Goal: Information Seeking & Learning: Understand process/instructions

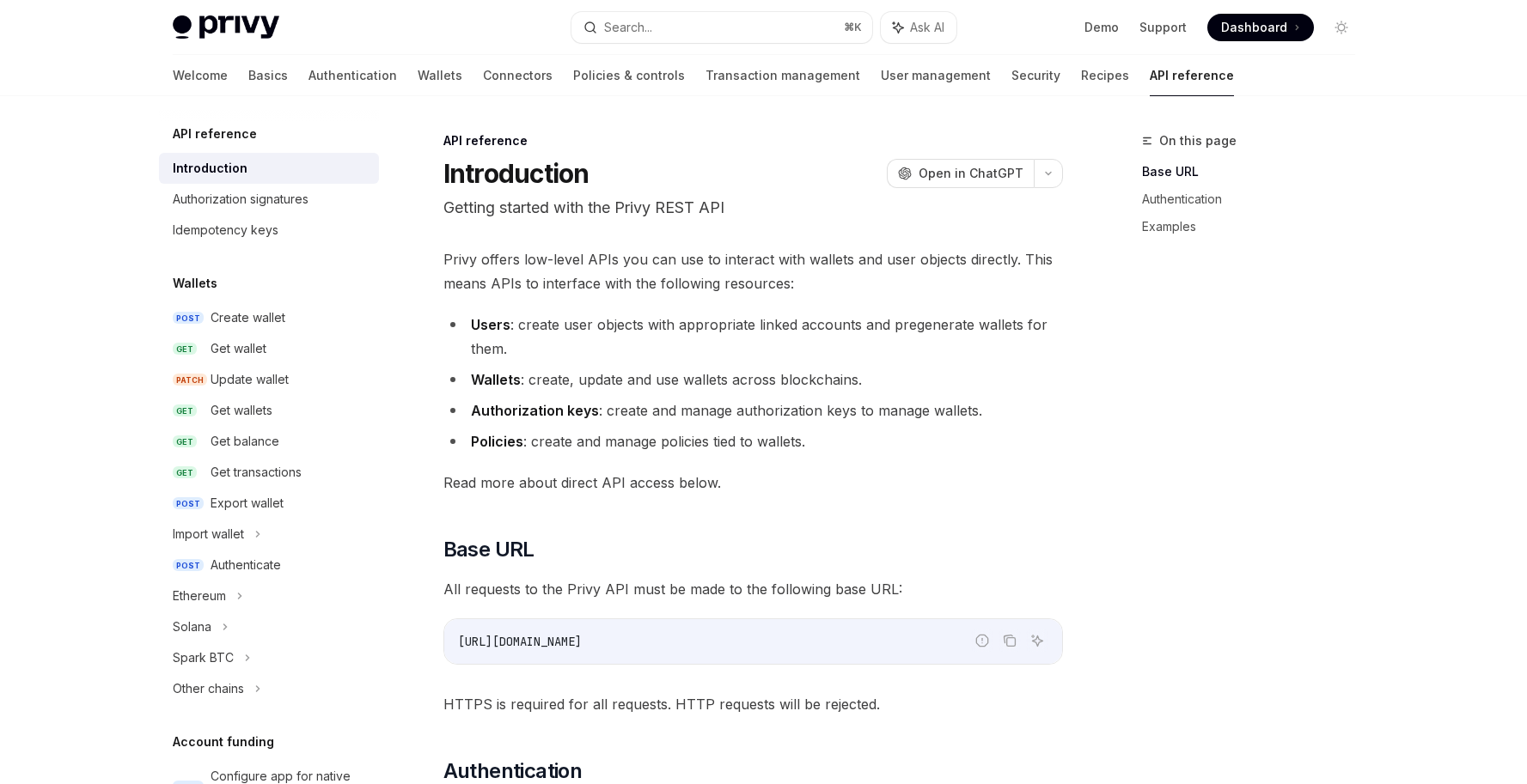
click at [707, 349] on li "Users : create user objects with appropriate linked accounts and pregenerate wa…" at bounding box center [752, 337] width 619 height 48
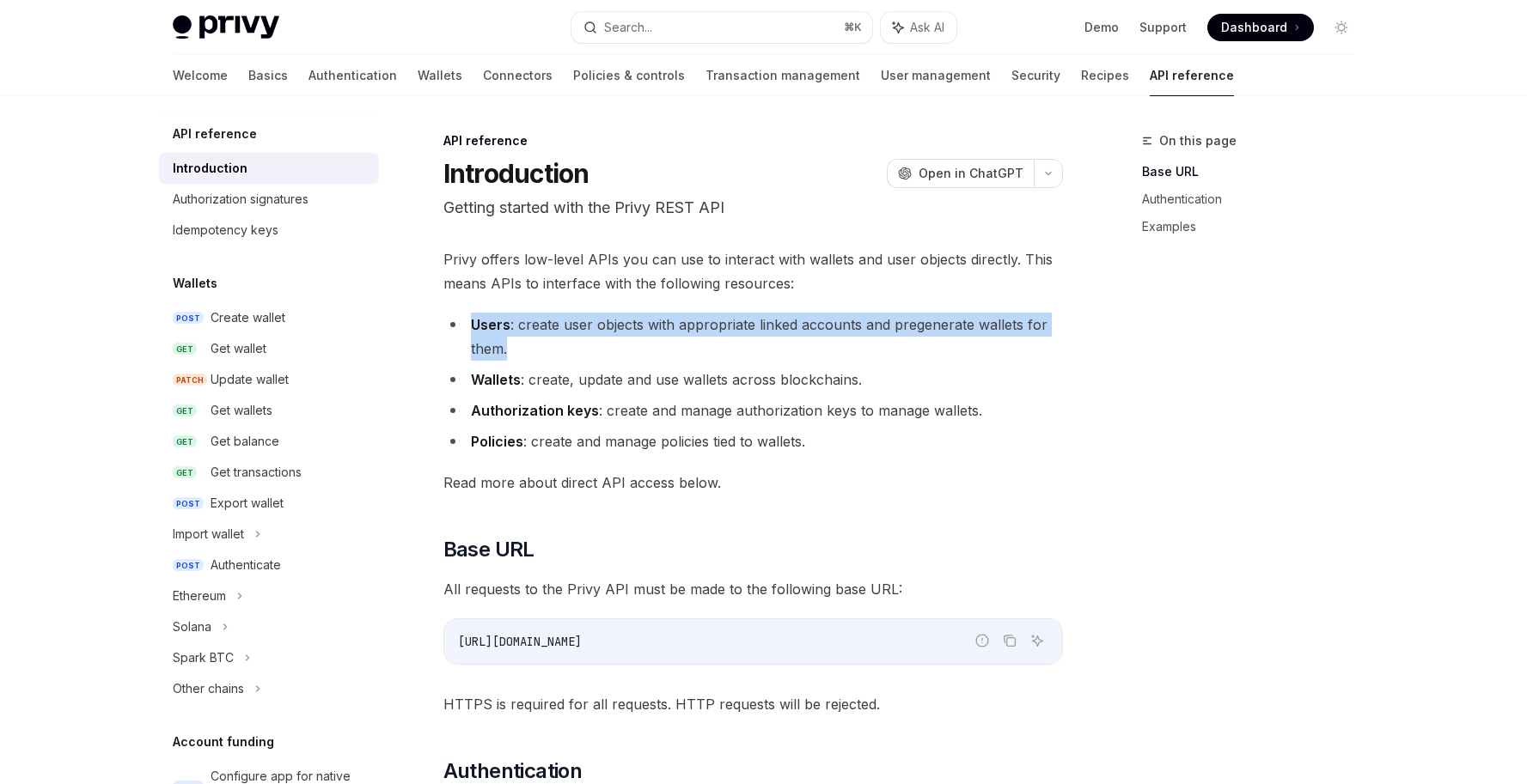
click at [707, 349] on li "Users : create user objects with appropriate linked accounts and pregenerate wa…" at bounding box center [752, 337] width 619 height 48
drag, startPoint x: 508, startPoint y: 344, endPoint x: 517, endPoint y: 329, distance: 17.5
click at [517, 329] on li "Users : create user objects with appropriate linked accounts and pregenerate wa…" at bounding box center [752, 337] width 619 height 48
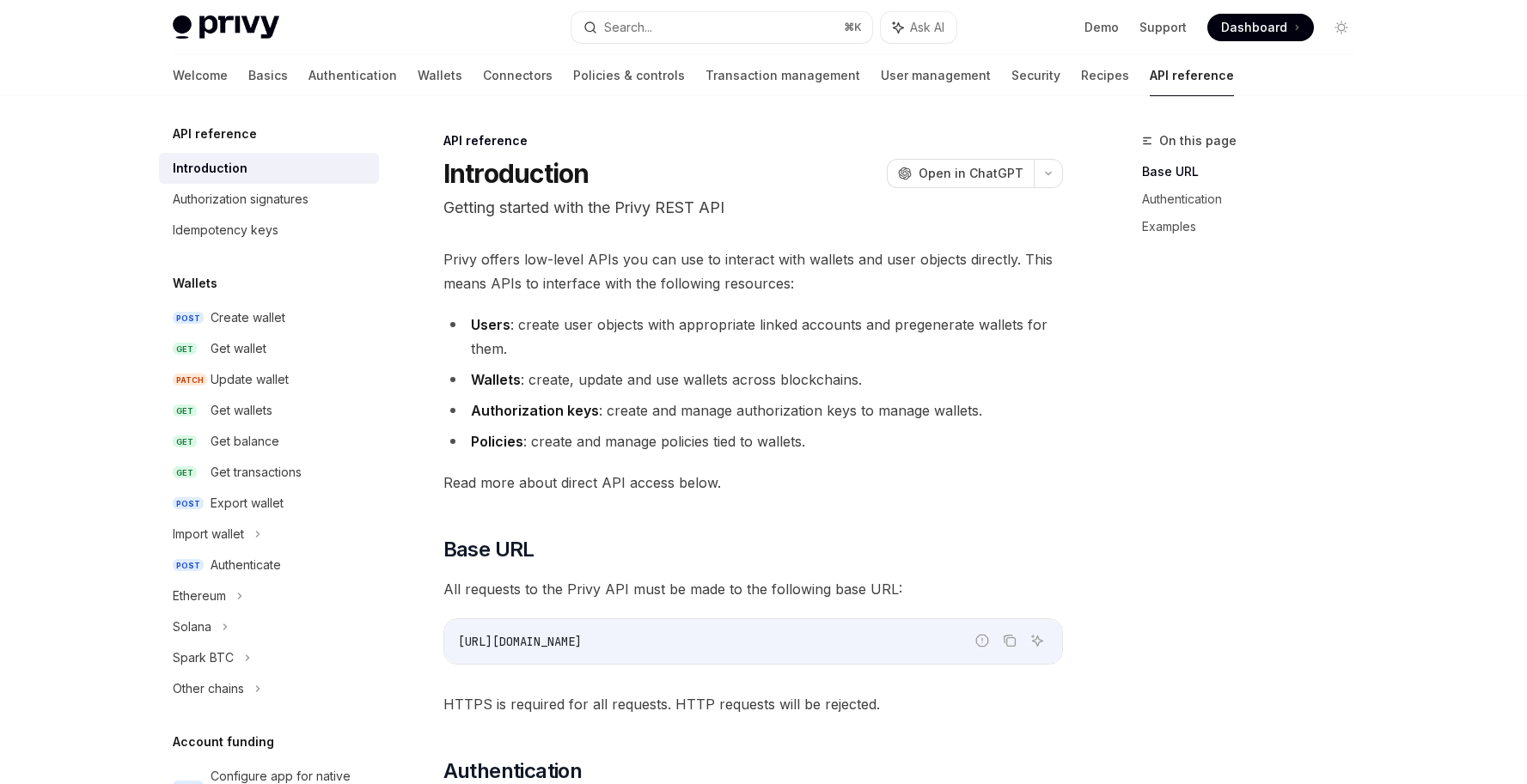
click at [518, 363] on ul "Users : create user objects with appropriate linked accounts and pregenerate wa…" at bounding box center [752, 383] width 619 height 141
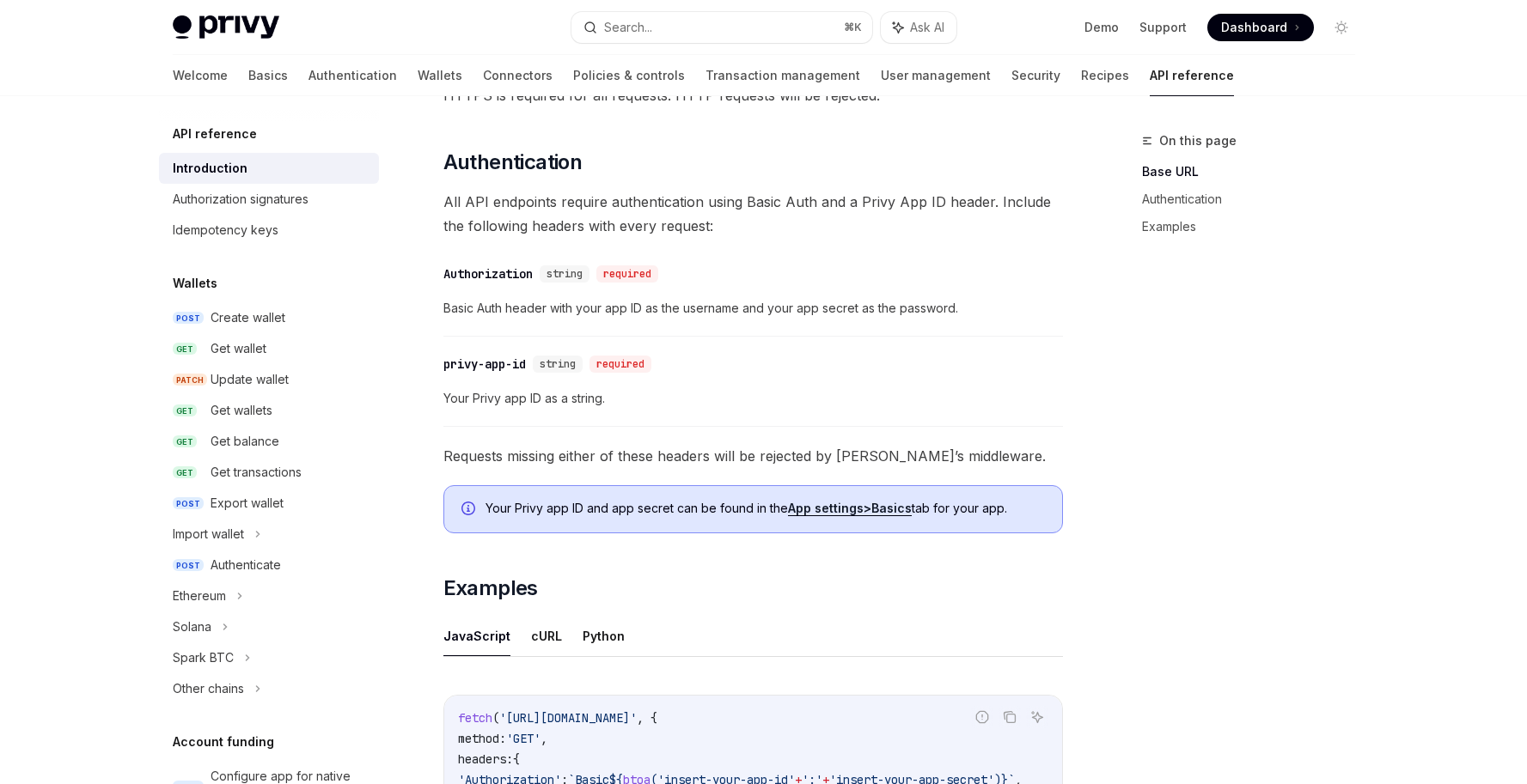
scroll to position [611, 0]
click at [750, 199] on span "All API endpoints require authentication using Basic Auth and a Privy App ID he…" at bounding box center [752, 211] width 619 height 48
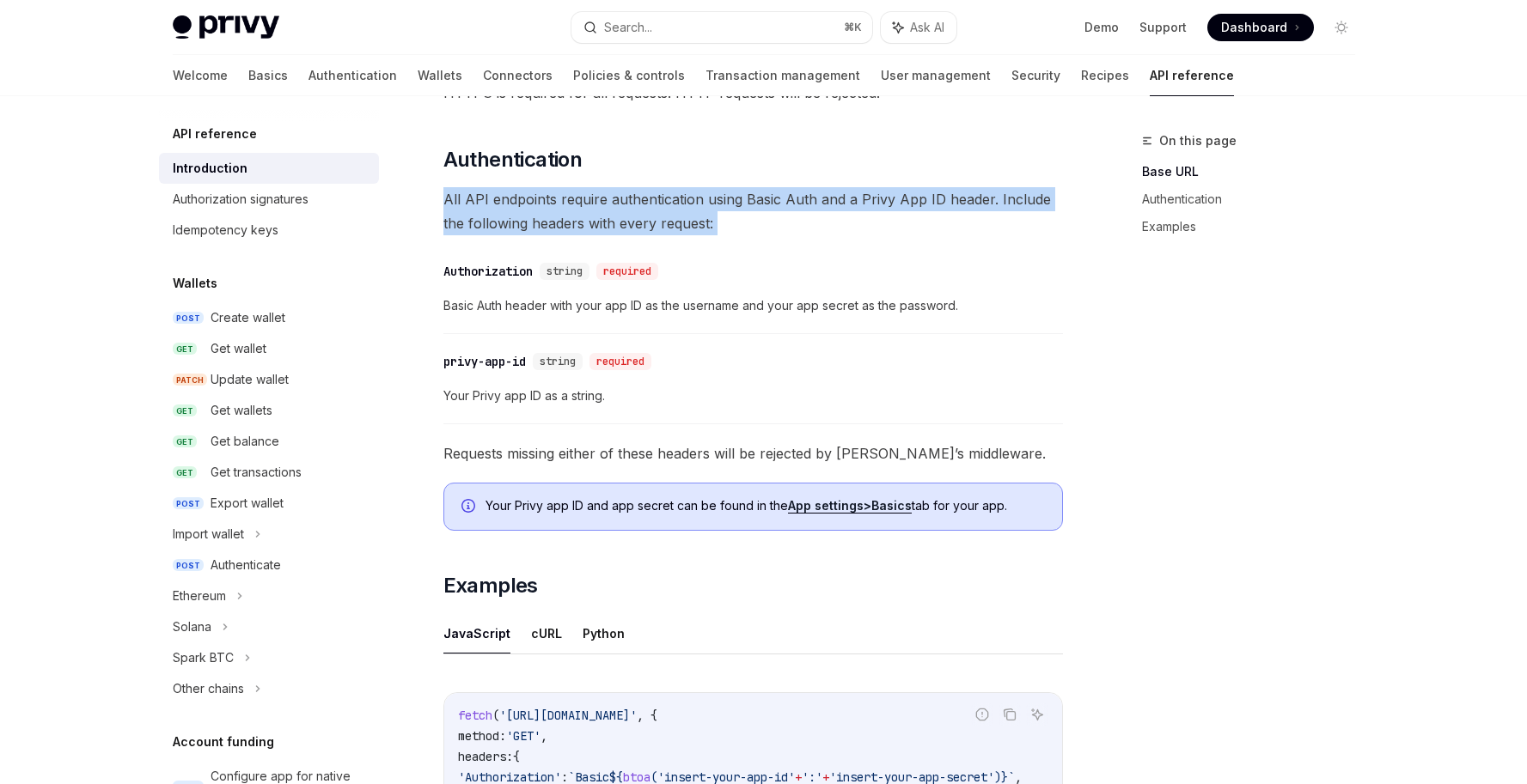
click at [750, 199] on span "All API endpoints require authentication using Basic Auth and a Privy App ID he…" at bounding box center [752, 211] width 619 height 48
click at [750, 198] on span "All API endpoints require authentication using Basic Auth and a Privy App ID he…" at bounding box center [752, 211] width 619 height 48
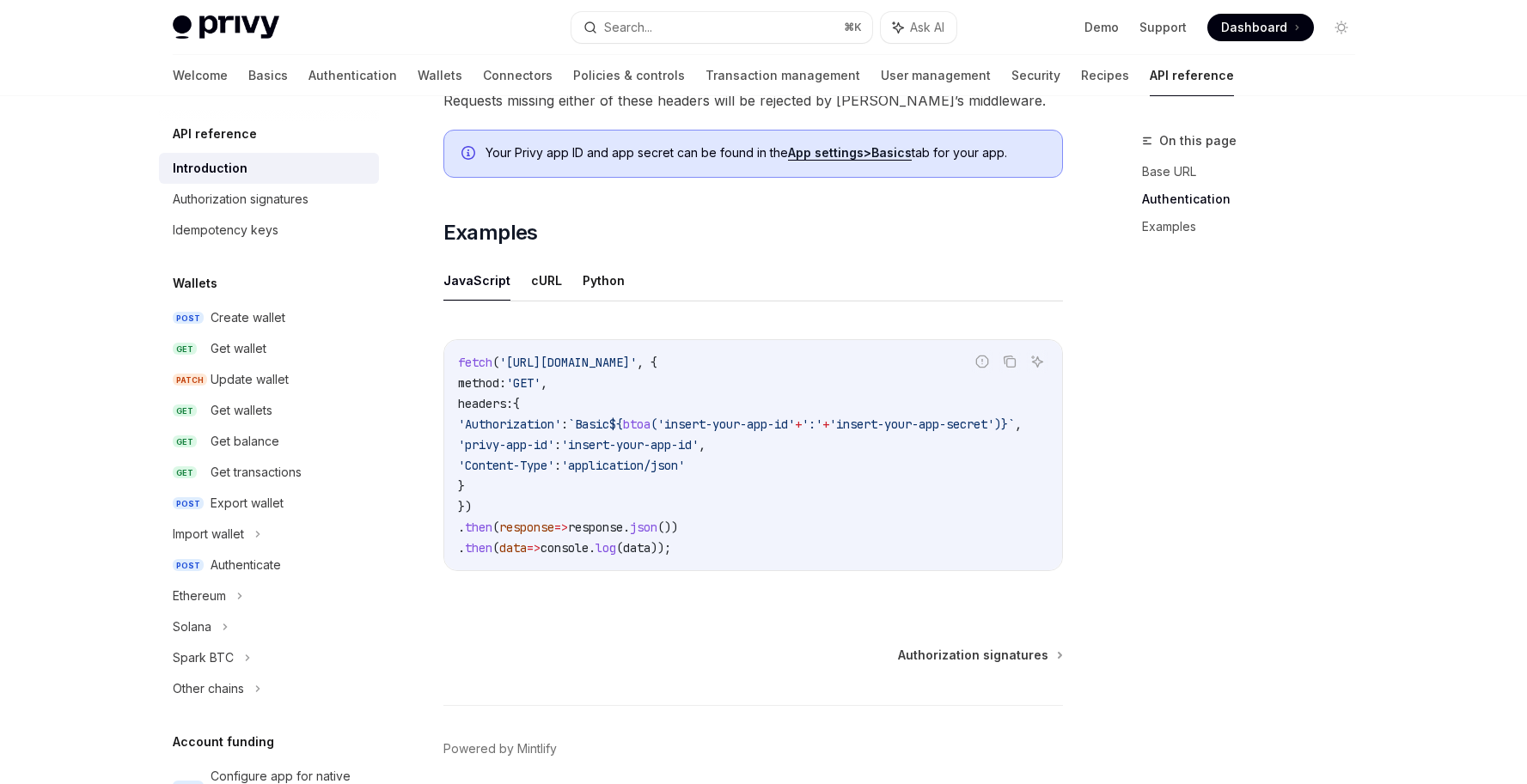
scroll to position [1041, 0]
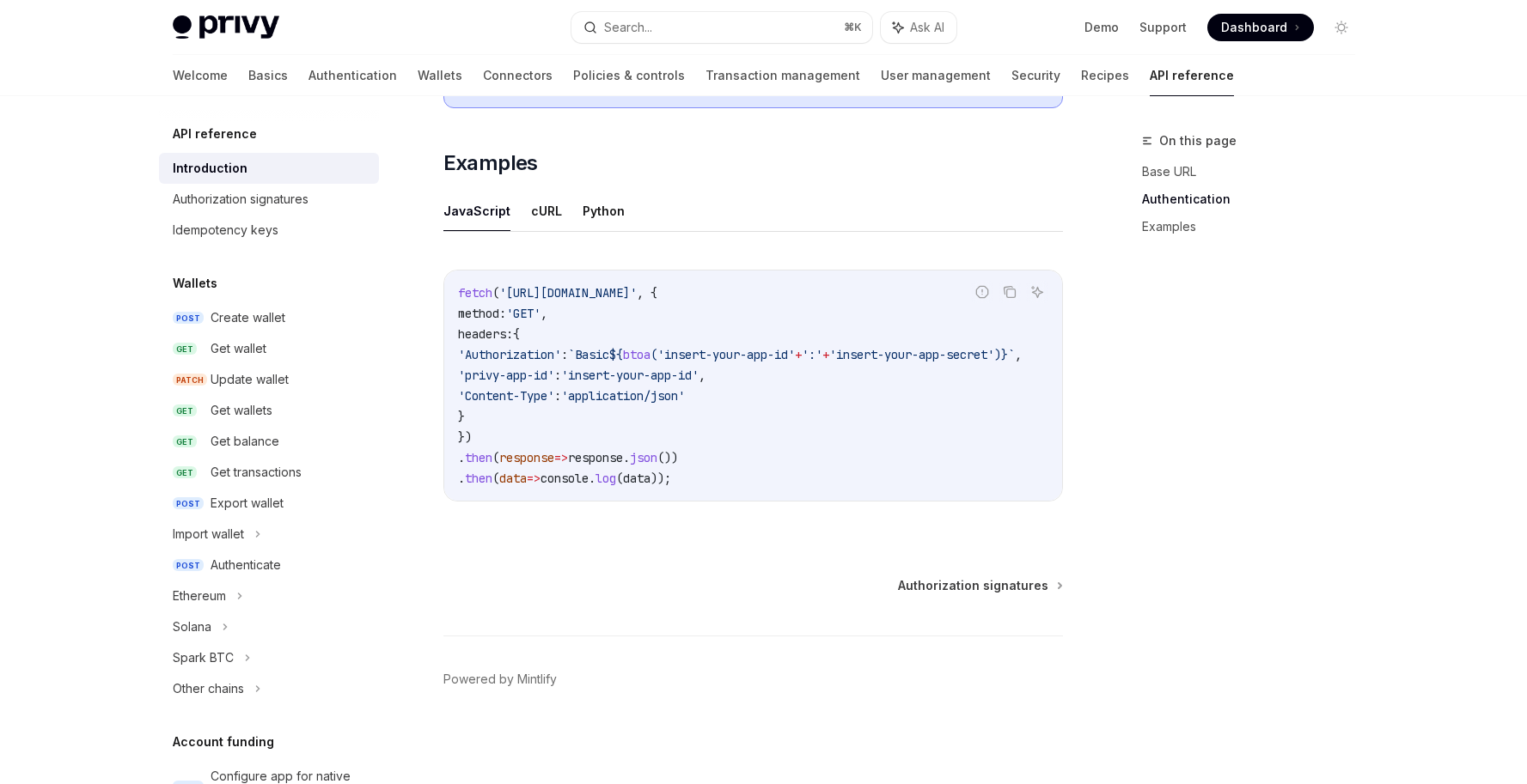
drag, startPoint x: 687, startPoint y: 491, endPoint x: 723, endPoint y: 495, distance: 36.2
click at [723, 495] on div "fetch ( 'https://api.privy.io/v1/wallets' , { method: 'GET' , headers: { 'Autho…" at bounding box center [752, 385] width 618 height 230
drag, startPoint x: 760, startPoint y: 482, endPoint x: 806, endPoint y: 486, distance: 46.2
click at [806, 486] on div "fetch ( 'https://api.privy.io/v1/wallets' , { method: 'GET' , headers: { 'Autho…" at bounding box center [752, 385] width 618 height 230
drag, startPoint x: 750, startPoint y: 491, endPoint x: 796, endPoint y: 493, distance: 46.0
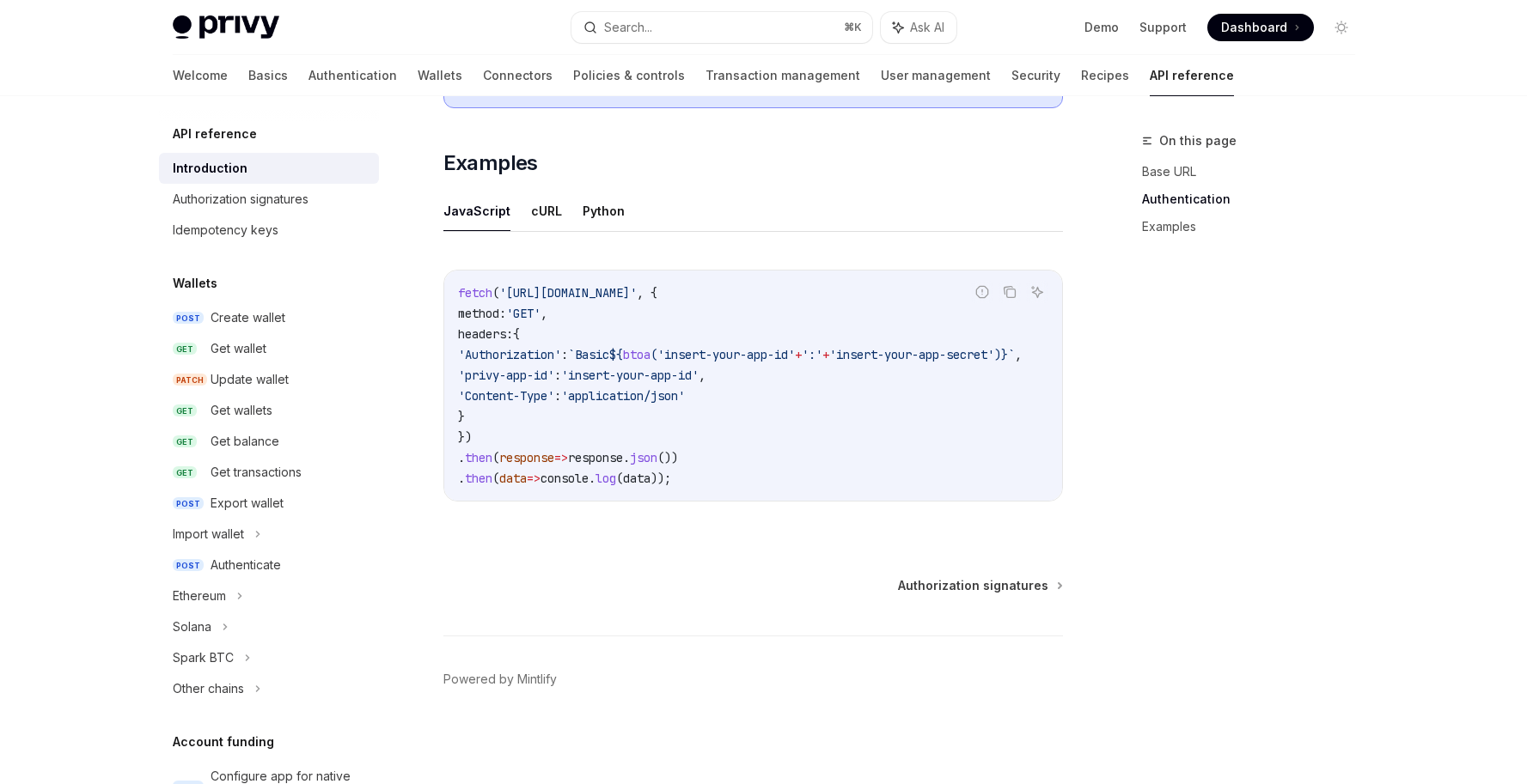
click at [796, 493] on div "fetch ( 'https://api.privy.io/v1/wallets' , { method: 'GET' , headers: { 'Autho…" at bounding box center [752, 385] width 618 height 230
click at [296, 203] on div "Authorization signatures" at bounding box center [240, 198] width 136 height 20
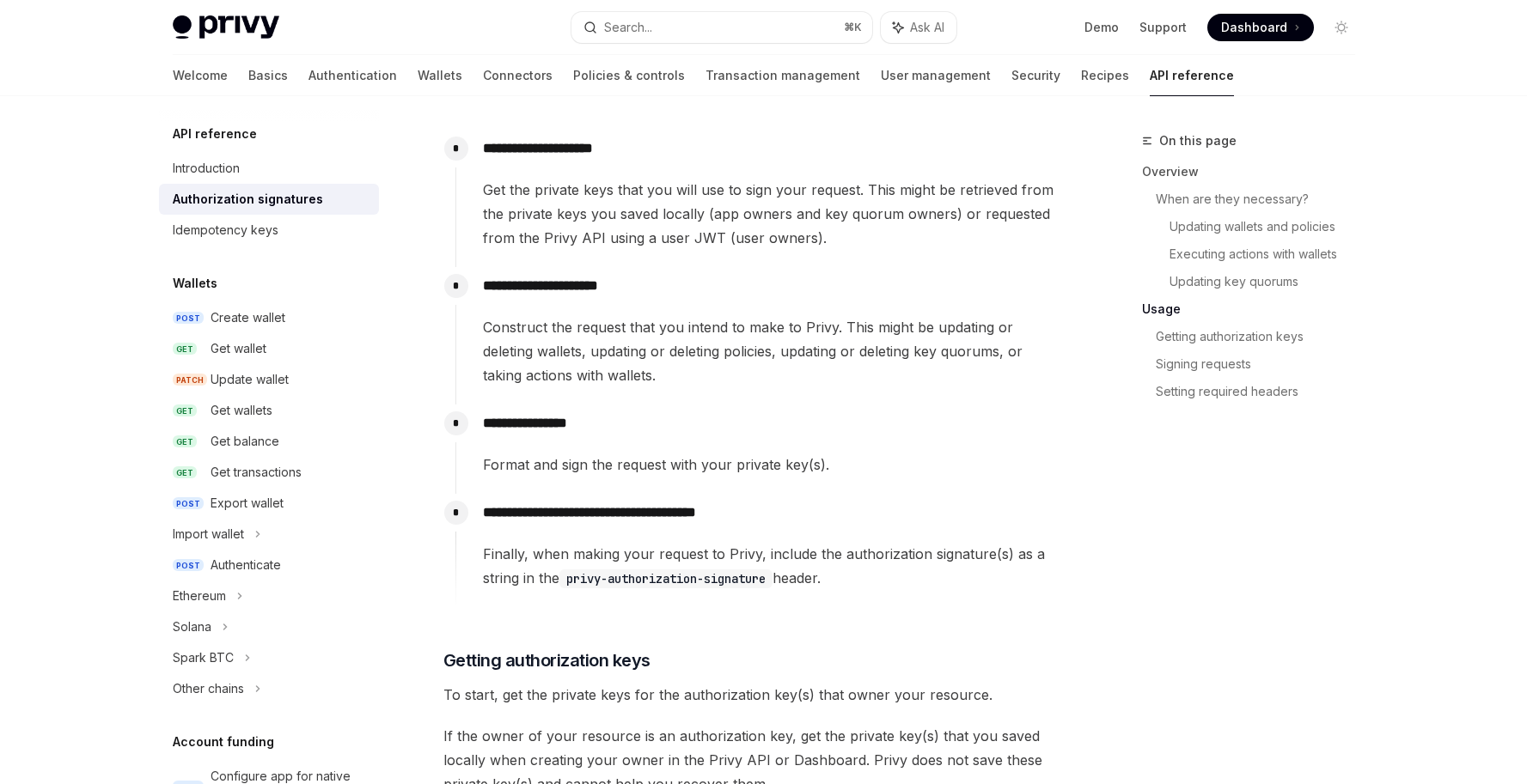
scroll to position [1688, 0]
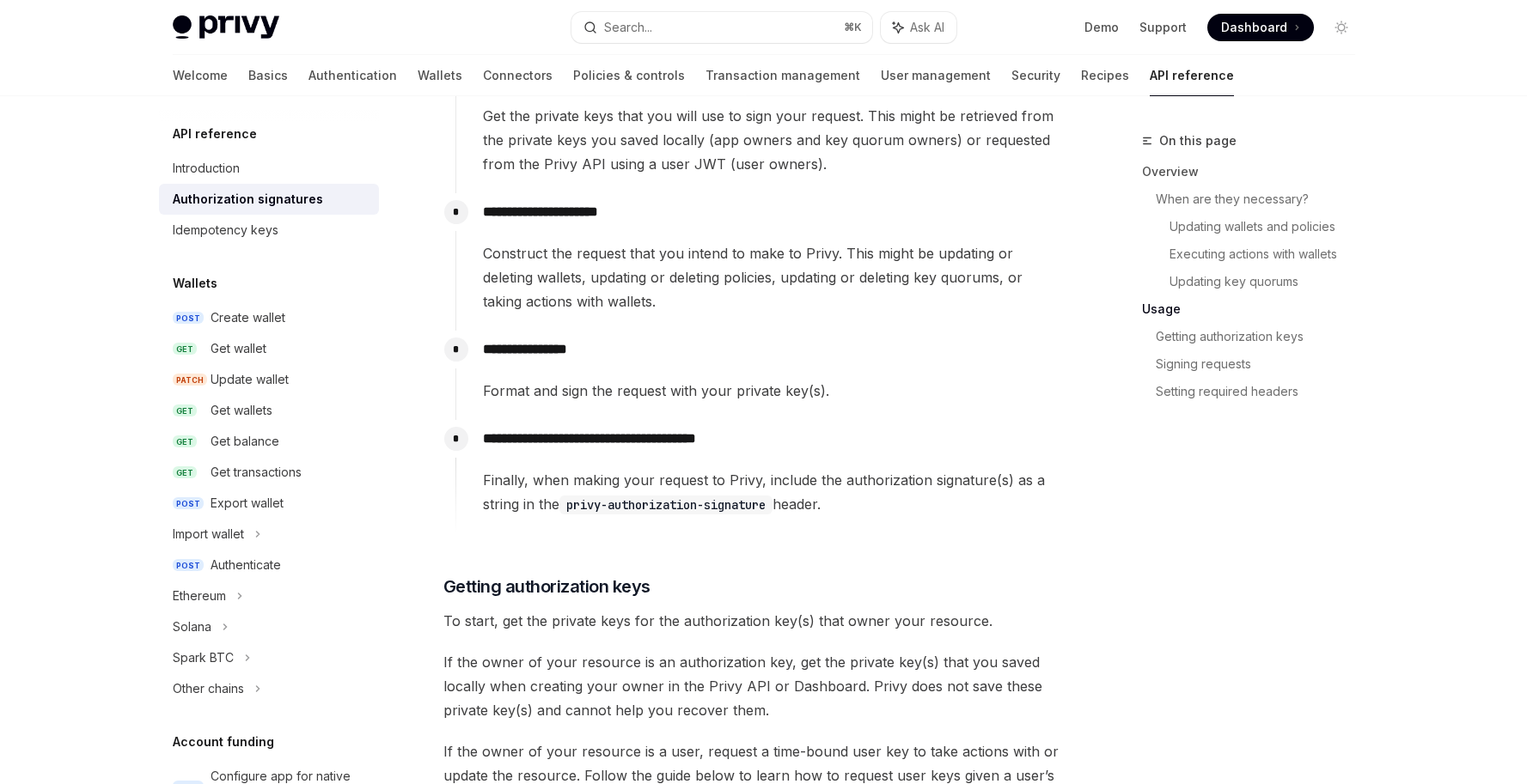
click at [866, 573] on div "​ Overview Owners provide an additional layer of security for actions taken by …" at bounding box center [752, 107] width 619 height 3095
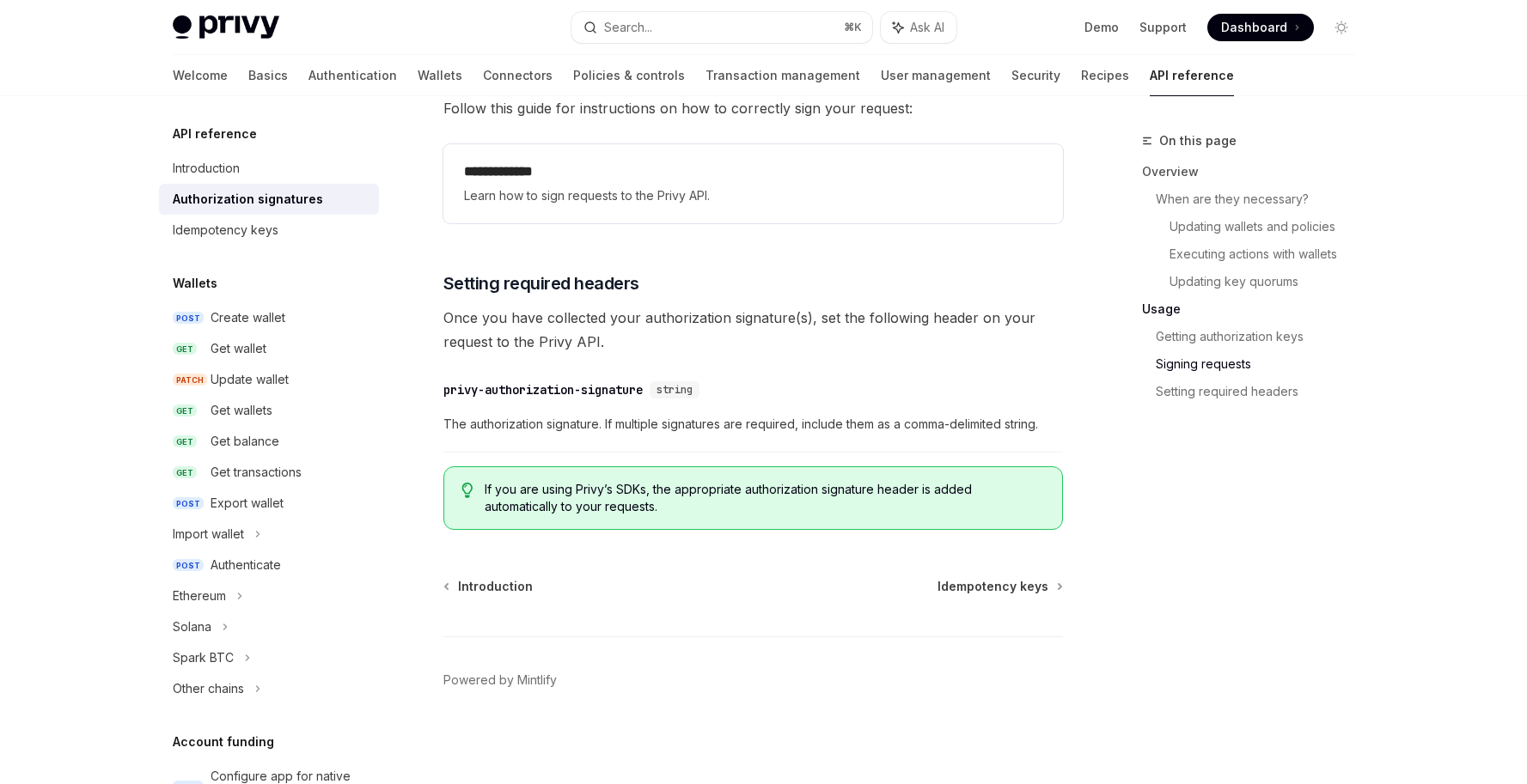
scroll to position [2814, 0]
click at [268, 234] on div "Idempotency keys" at bounding box center [225, 229] width 105 height 20
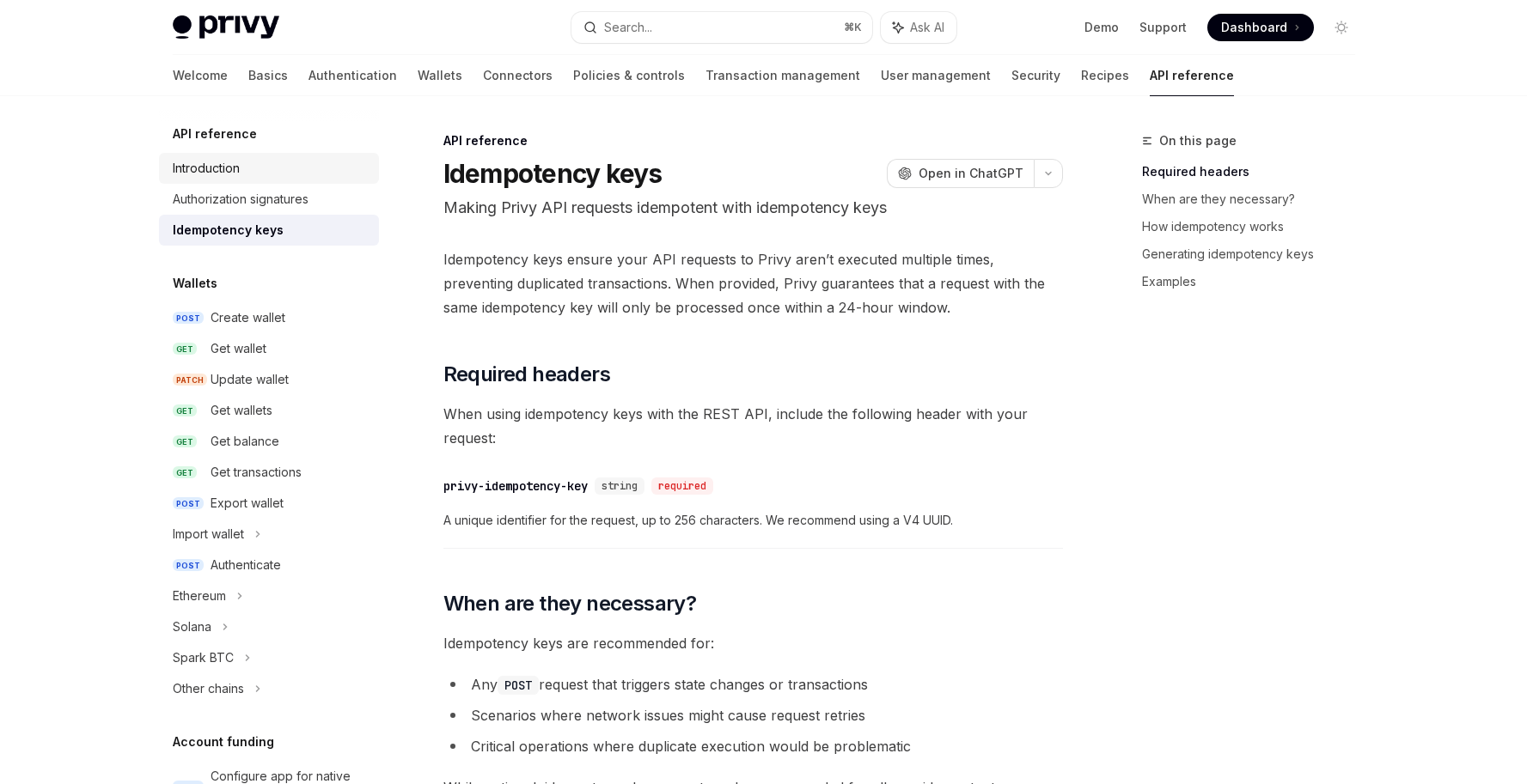
click at [215, 171] on div "Introduction" at bounding box center [206, 167] width 67 height 20
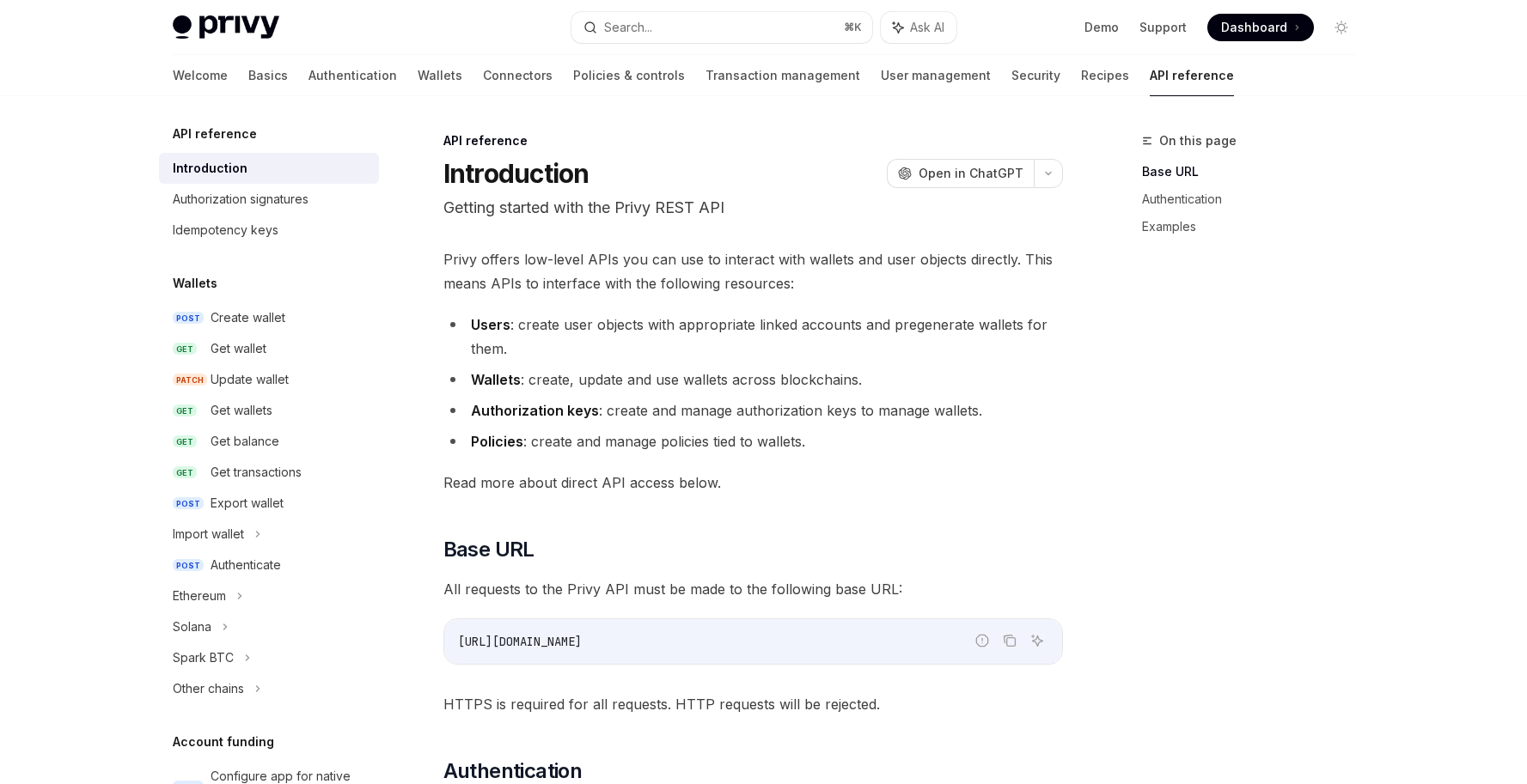
click at [592, 211] on p "Getting started with the Privy REST API" at bounding box center [752, 207] width 619 height 24
click at [674, 272] on span "Privy offers low-level APIs you can use to interact with wallets and user objec…" at bounding box center [752, 271] width 619 height 48
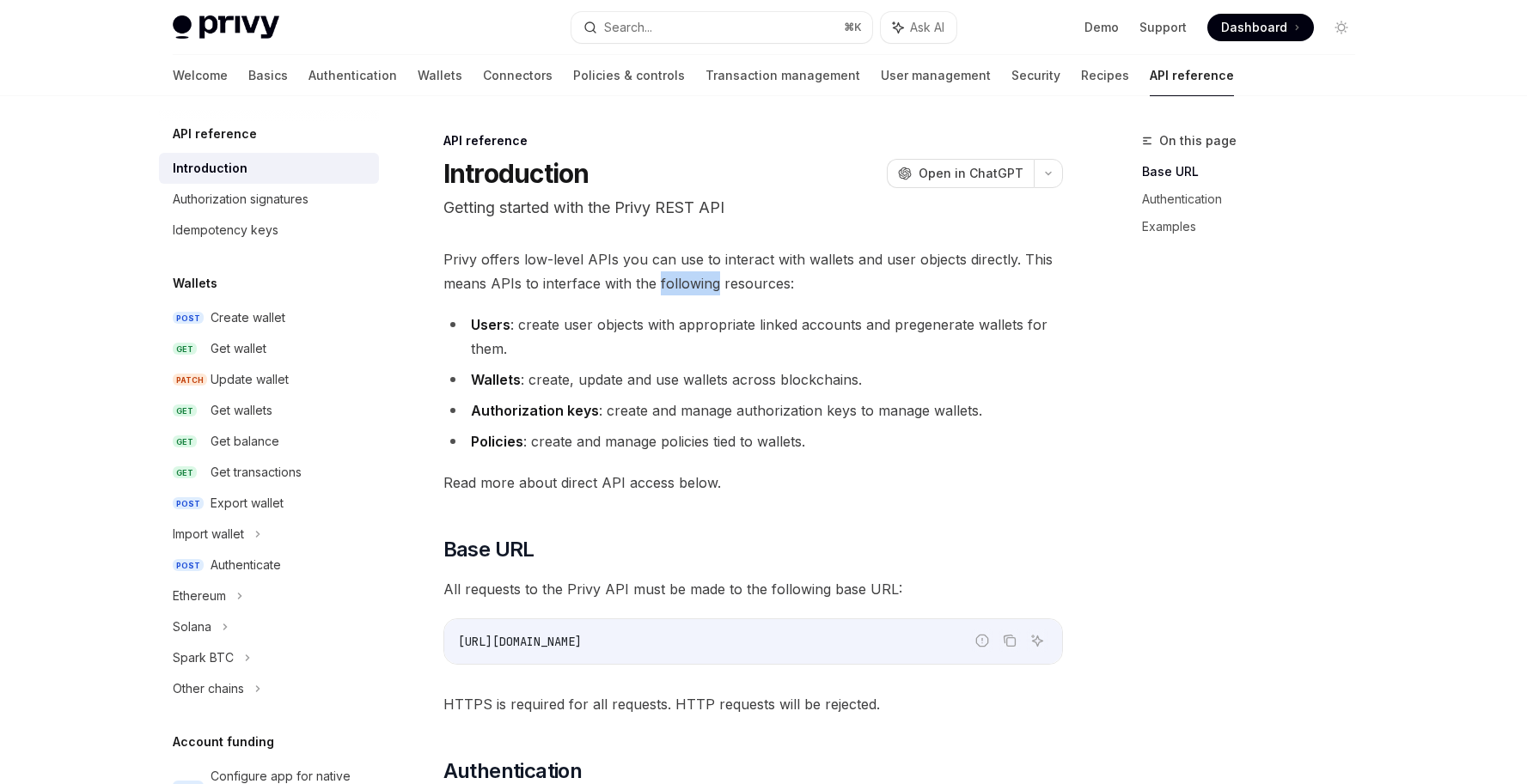
click at [674, 273] on span "Privy offers low-level APIs you can use to interact with wallets and user objec…" at bounding box center [752, 271] width 619 height 48
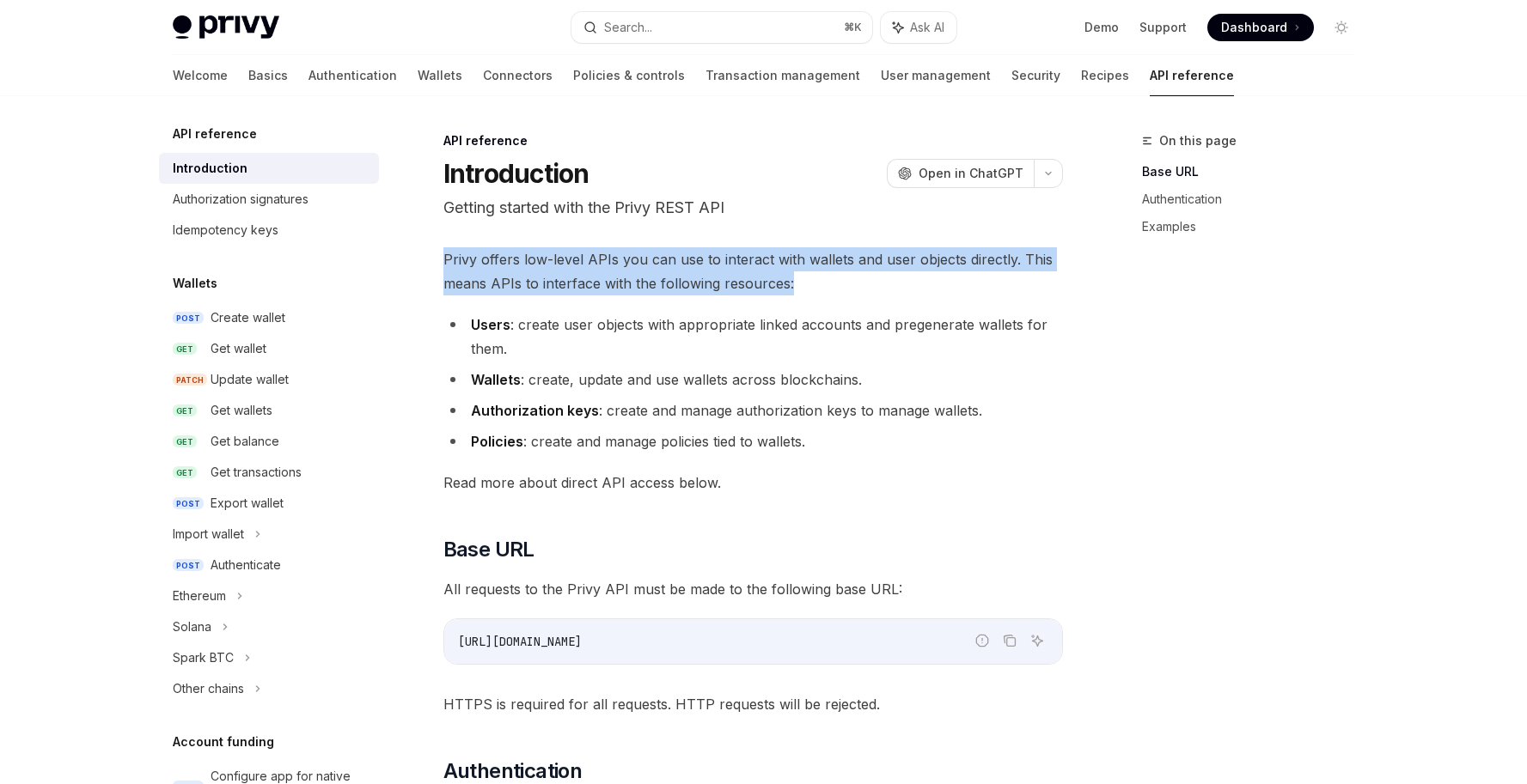
click at [674, 273] on span "Privy offers low-level APIs you can use to interact with wallets and user objec…" at bounding box center [752, 271] width 619 height 48
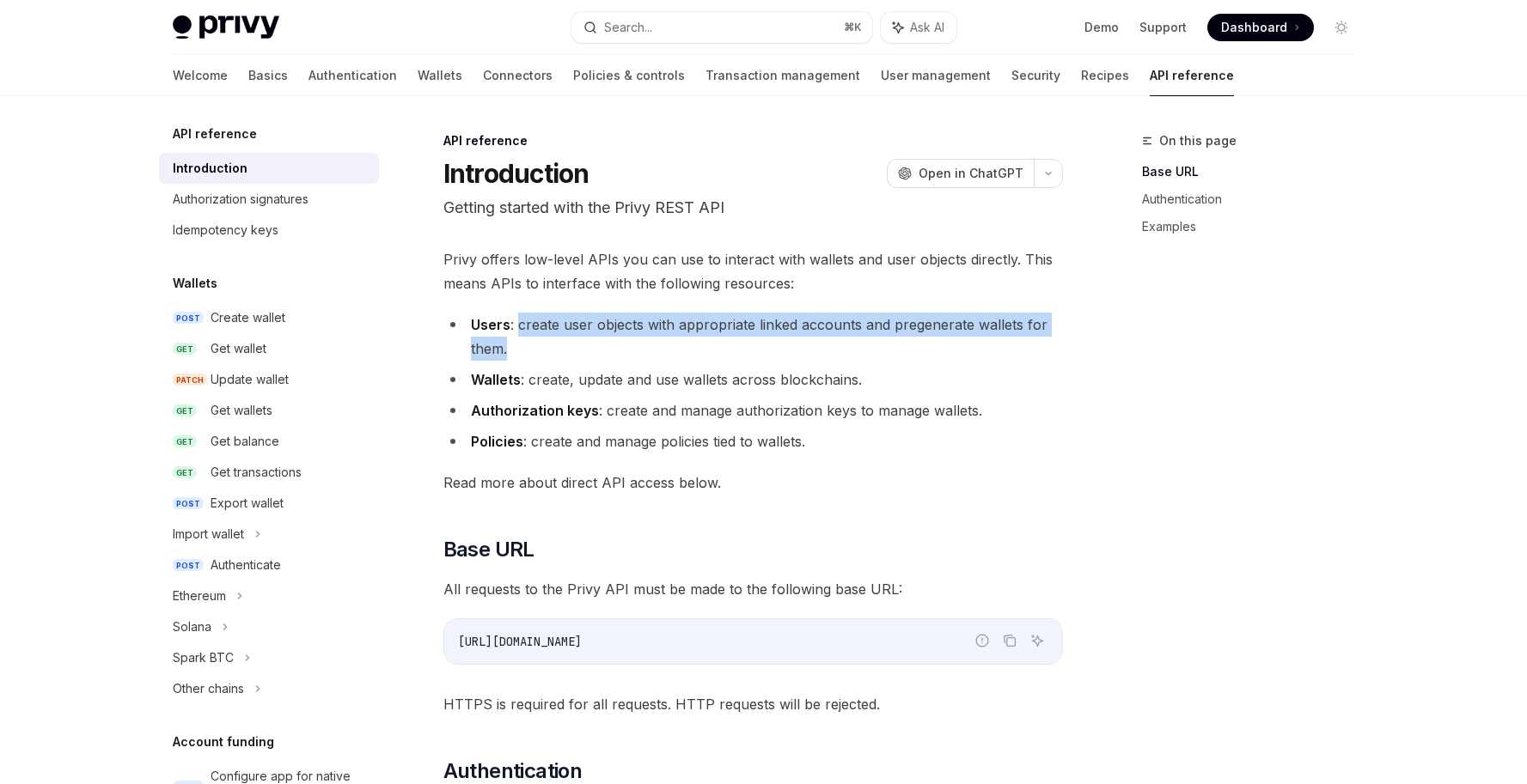
drag, startPoint x: 518, startPoint y: 326, endPoint x: 555, endPoint y: 341, distance: 39.9
click at [555, 341] on li "Users : create user objects with appropriate linked accounts and pregenerate wa…" at bounding box center [752, 337] width 619 height 48
click at [737, 348] on li "Users : create user objects with appropriate linked accounts and pregenerate wa…" at bounding box center [752, 337] width 619 height 48
drag, startPoint x: 741, startPoint y: 344, endPoint x: 455, endPoint y: 322, distance: 286.8
click at [455, 322] on li "Users : create user objects with appropriate linked accounts and pregenerate wa…" at bounding box center [752, 337] width 619 height 48
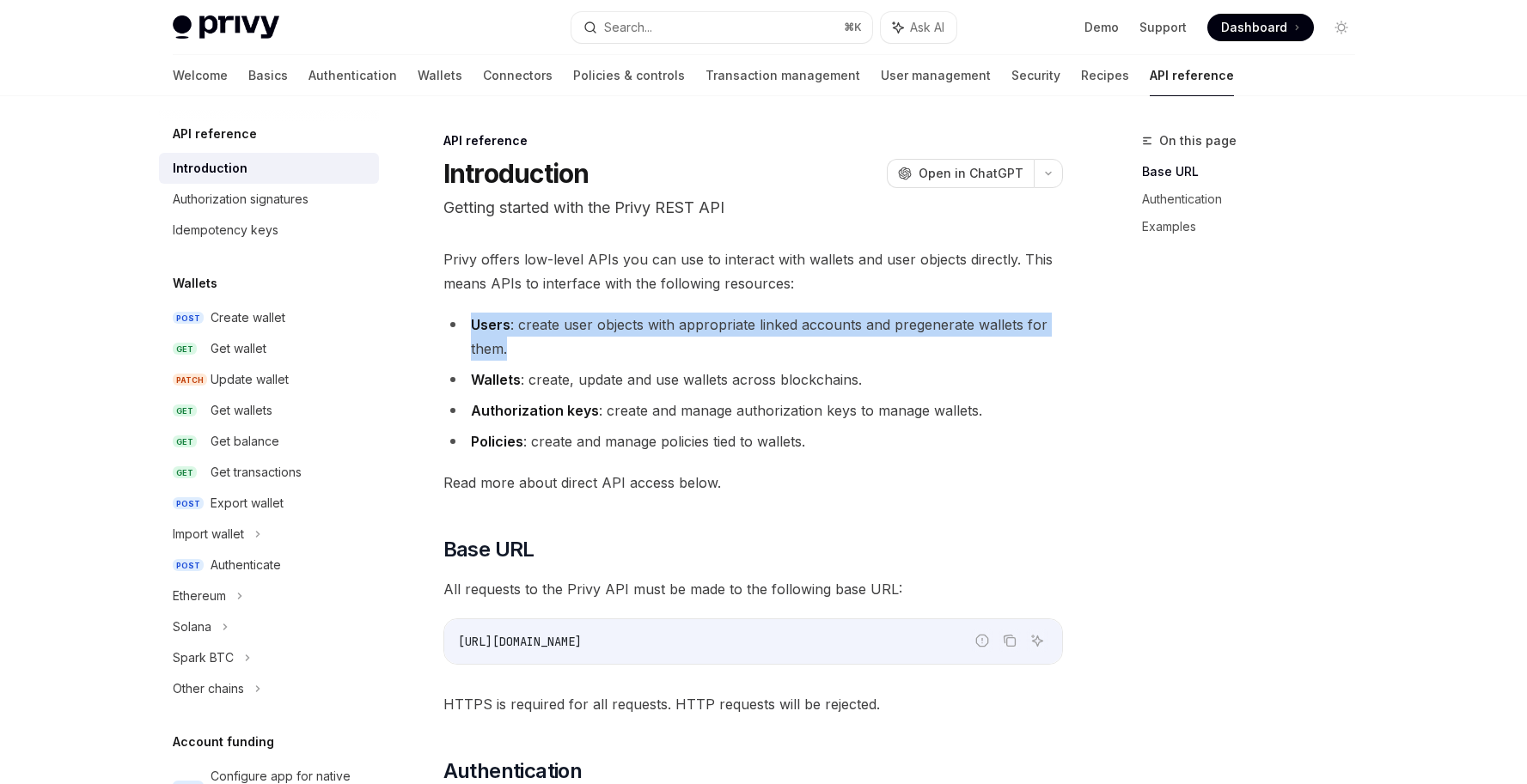
click at [603, 349] on li "Users : create user objects with appropriate linked accounts and pregenerate wa…" at bounding box center [752, 337] width 619 height 48
drag, startPoint x: 507, startPoint y: 339, endPoint x: 439, endPoint y: 319, distance: 70.9
click at [626, 339] on li "Users : create user objects with appropriate linked accounts and pregenerate wa…" at bounding box center [752, 337] width 619 height 48
drag, startPoint x: 566, startPoint y: 343, endPoint x: 456, endPoint y: 321, distance: 112.2
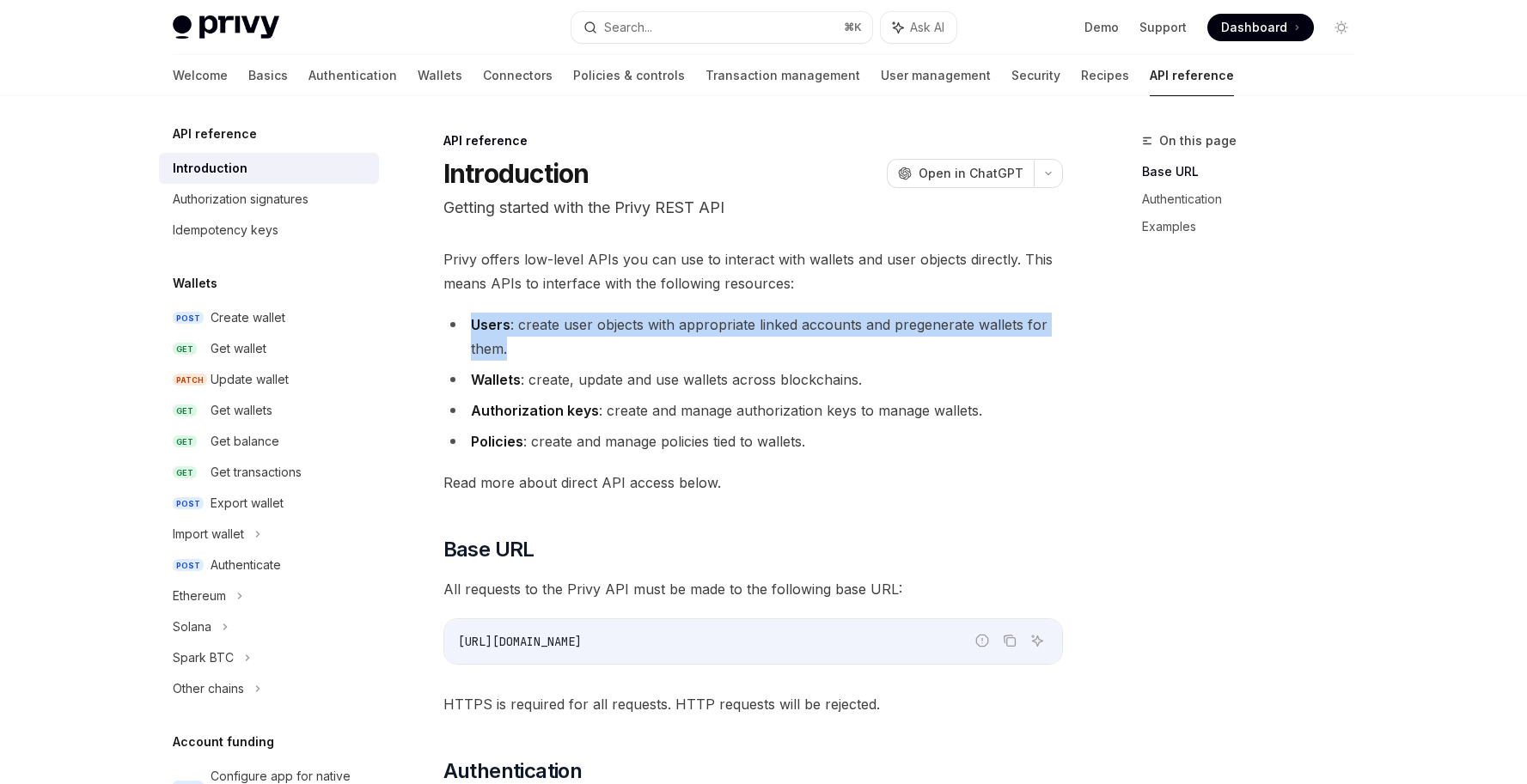
click at [456, 321] on li "Users : create user objects with appropriate linked accounts and pregenerate wa…" at bounding box center [752, 337] width 619 height 48
click at [609, 339] on li "Users : create user objects with appropriate linked accounts and pregenerate wa…" at bounding box center [752, 337] width 619 height 48
drag, startPoint x: 551, startPoint y: 345, endPoint x: 451, endPoint y: 315, distance: 104.4
click at [451, 315] on li "Users : create user objects with appropriate linked accounts and pregenerate wa…" at bounding box center [752, 337] width 619 height 48
click at [576, 342] on li "Users : create user objects with appropriate linked accounts and pregenerate wa…" at bounding box center [752, 337] width 619 height 48
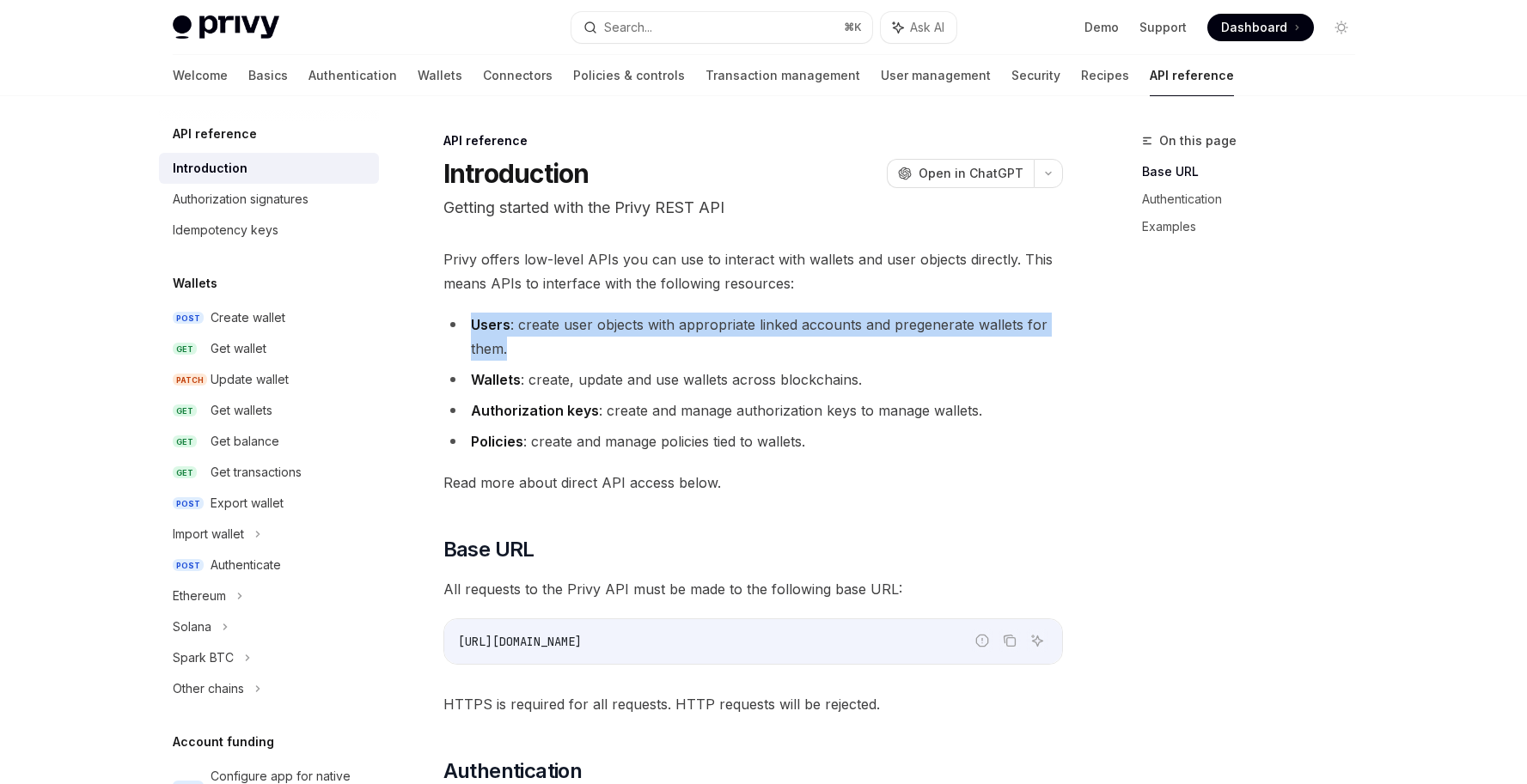
drag, startPoint x: 526, startPoint y: 352, endPoint x: 459, endPoint y: 323, distance: 73.0
click at [459, 323] on li "Users : create user objects with appropriate linked accounts and pregenerate wa…" at bounding box center [752, 337] width 619 height 48
click at [599, 343] on li "Users : create user objects with appropriate linked accounts and pregenerate wa…" at bounding box center [752, 337] width 619 height 48
drag, startPoint x: 599, startPoint y: 343, endPoint x: 468, endPoint y: 303, distance: 137.0
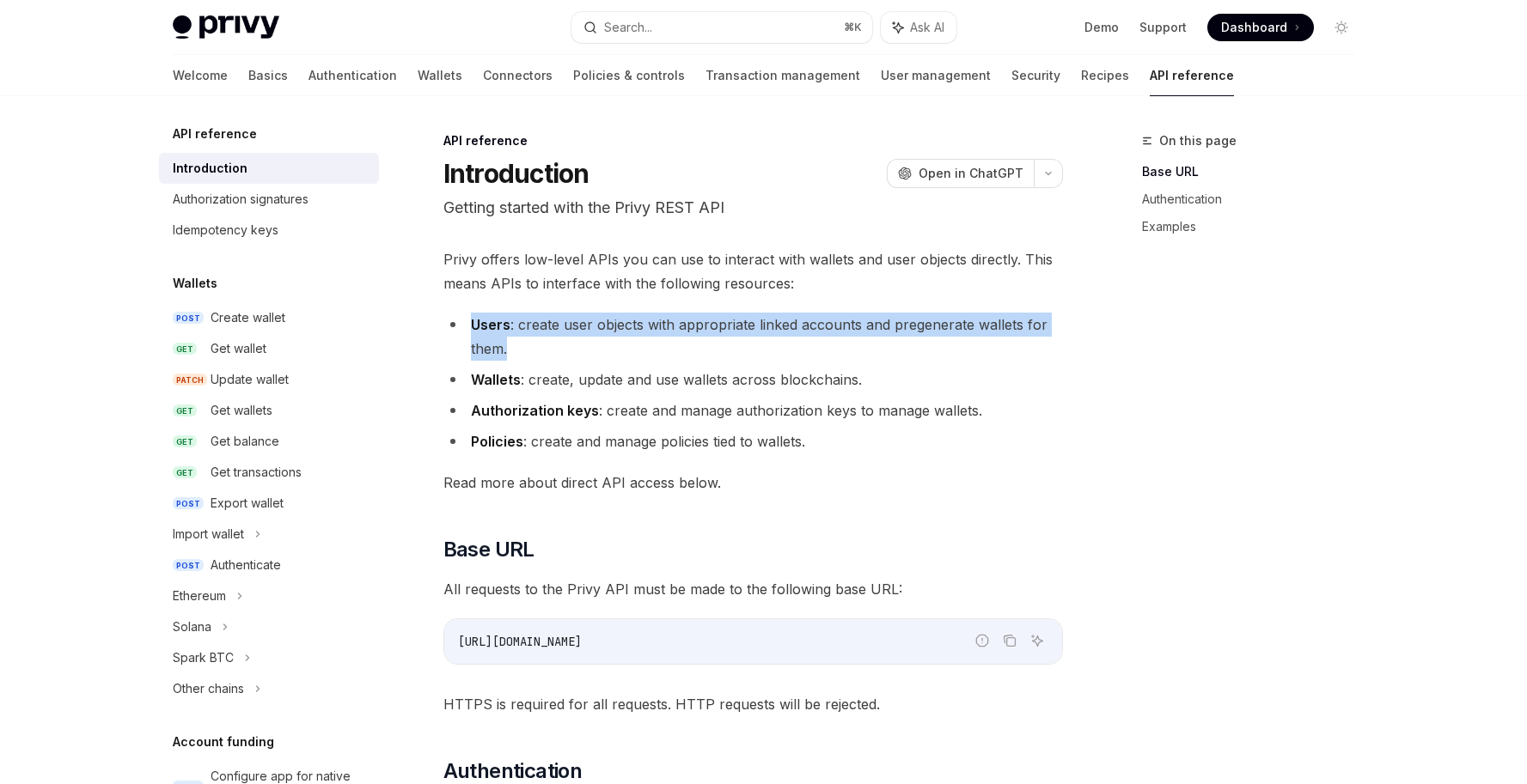
click at [614, 336] on li "Users : create user objects with appropriate linked accounts and pregenerate wa…" at bounding box center [752, 337] width 619 height 48
drag, startPoint x: 612, startPoint y: 337, endPoint x: 470, endPoint y: 313, distance: 144.0
click at [470, 313] on li "Users : create user objects with appropriate linked accounts and pregenerate wa…" at bounding box center [752, 337] width 619 height 48
click at [546, 344] on li "Users : create user objects with appropriate linked accounts and pregenerate wa…" at bounding box center [752, 337] width 619 height 48
drag, startPoint x: 536, startPoint y: 344, endPoint x: 466, endPoint y: 323, distance: 73.1
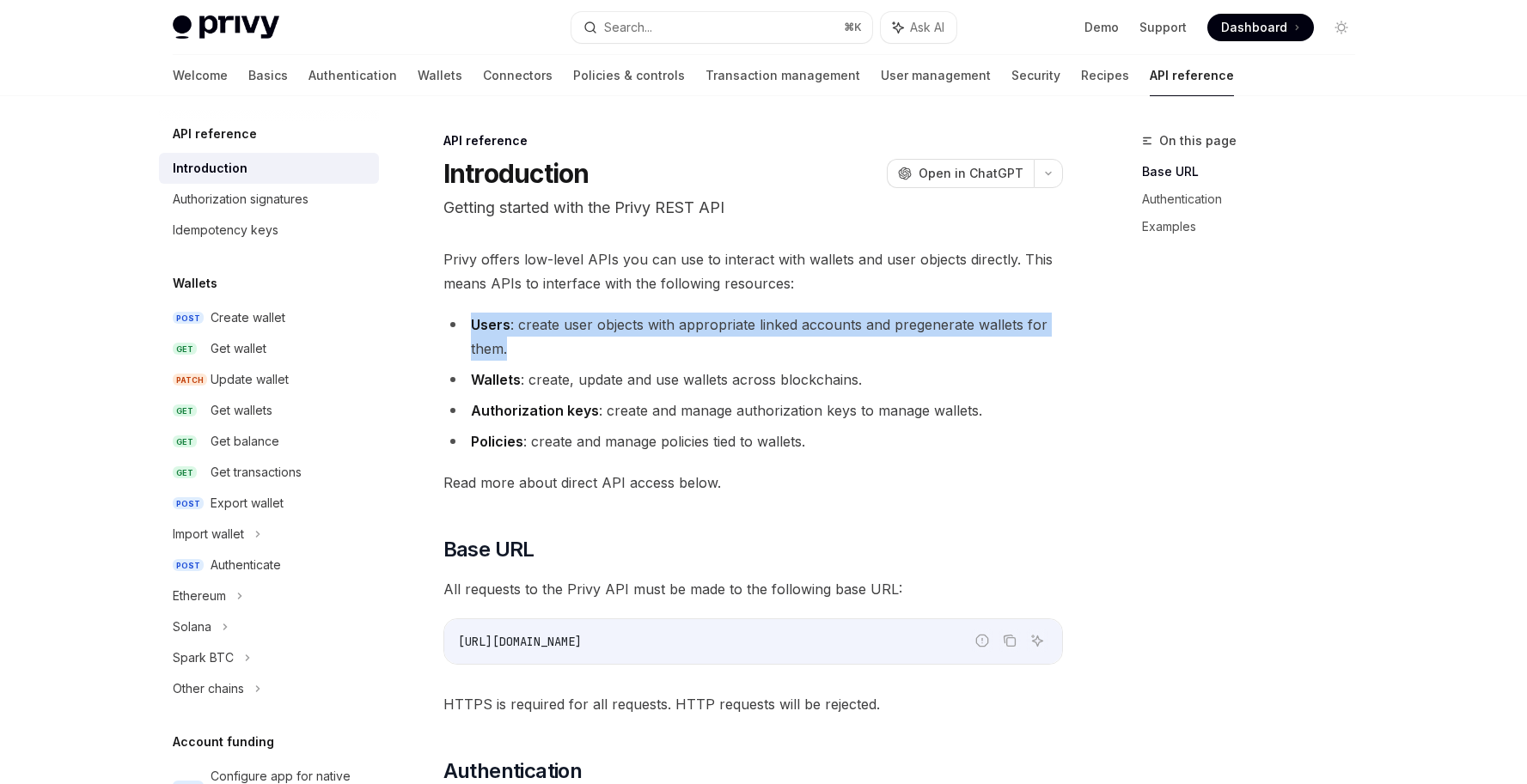
click at [466, 323] on li "Users : create user objects with appropriate linked accounts and pregenerate wa…" at bounding box center [752, 337] width 619 height 48
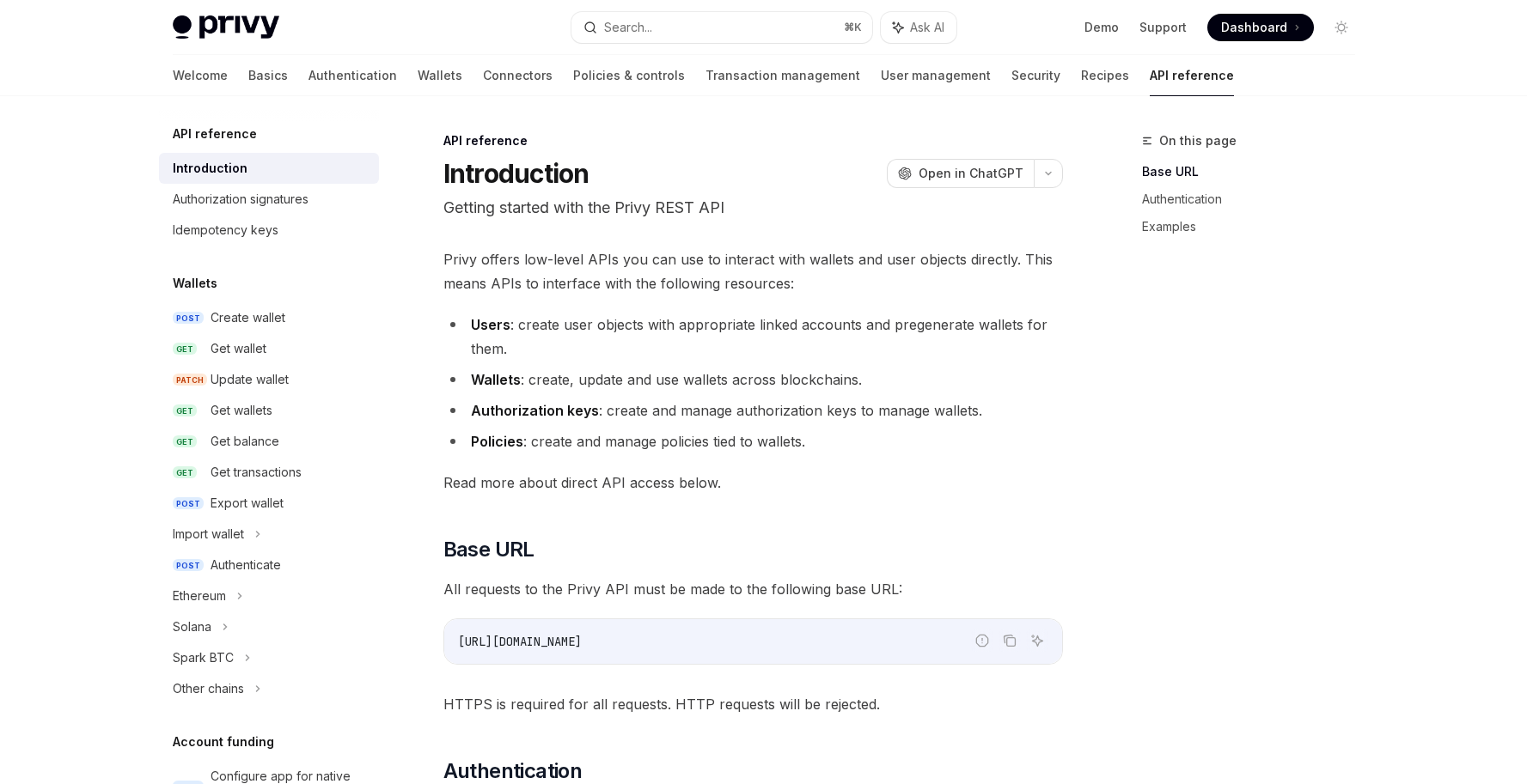
click at [555, 339] on li "Users : create user objects with appropriate linked accounts and pregenerate wa…" at bounding box center [752, 337] width 619 height 48
click at [557, 339] on li "Users : create user objects with appropriate linked accounts and pregenerate wa…" at bounding box center [752, 337] width 619 height 48
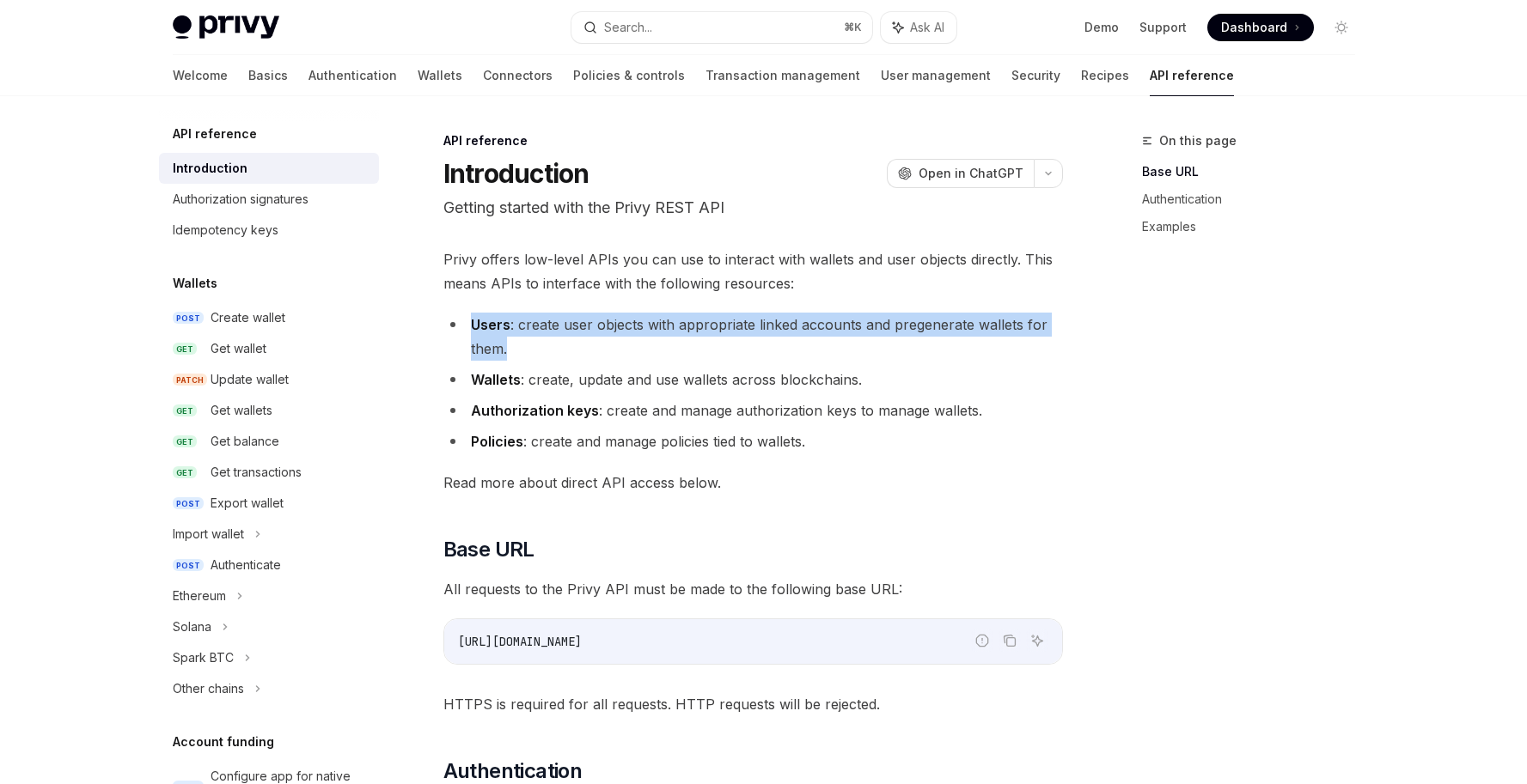
click at [557, 339] on li "Users : create user objects with appropriate linked accounts and pregenerate wa…" at bounding box center [752, 337] width 619 height 48
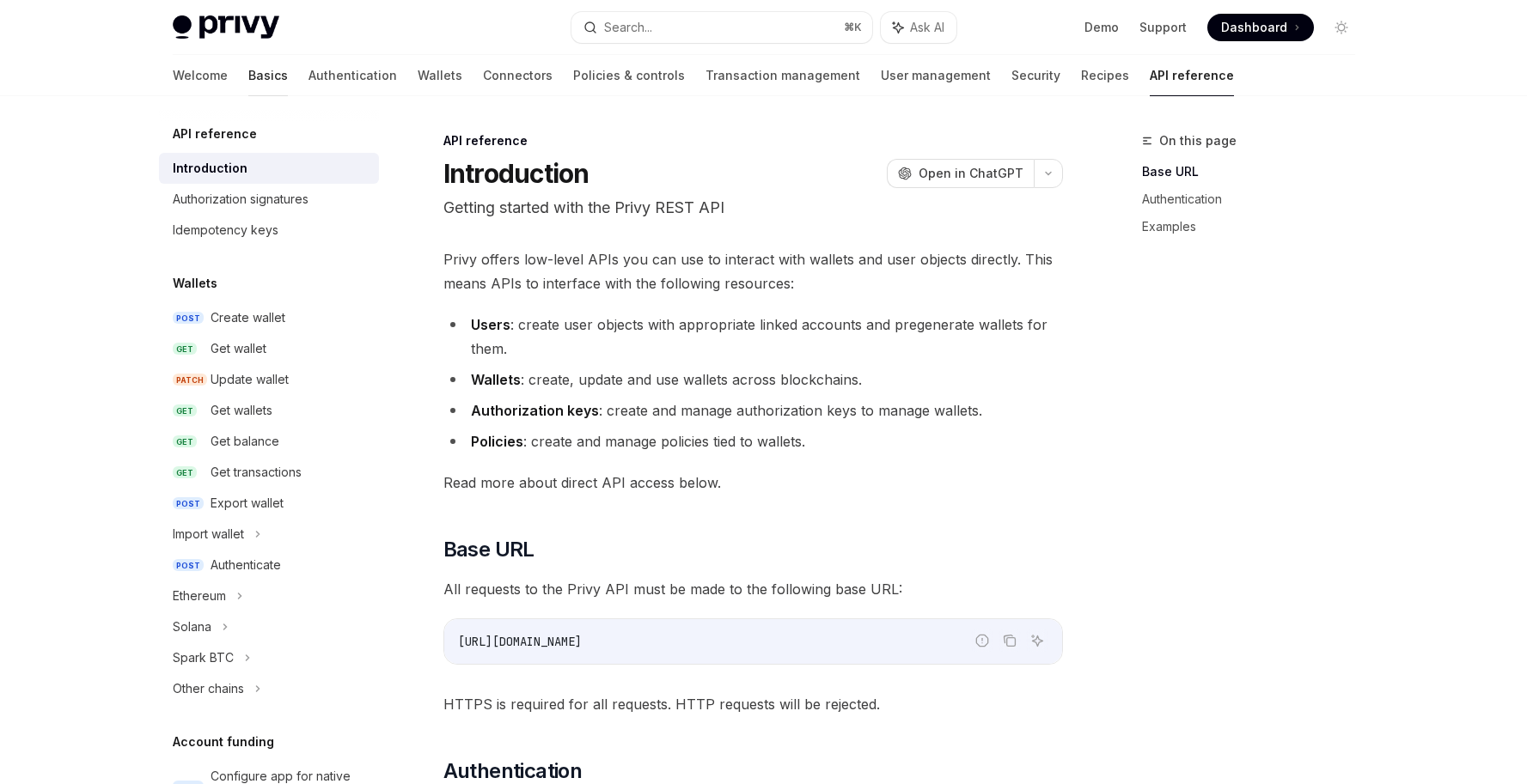
click at [248, 75] on link "Basics" at bounding box center [268, 75] width 40 height 42
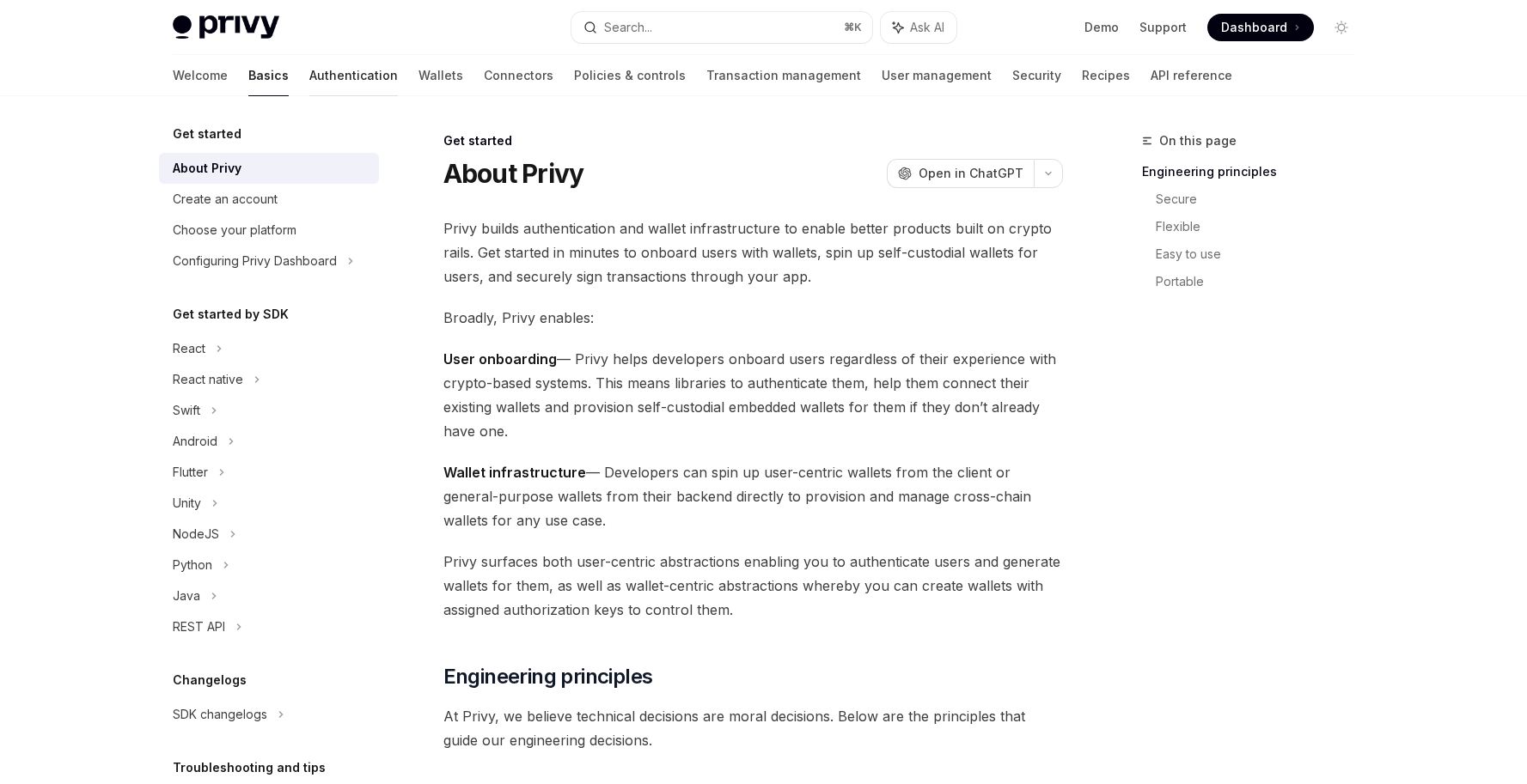
click at [309, 74] on link "Authentication" at bounding box center [354, 75] width 89 height 42
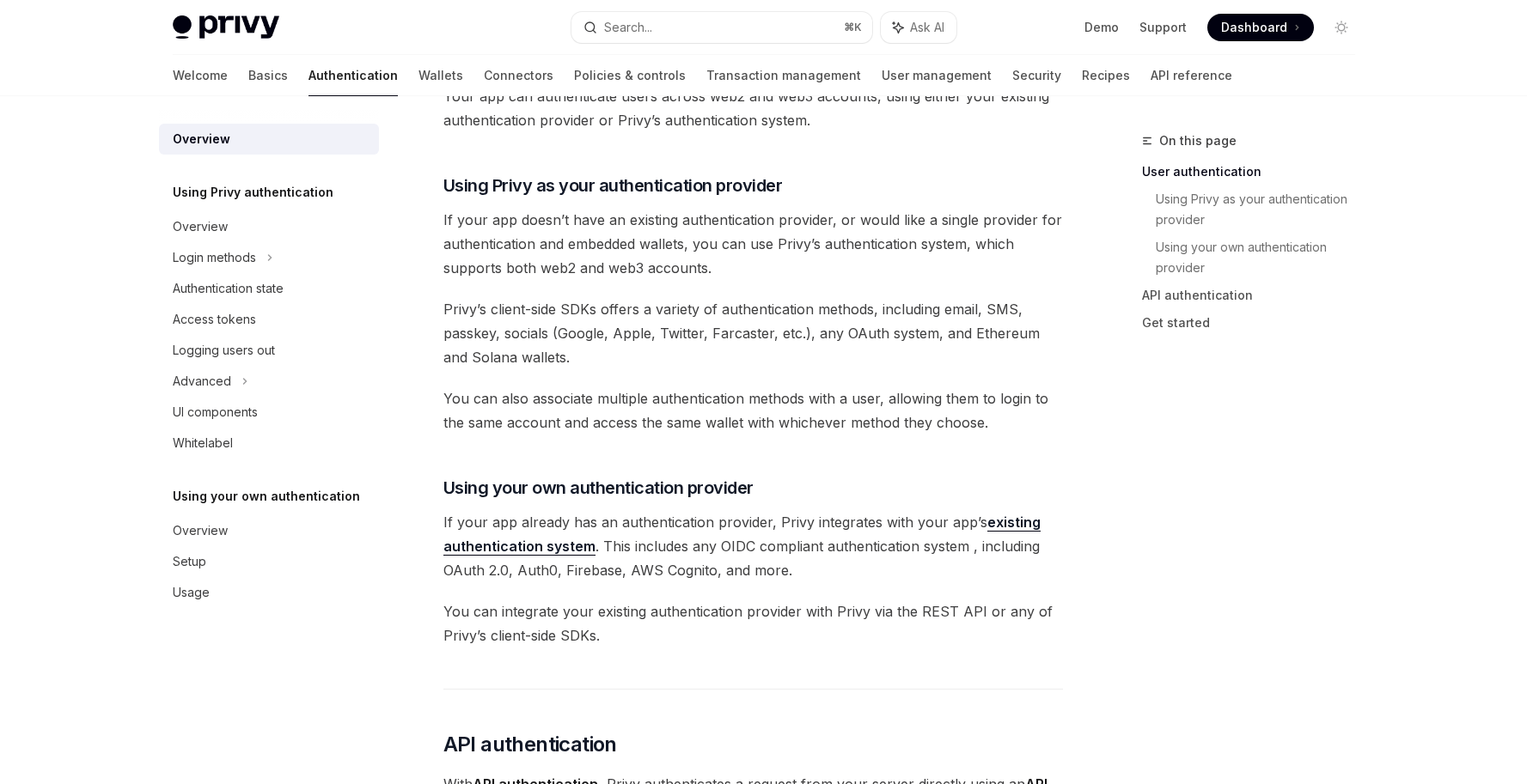
scroll to position [526, 0]
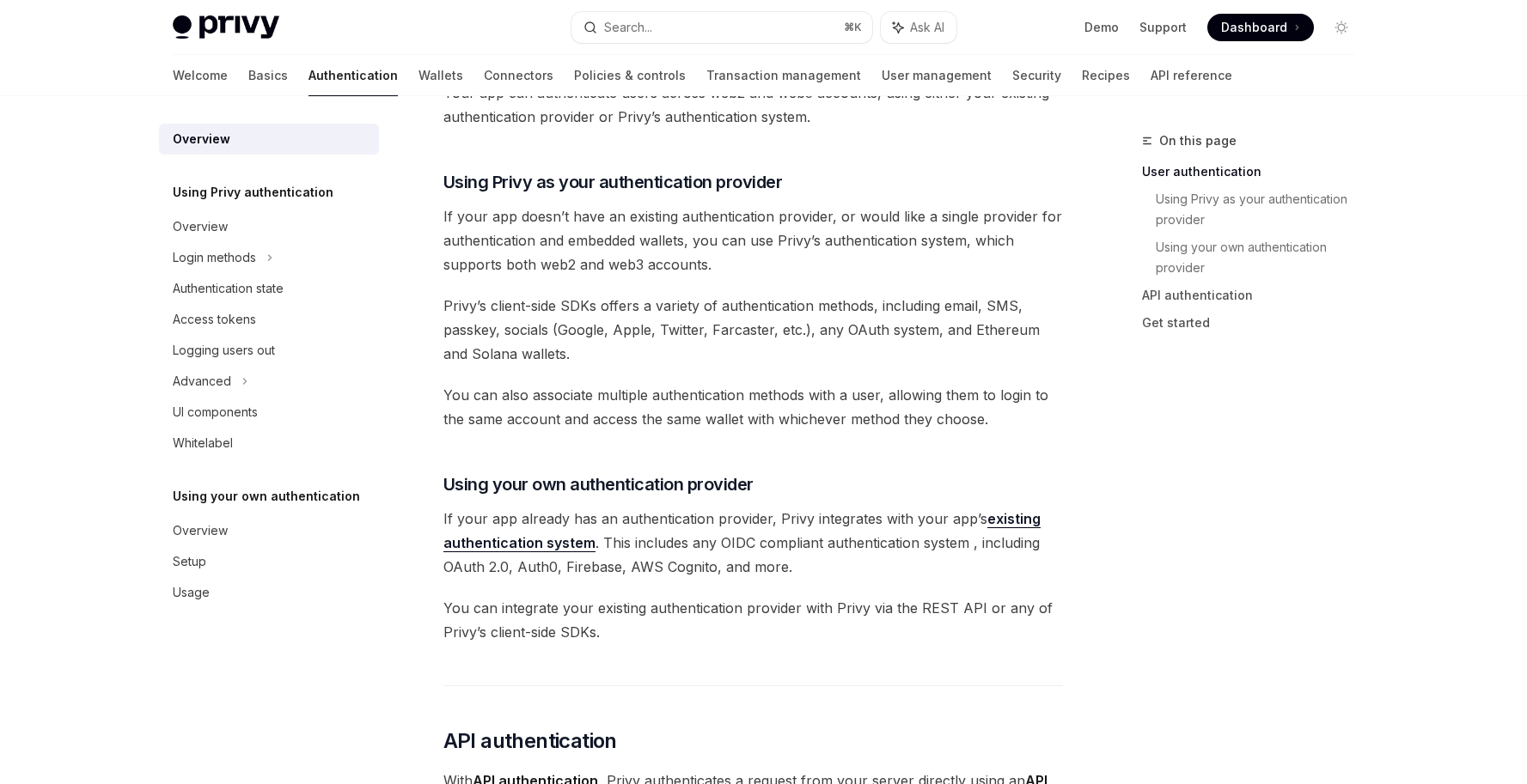
click at [563, 361] on span "Privy’s client-side SDKs offers a variety of authentication methods, including …" at bounding box center [752, 330] width 619 height 72
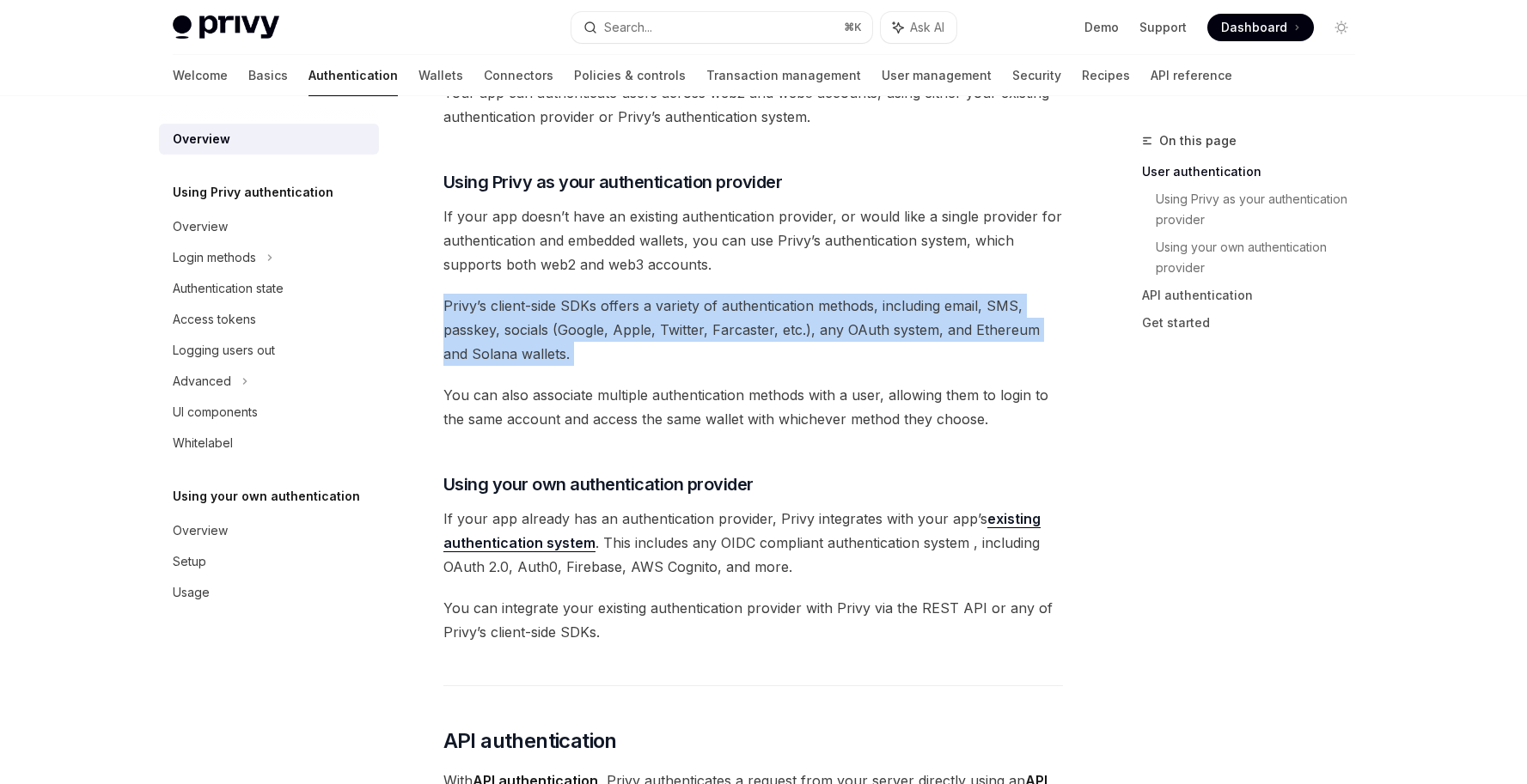
click at [563, 361] on span "Privy’s client-side SDKs offers a variety of authentication methods, including …" at bounding box center [752, 330] width 619 height 72
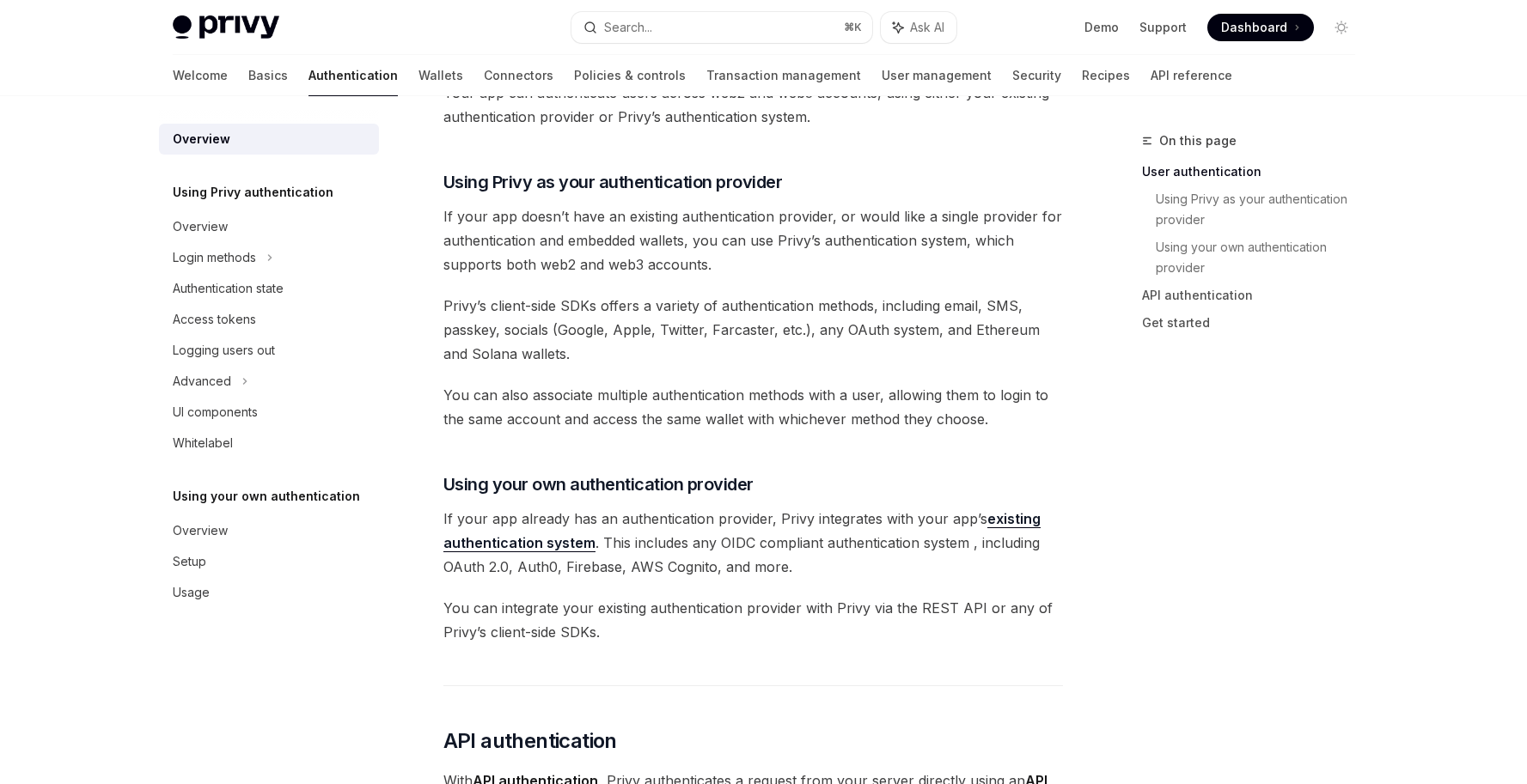
click at [560, 356] on span "Privy’s client-side SDKs offers a variety of authentication methods, including …" at bounding box center [752, 330] width 619 height 72
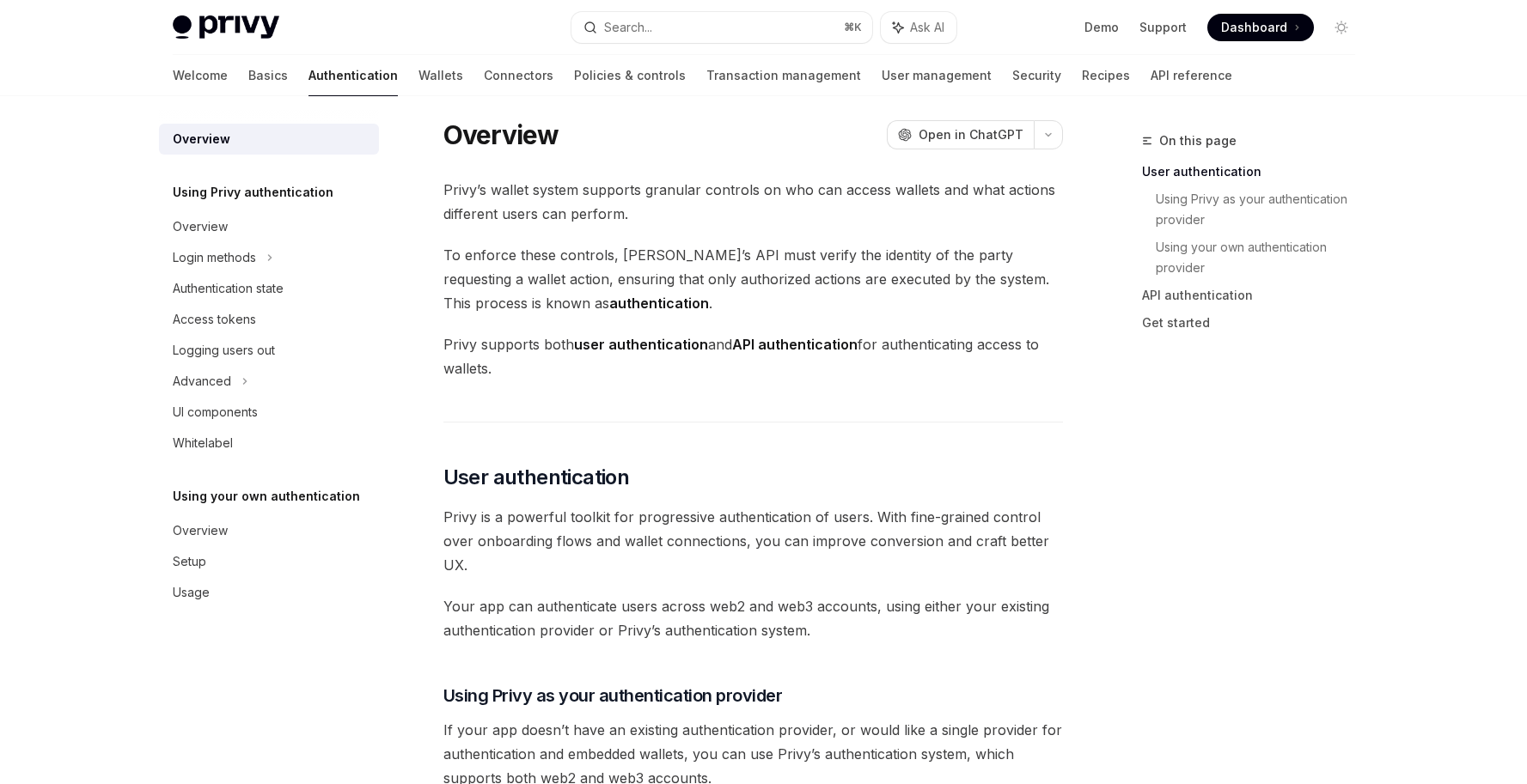
scroll to position [0, 0]
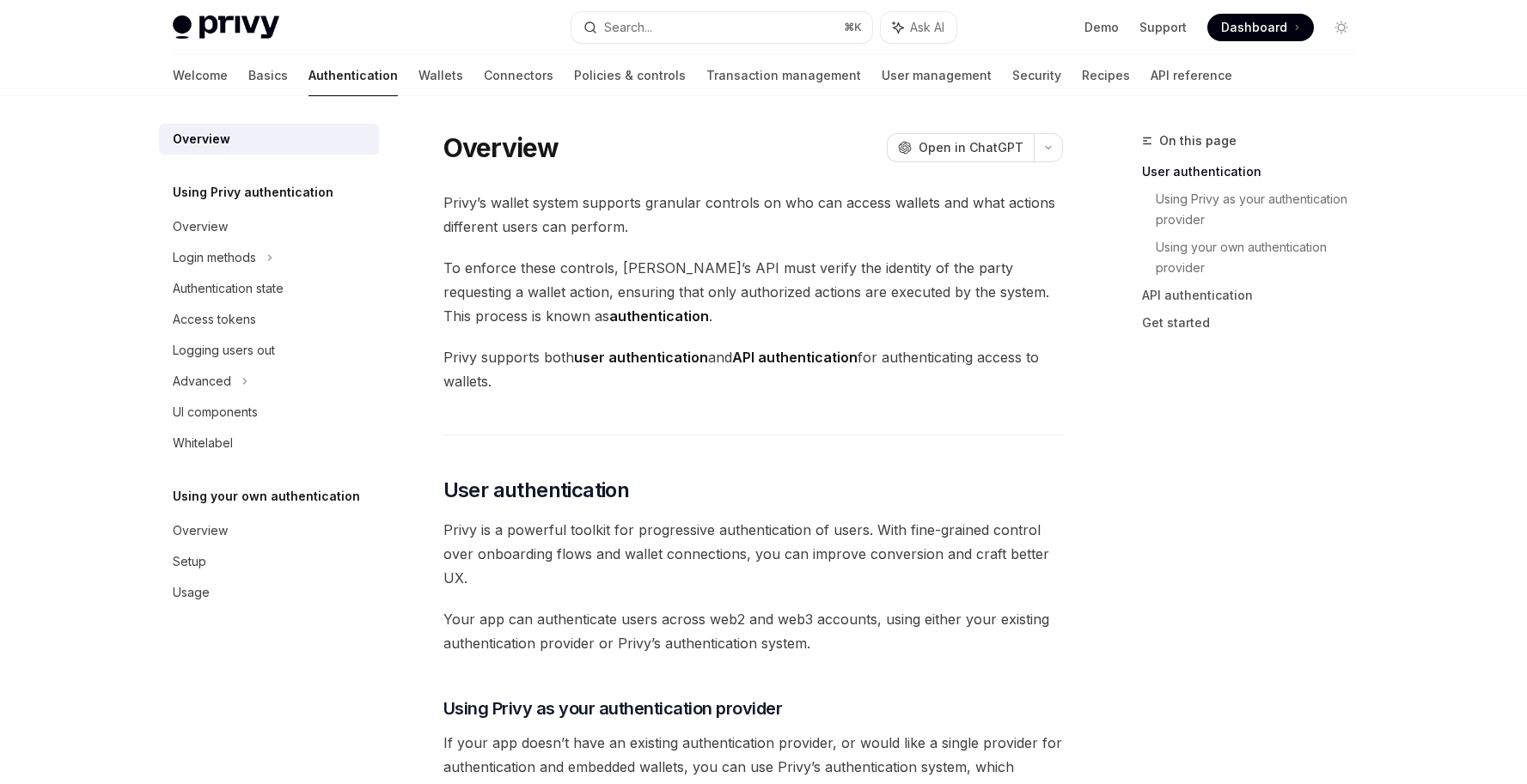
click at [666, 213] on span "Privy’s wallet system supports granular controls on who can access wallets and …" at bounding box center [752, 214] width 619 height 48
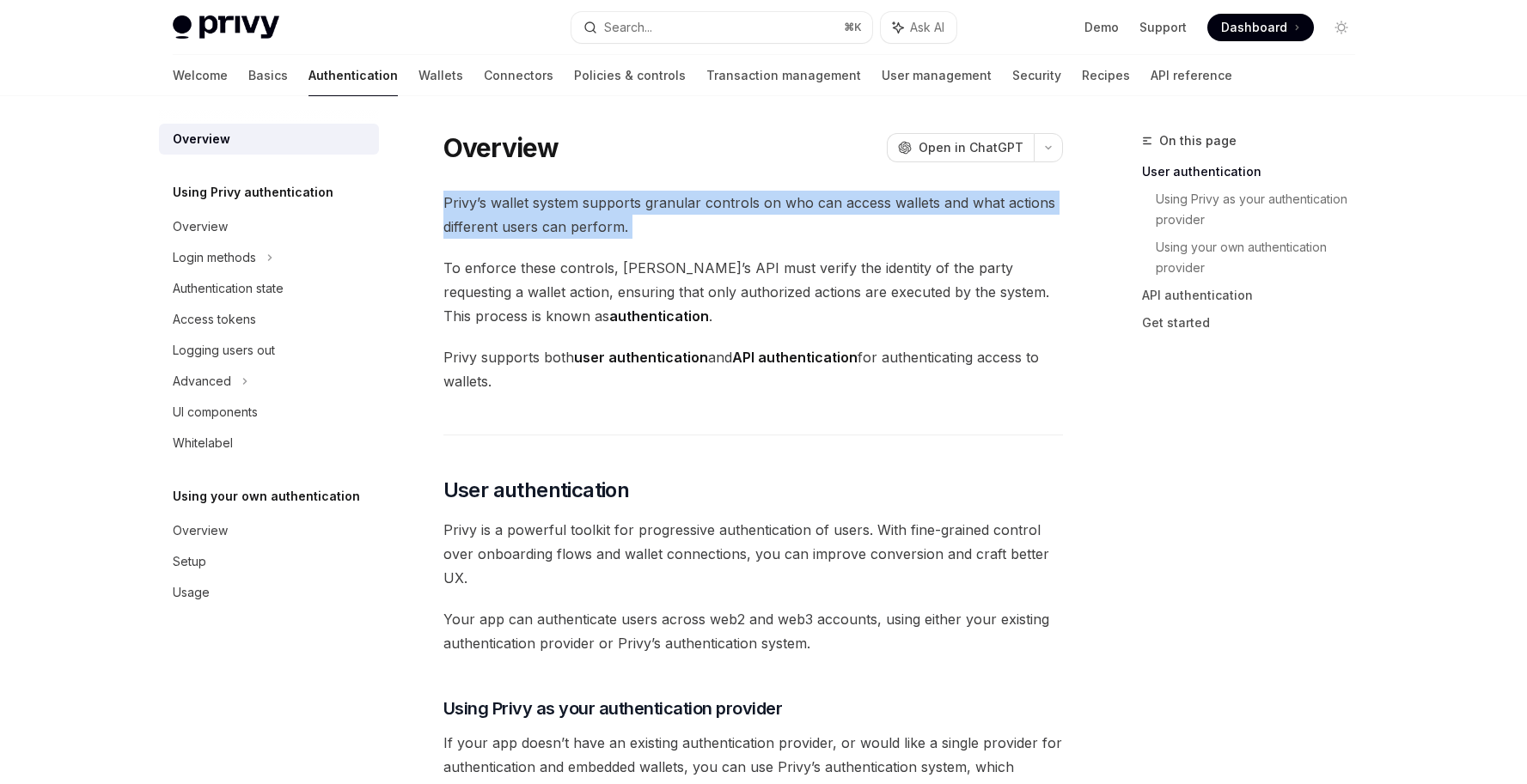
click at [666, 213] on span "Privy’s wallet system supports granular controls on who can access wallets and …" at bounding box center [752, 214] width 619 height 48
click at [663, 231] on span "Privy’s wallet system supports granular controls on who can access wallets and …" at bounding box center [752, 214] width 619 height 48
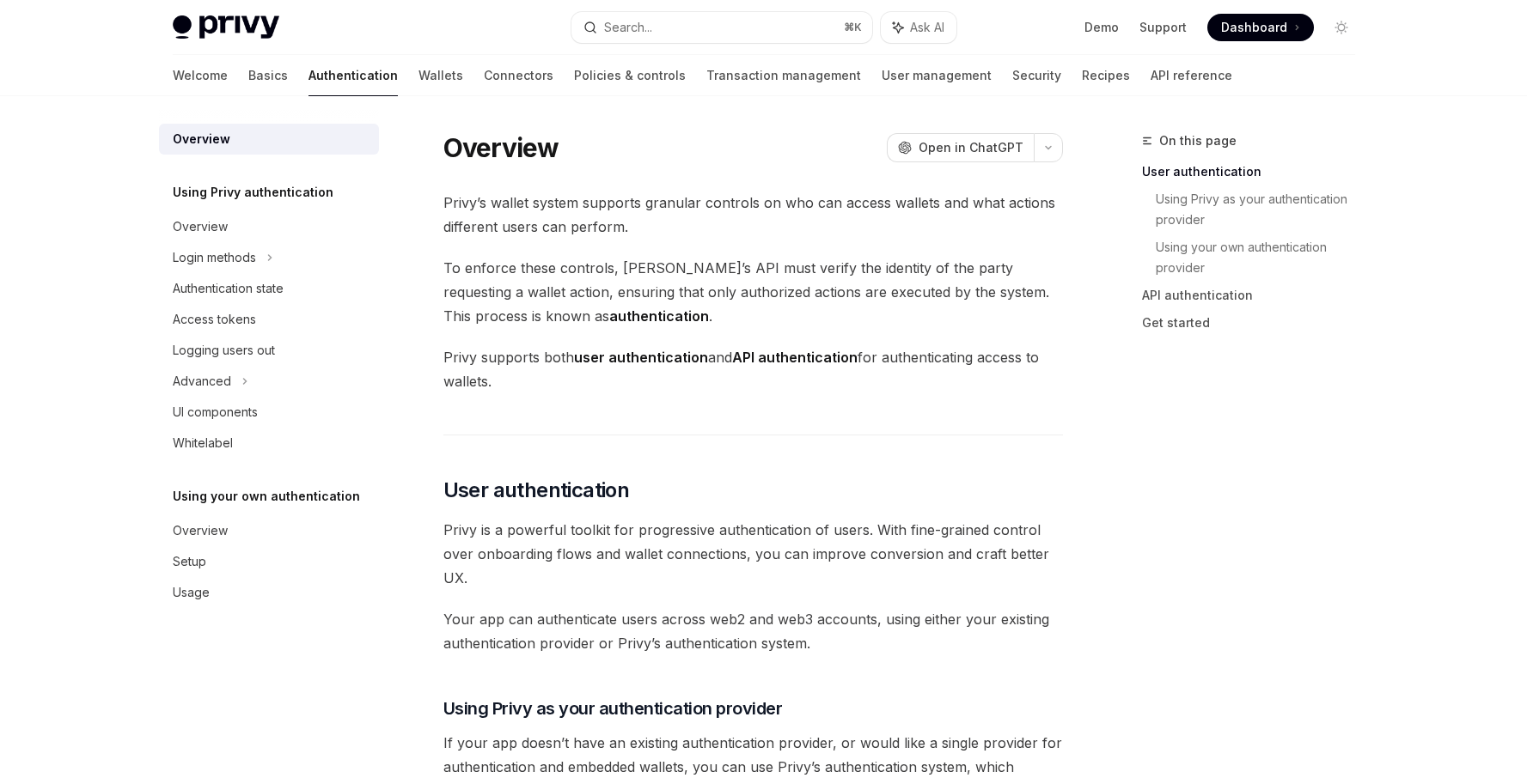
click at [663, 231] on span "Privy’s wallet system supports granular controls on who can access wallets and …" at bounding box center [752, 214] width 619 height 48
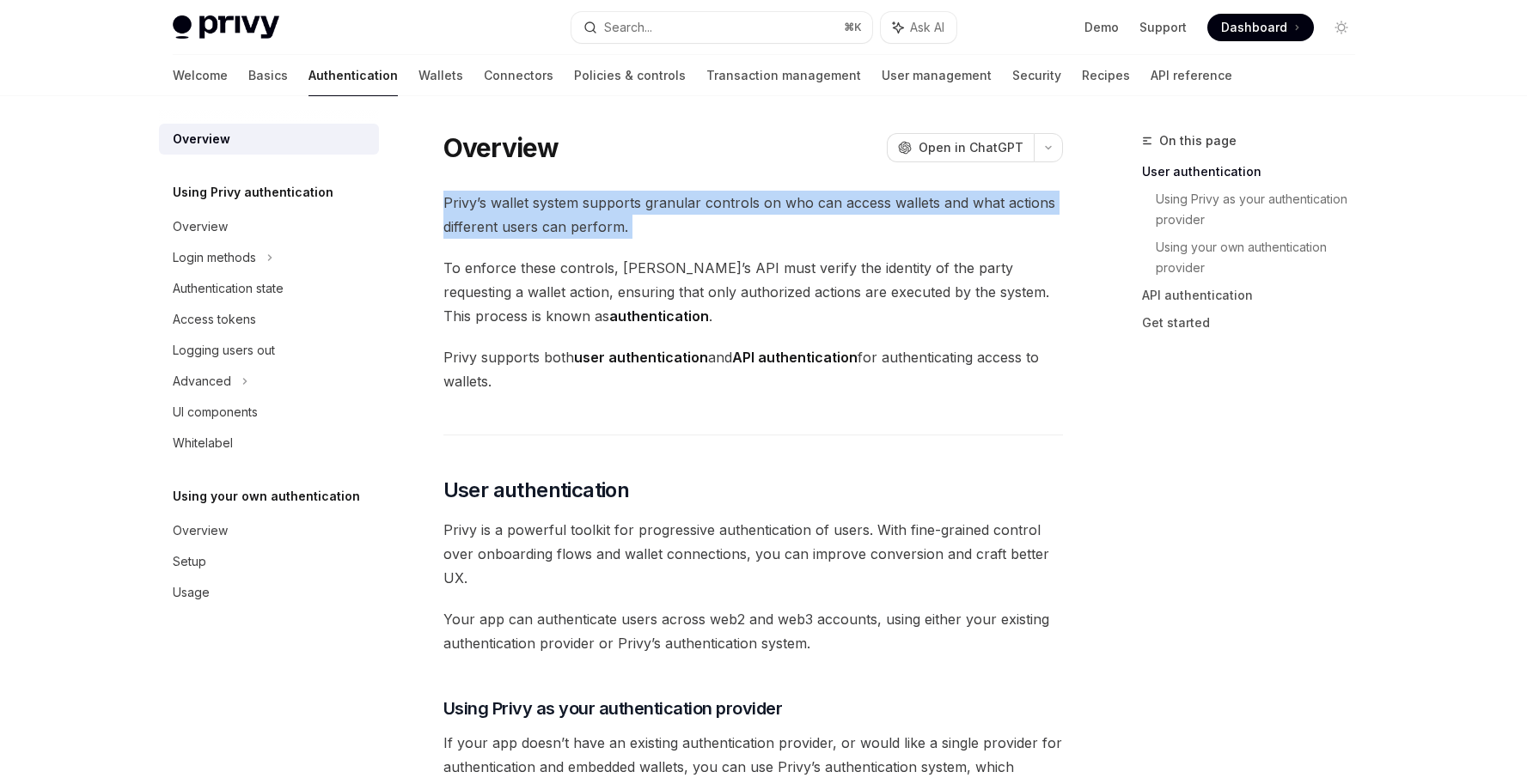
click at [663, 231] on span "Privy’s wallet system supports granular controls on who can access wallets and …" at bounding box center [752, 214] width 619 height 48
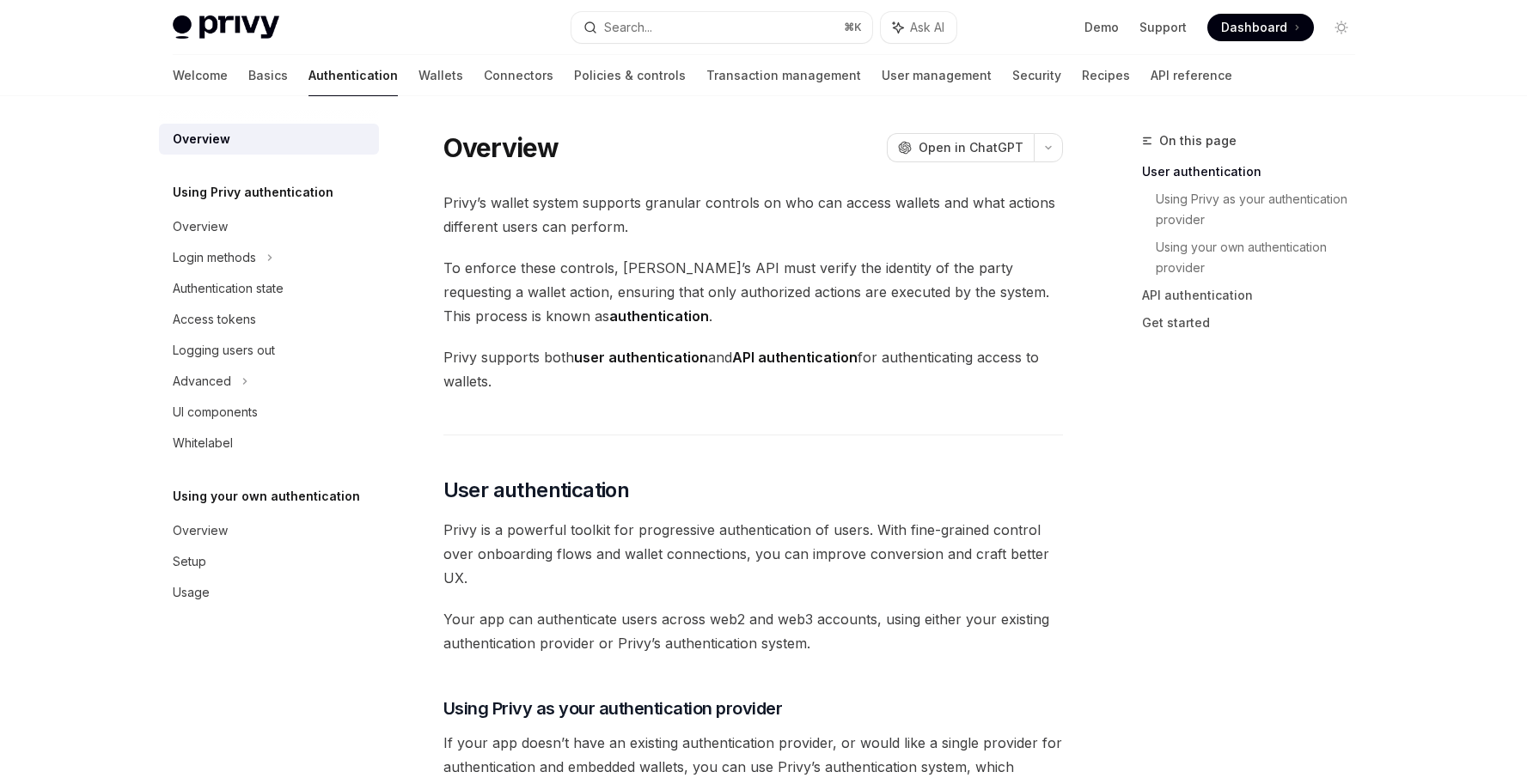
click at [547, 380] on span "Privy supports both user authentication and API authentication for authenticati…" at bounding box center [752, 369] width 619 height 48
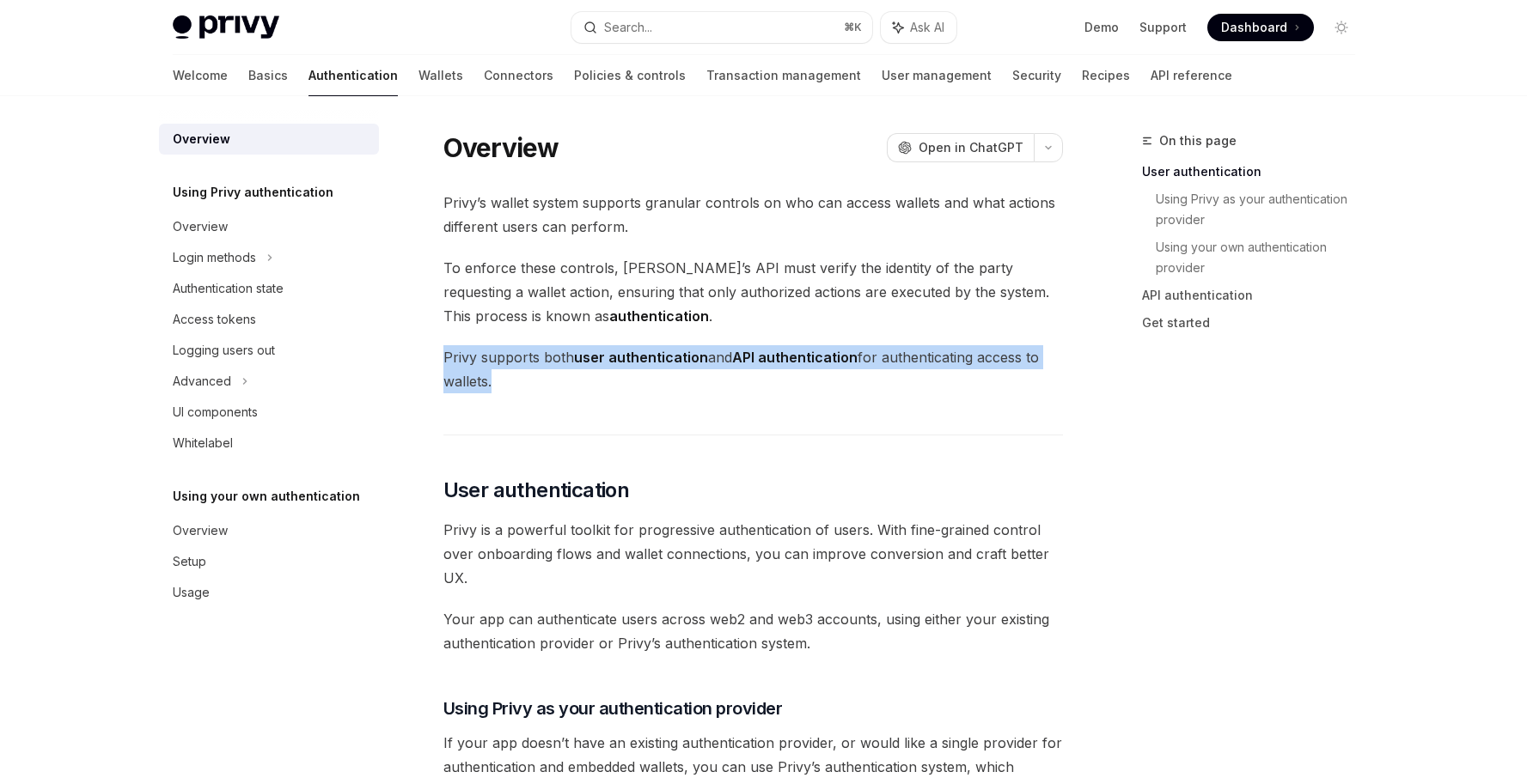
click at [547, 380] on span "Privy supports both user authentication and API authentication for authenticati…" at bounding box center [752, 369] width 619 height 48
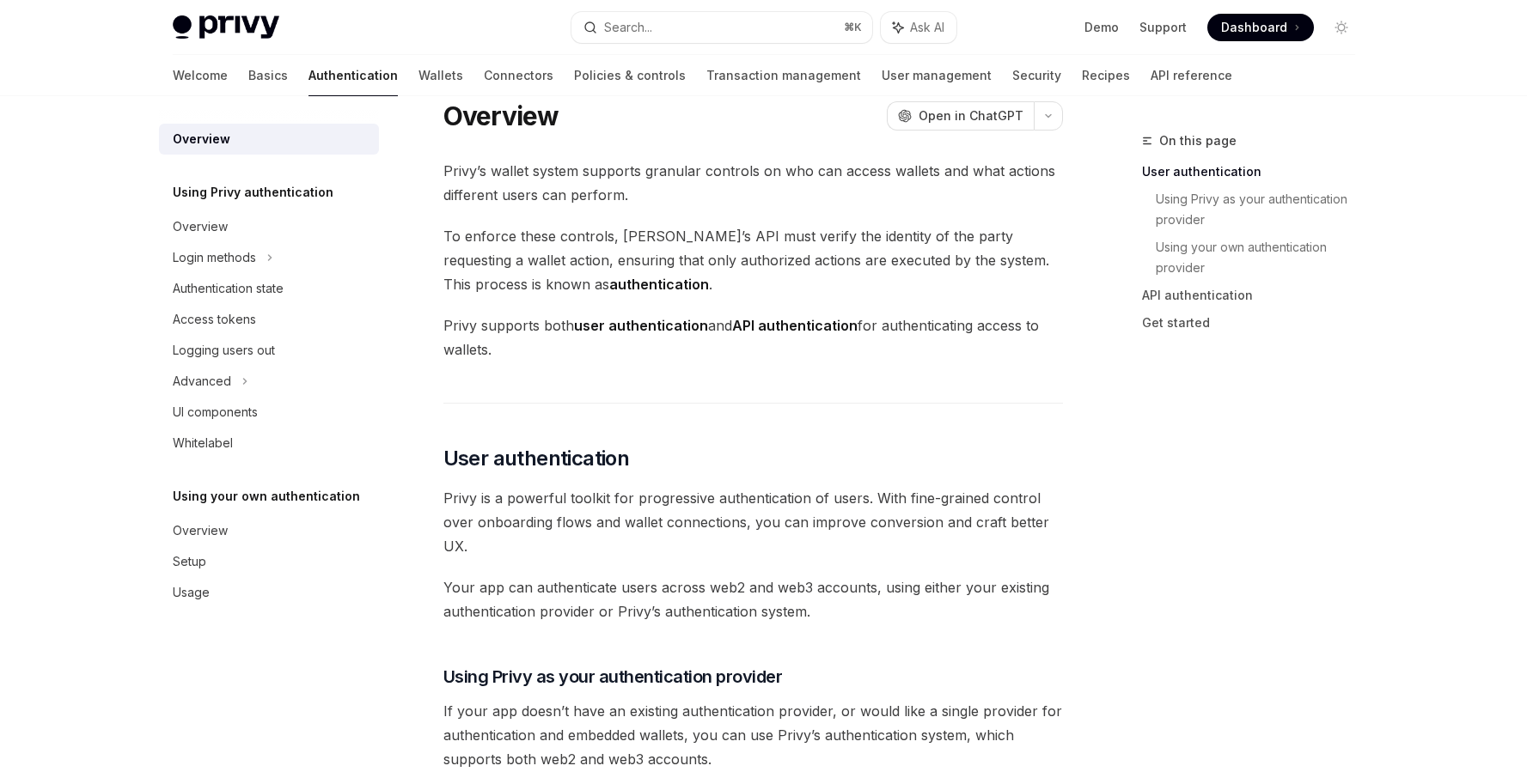
scroll to position [50, 0]
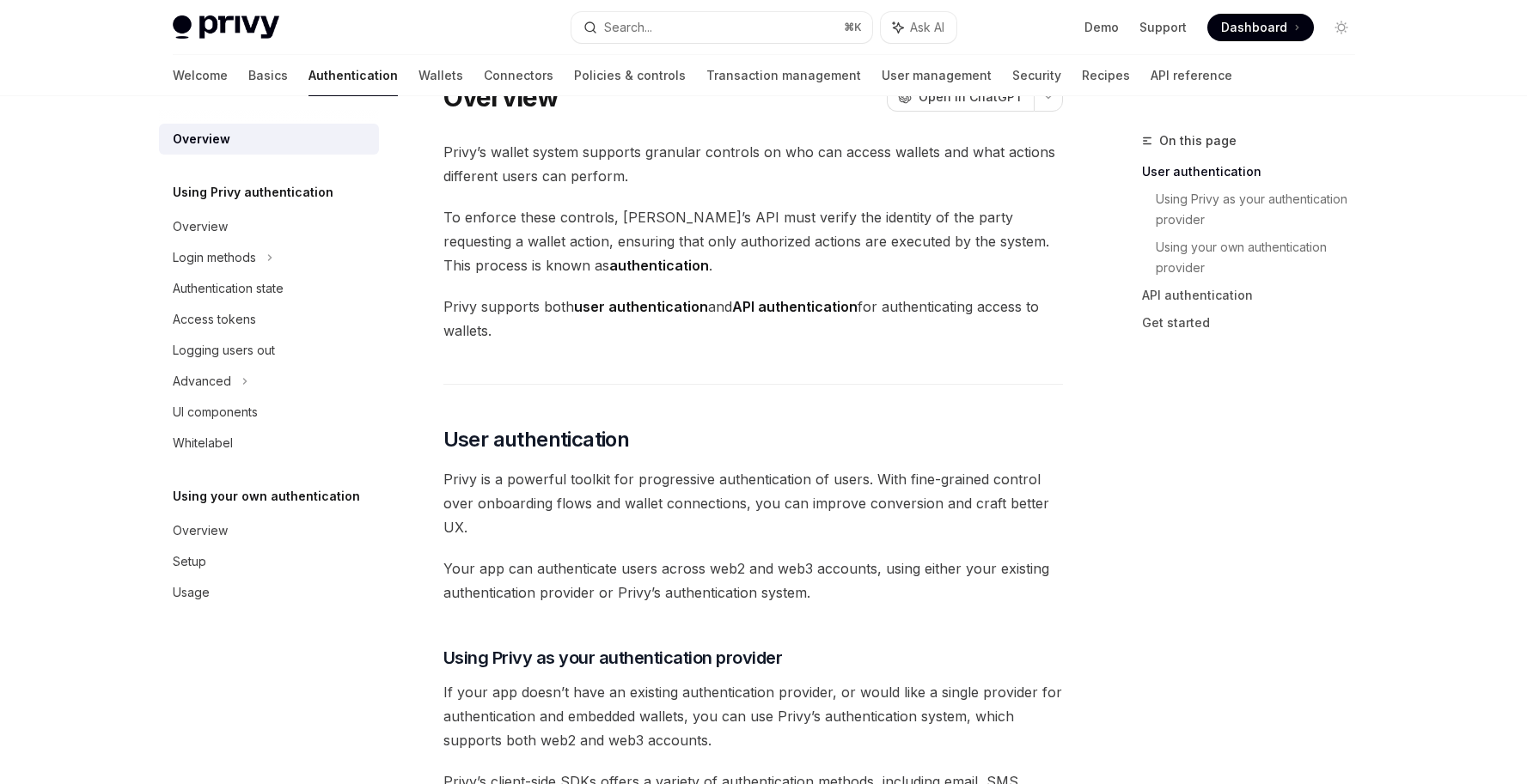
click at [517, 338] on span "Privy supports both user authentication and API authentication for authenticati…" at bounding box center [752, 319] width 619 height 48
drag, startPoint x: 496, startPoint y: 326, endPoint x: 448, endPoint y: 308, distance: 51.3
click at [448, 308] on span "Privy supports both user authentication and API authentication for authenticati…" at bounding box center [752, 319] width 619 height 48
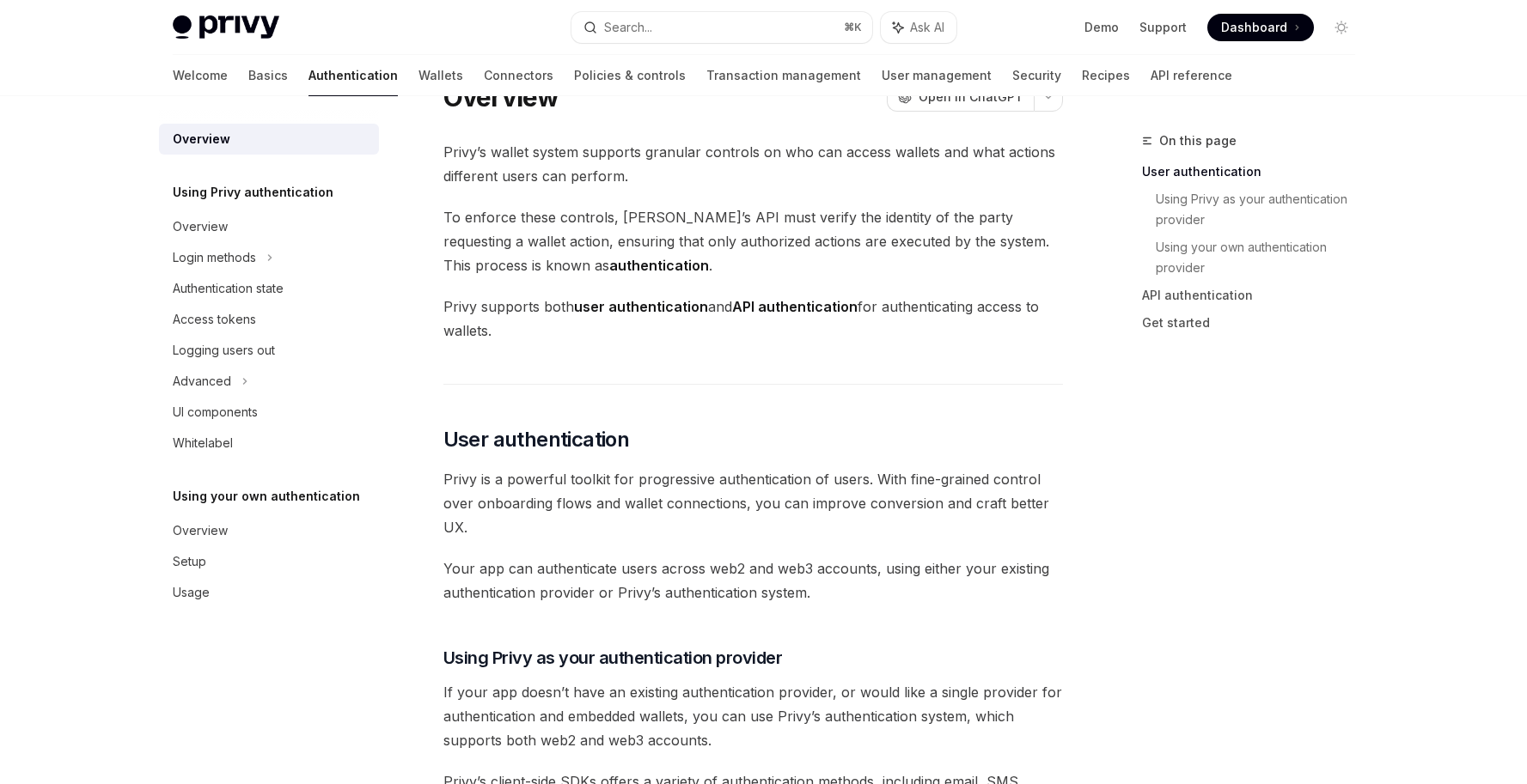
click at [571, 338] on span "Privy supports both user authentication and API authentication for authenticati…" at bounding box center [752, 319] width 619 height 48
click at [545, 335] on span "Privy supports both user authentication and API authentication for authenticati…" at bounding box center [752, 319] width 619 height 48
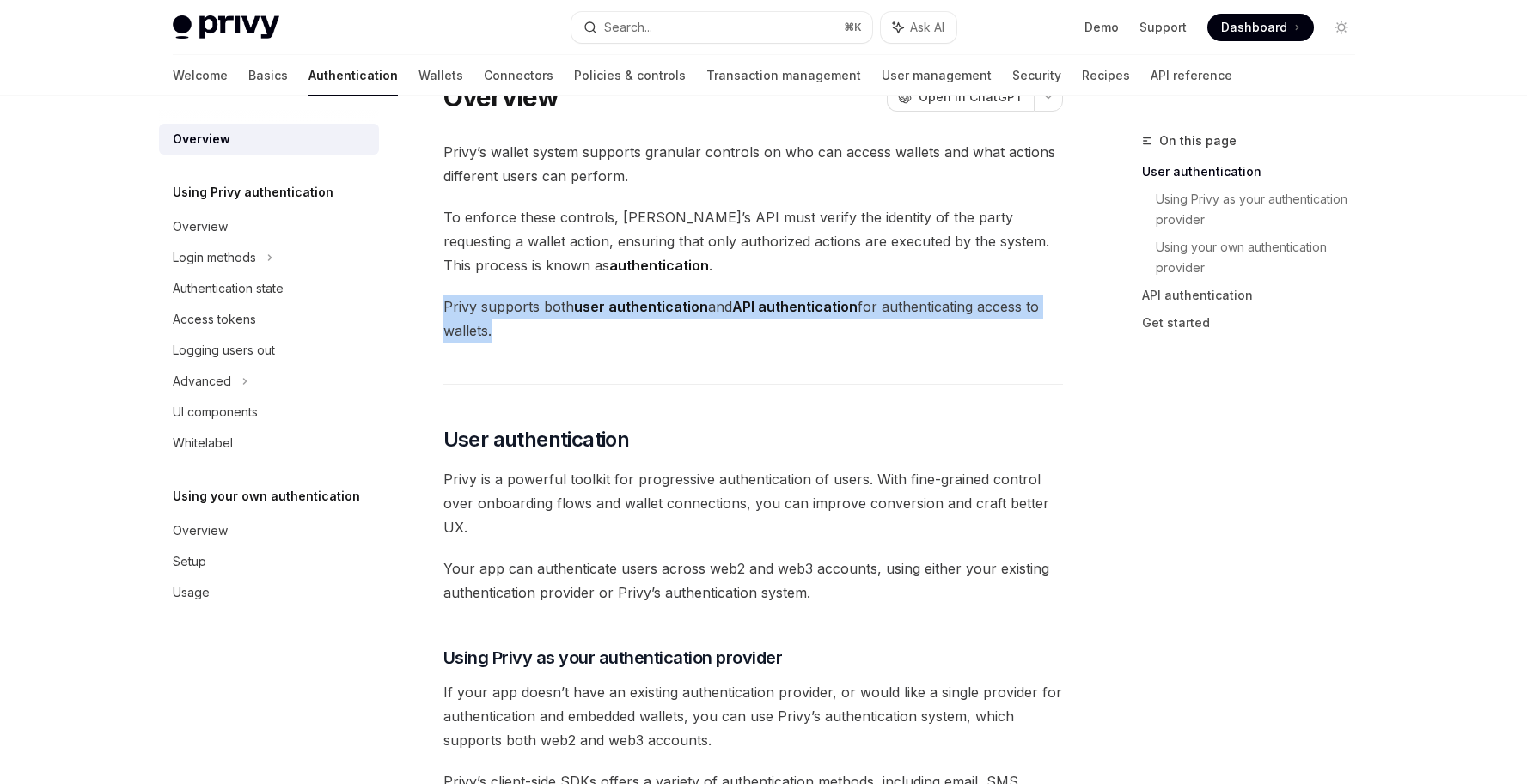
click at [545, 335] on span "Privy supports both user authentication and API authentication for authenticati…" at bounding box center [752, 319] width 619 height 48
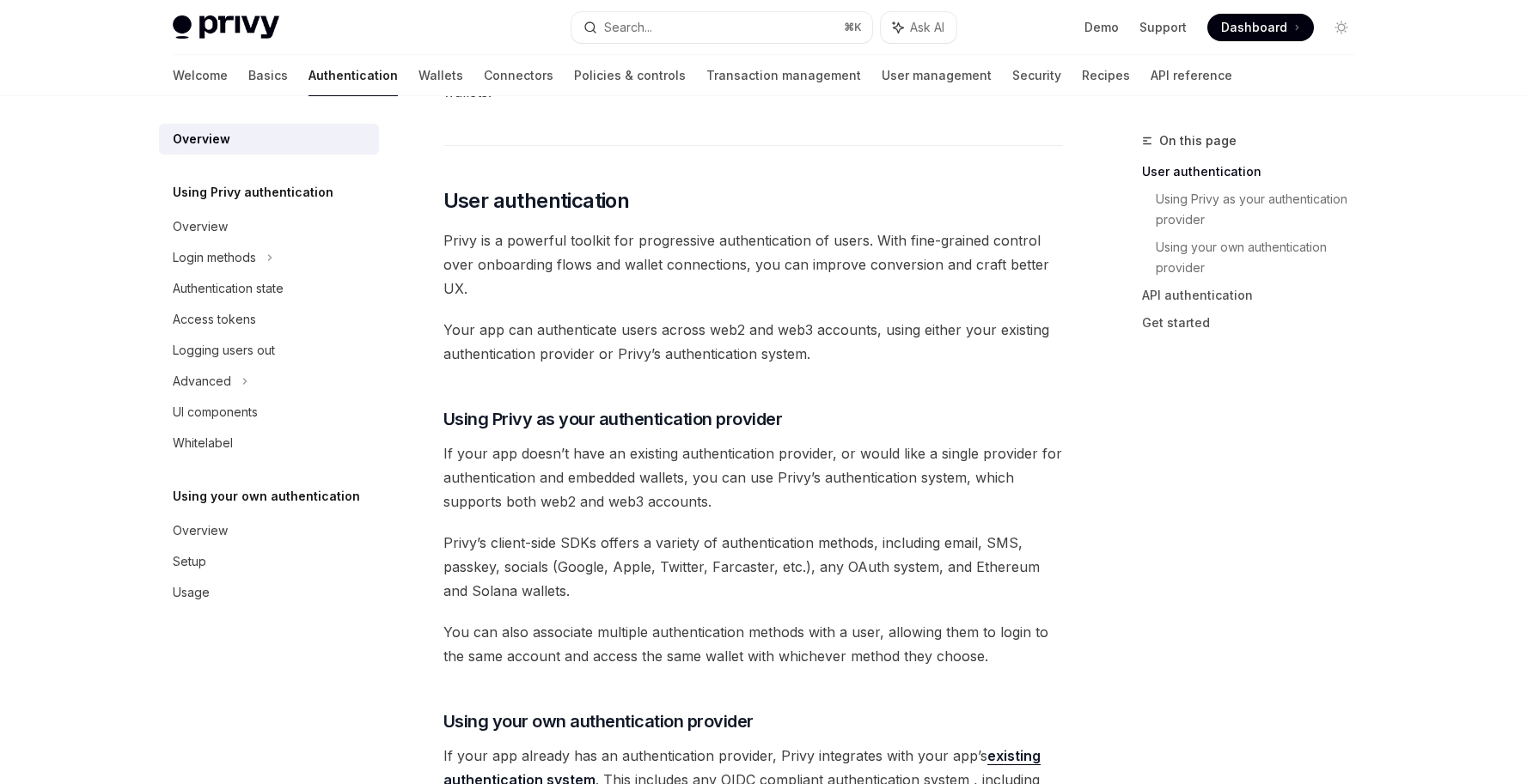
scroll to position [291, 0]
click at [785, 493] on span "If your app doesn’t have an existing authentication provider, or would like a s…" at bounding box center [752, 475] width 619 height 72
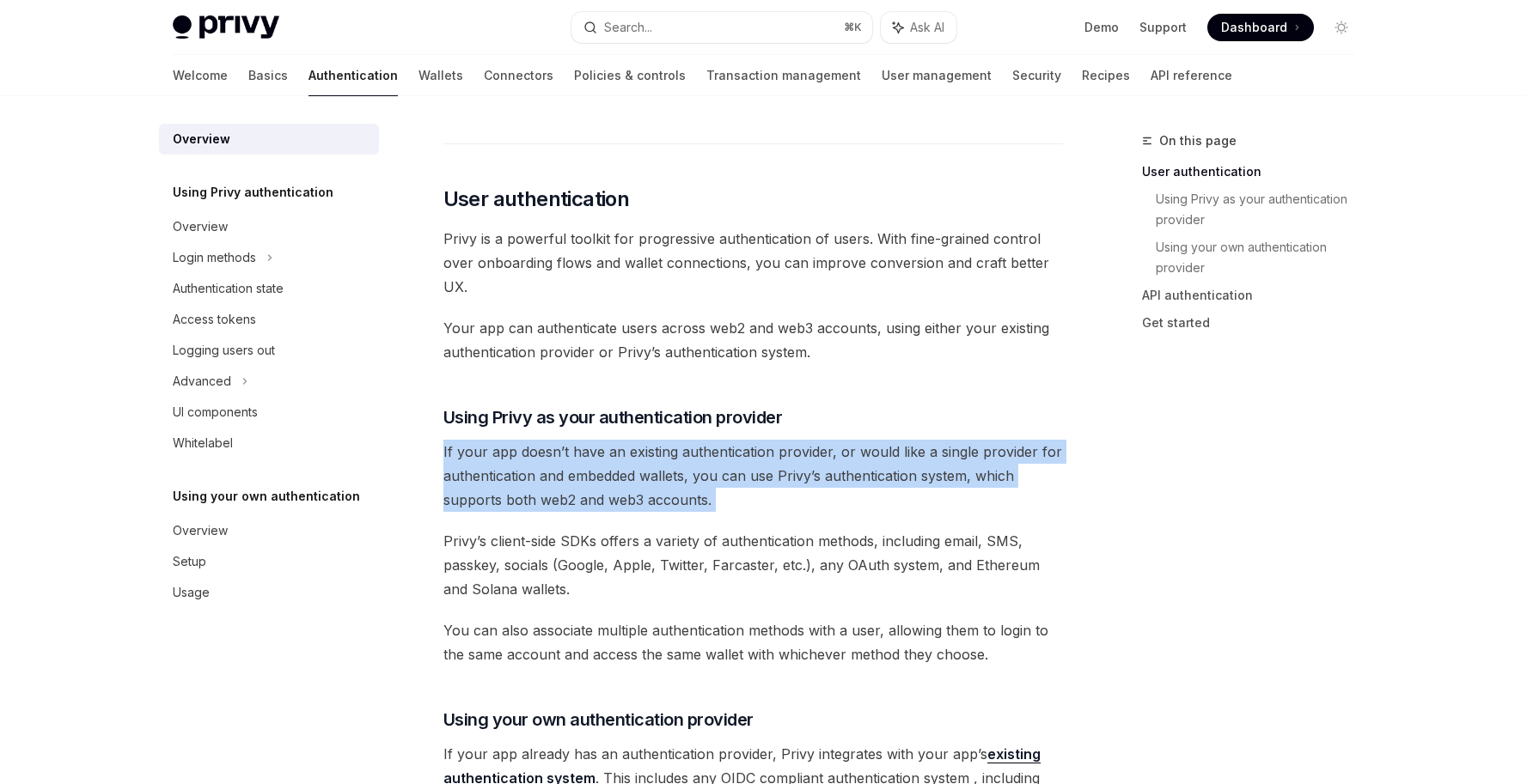
click at [785, 493] on span "If your app doesn’t have an existing authentication provider, or would like a s…" at bounding box center [752, 475] width 619 height 72
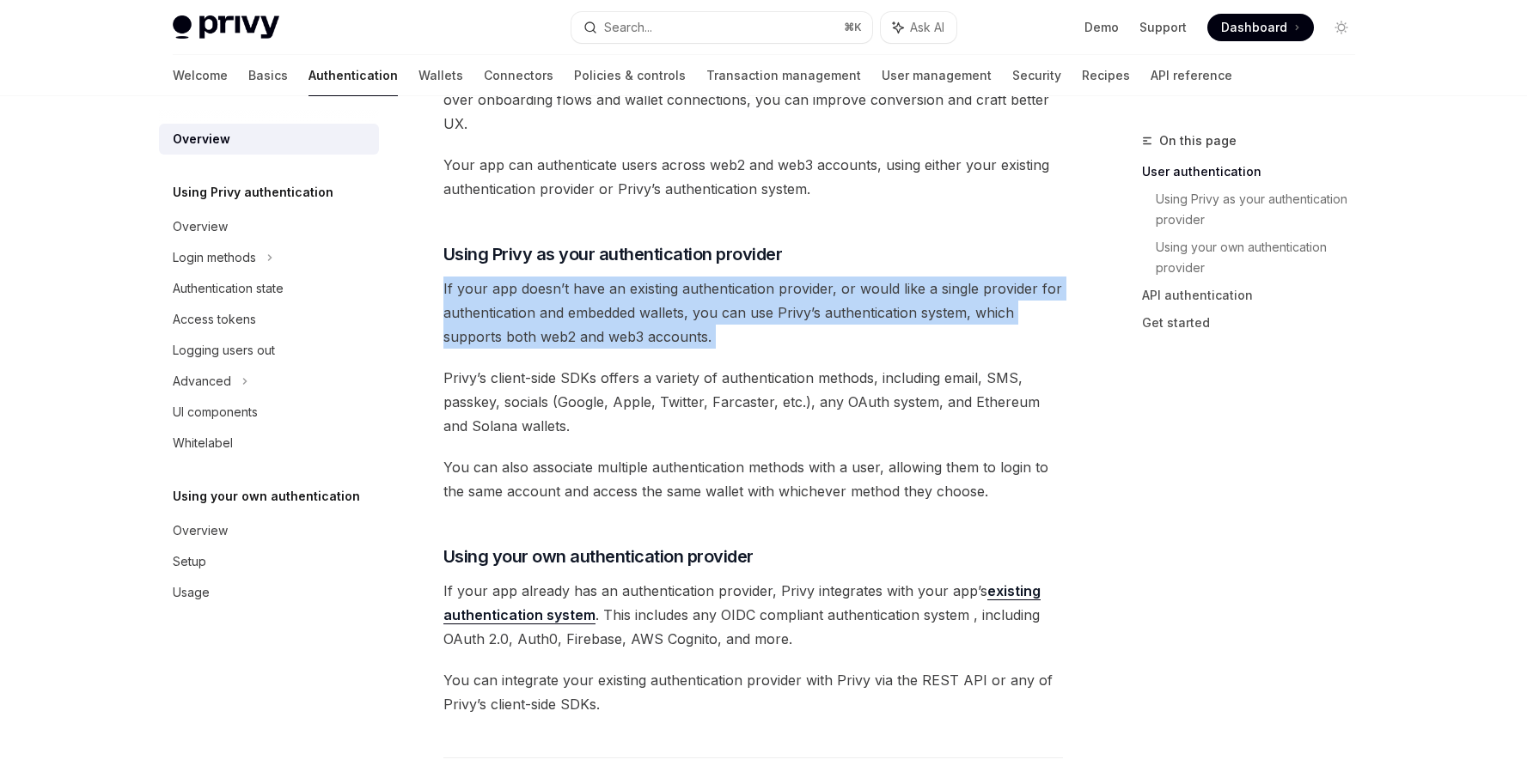
scroll to position [547, 0]
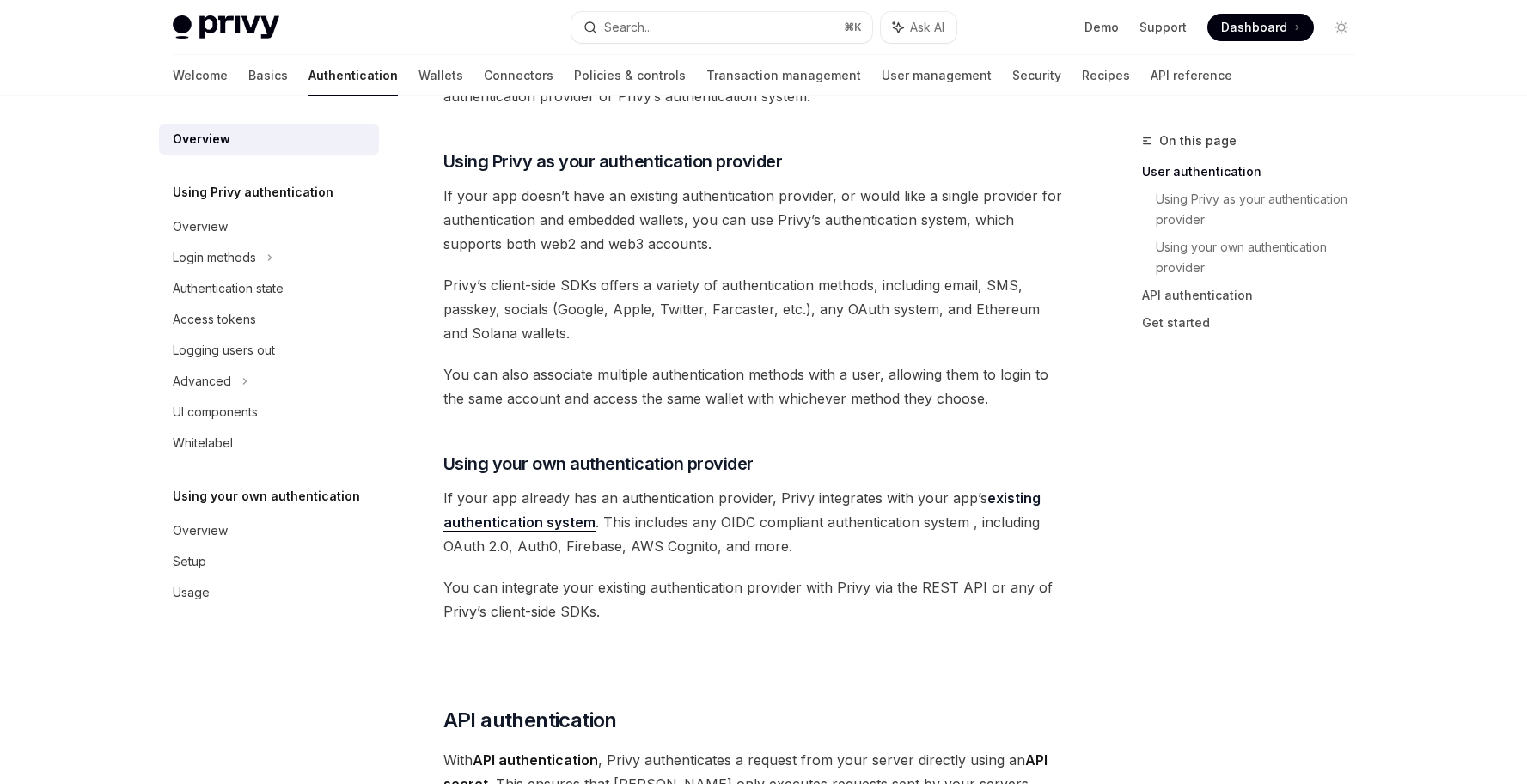
click at [783, 488] on span "If your app already has an authentication provider, Privy integrates with your …" at bounding box center [752, 522] width 619 height 72
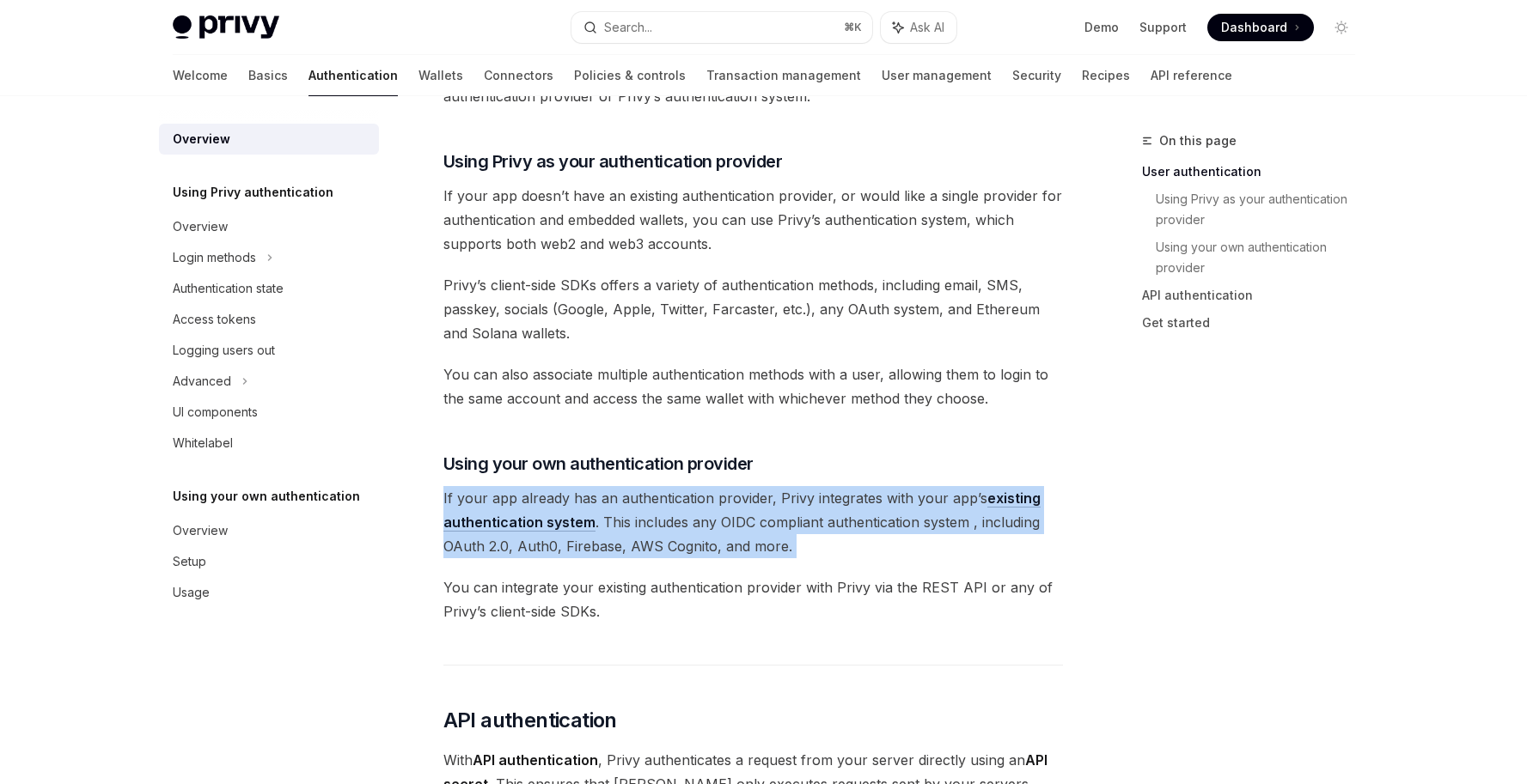
click at [783, 488] on span "If your app already has an authentication provider, Privy integrates with your …" at bounding box center [752, 522] width 619 height 72
click at [674, 517] on span "If your app already has an authentication provider, Privy integrates with your …" at bounding box center [752, 522] width 619 height 72
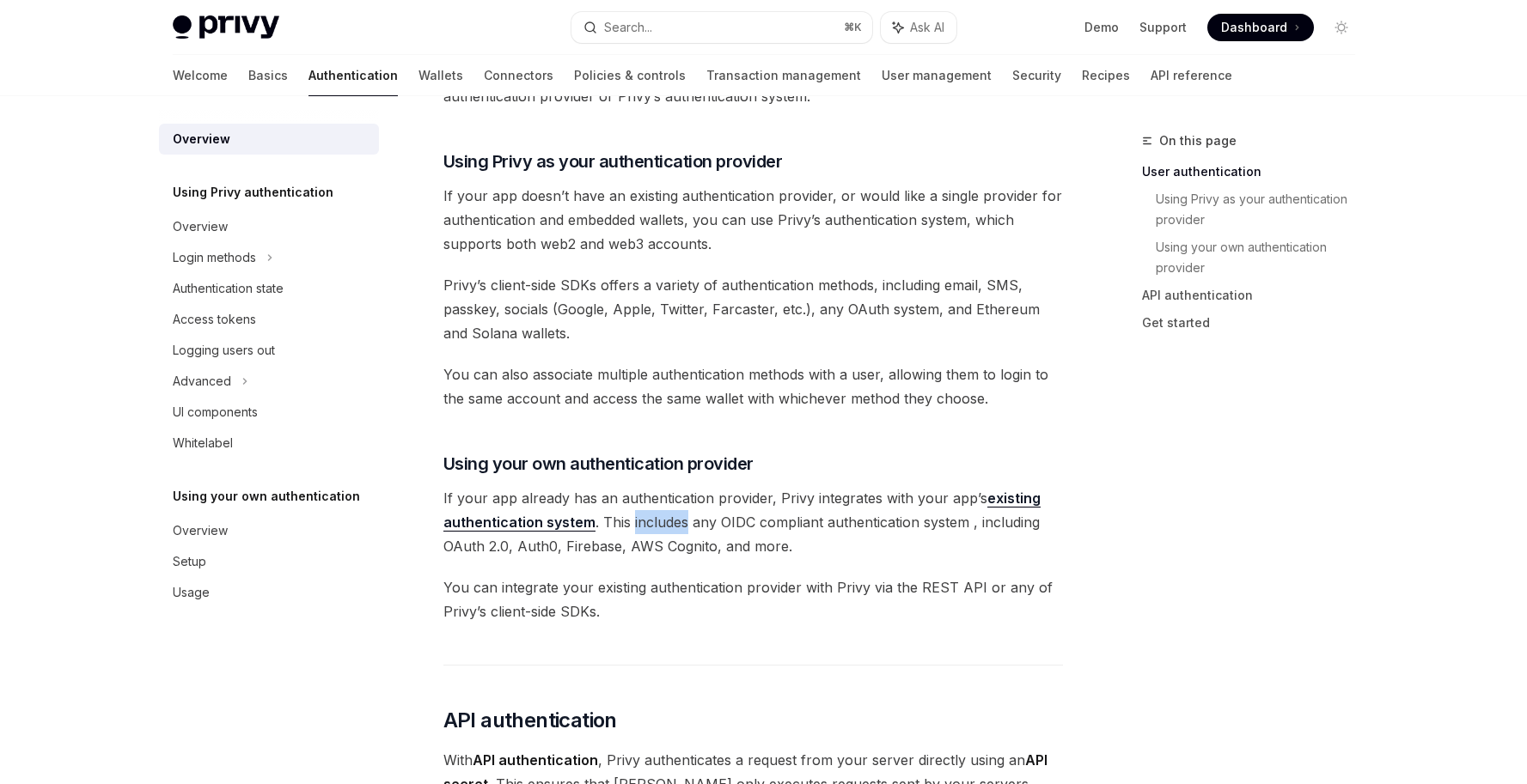
click at [674, 517] on span "If your app already has an authentication provider, Privy integrates with your …" at bounding box center [752, 522] width 619 height 72
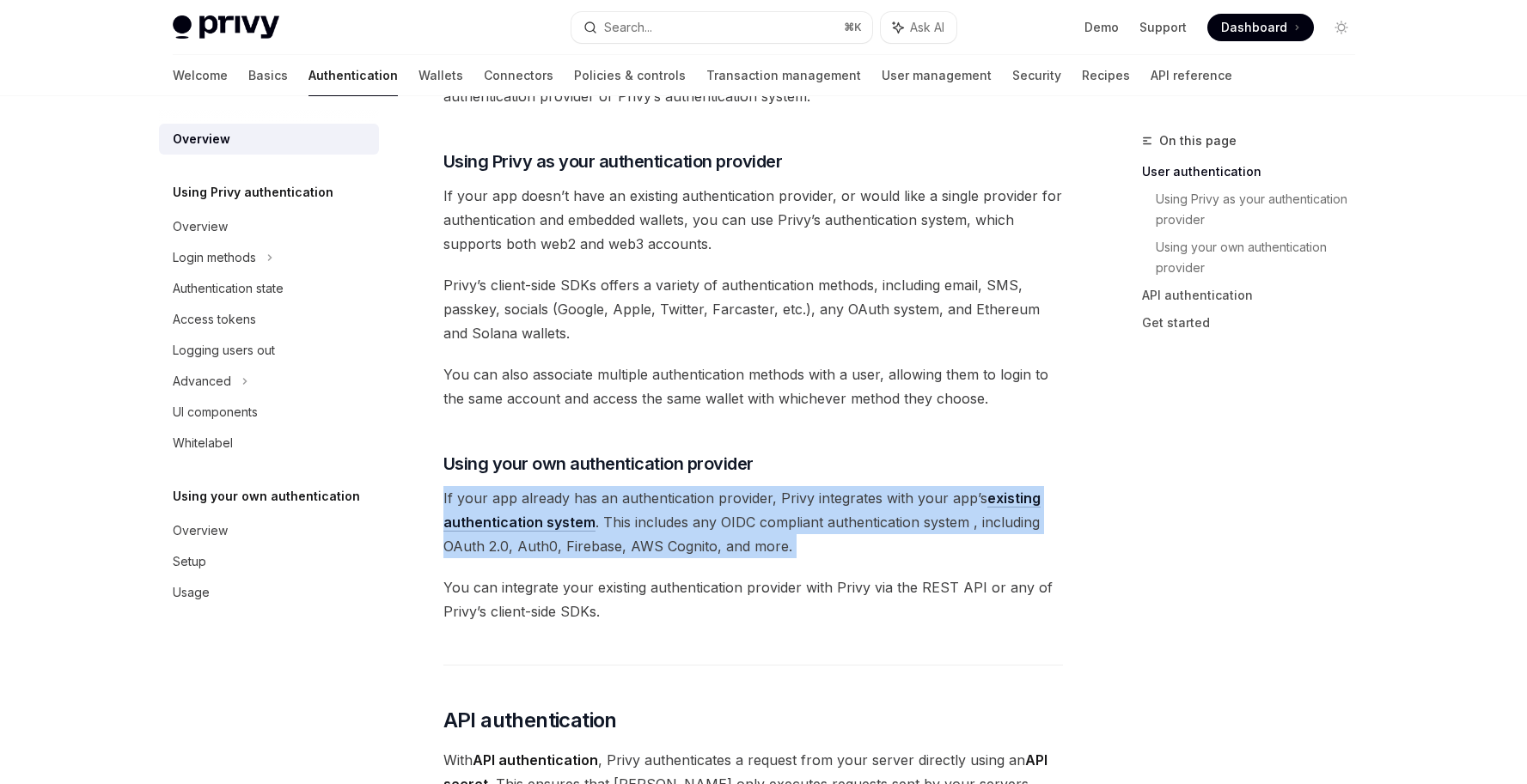
click at [674, 517] on span "If your app already has an authentication provider, Privy integrates with your …" at bounding box center [752, 522] width 619 height 72
click at [808, 520] on span "If your app already has an authentication provider, Privy integrates with your …" at bounding box center [752, 522] width 619 height 72
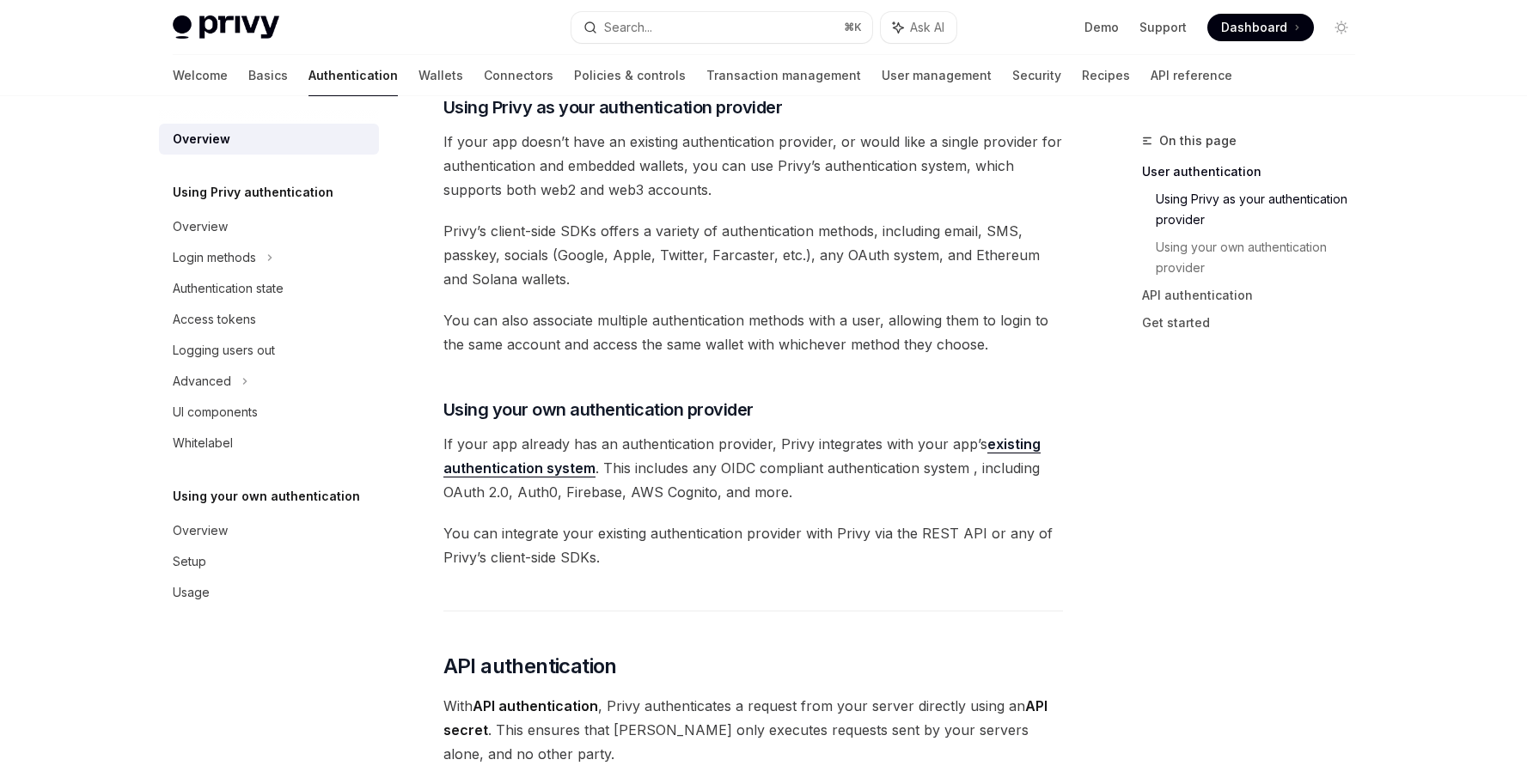
scroll to position [640, 0]
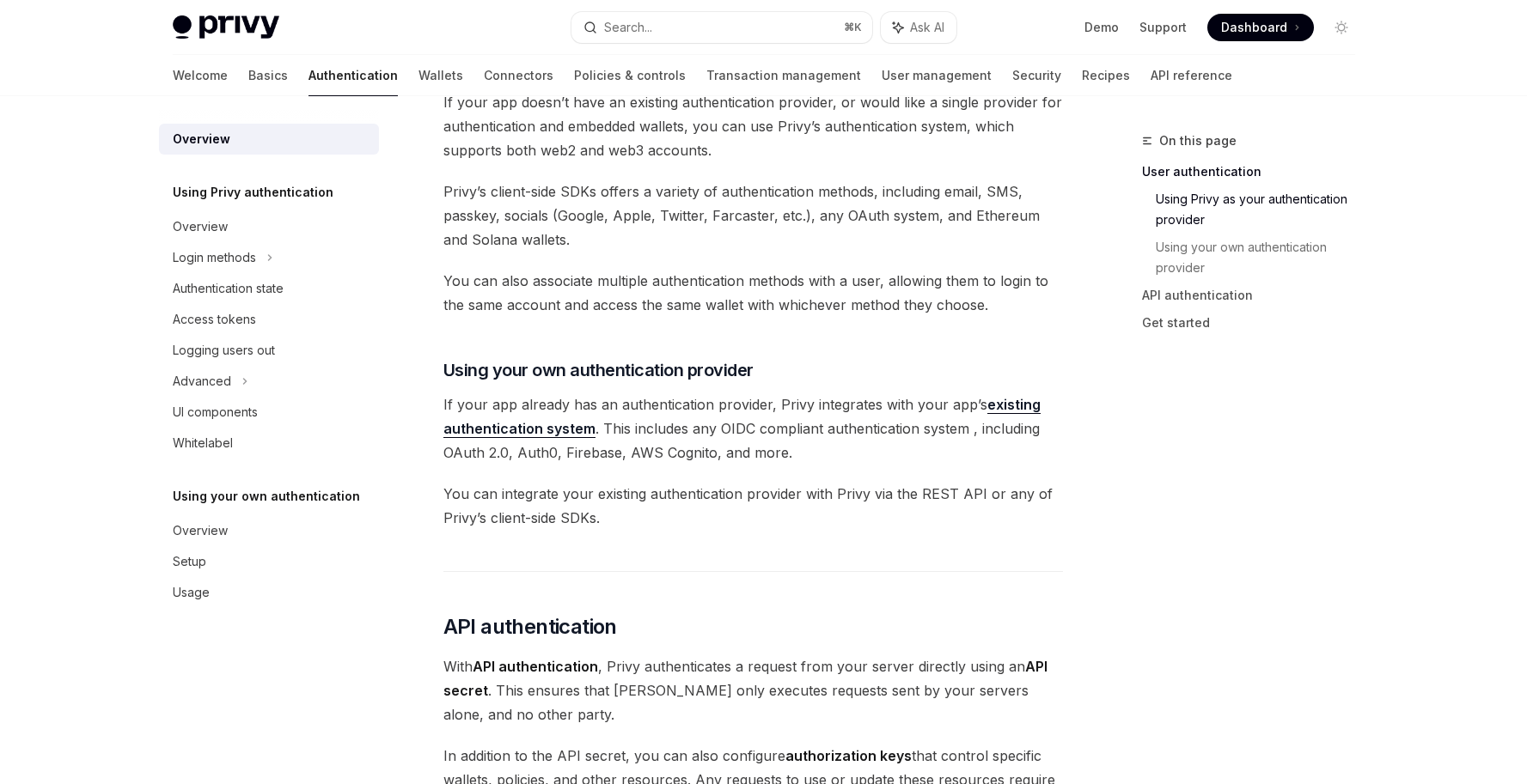
click at [1291, 35] on span at bounding box center [1260, 27] width 106 height 27
click at [836, 314] on span "You can also associate multiple authentication methods with a user, allowing th…" at bounding box center [752, 292] width 619 height 48
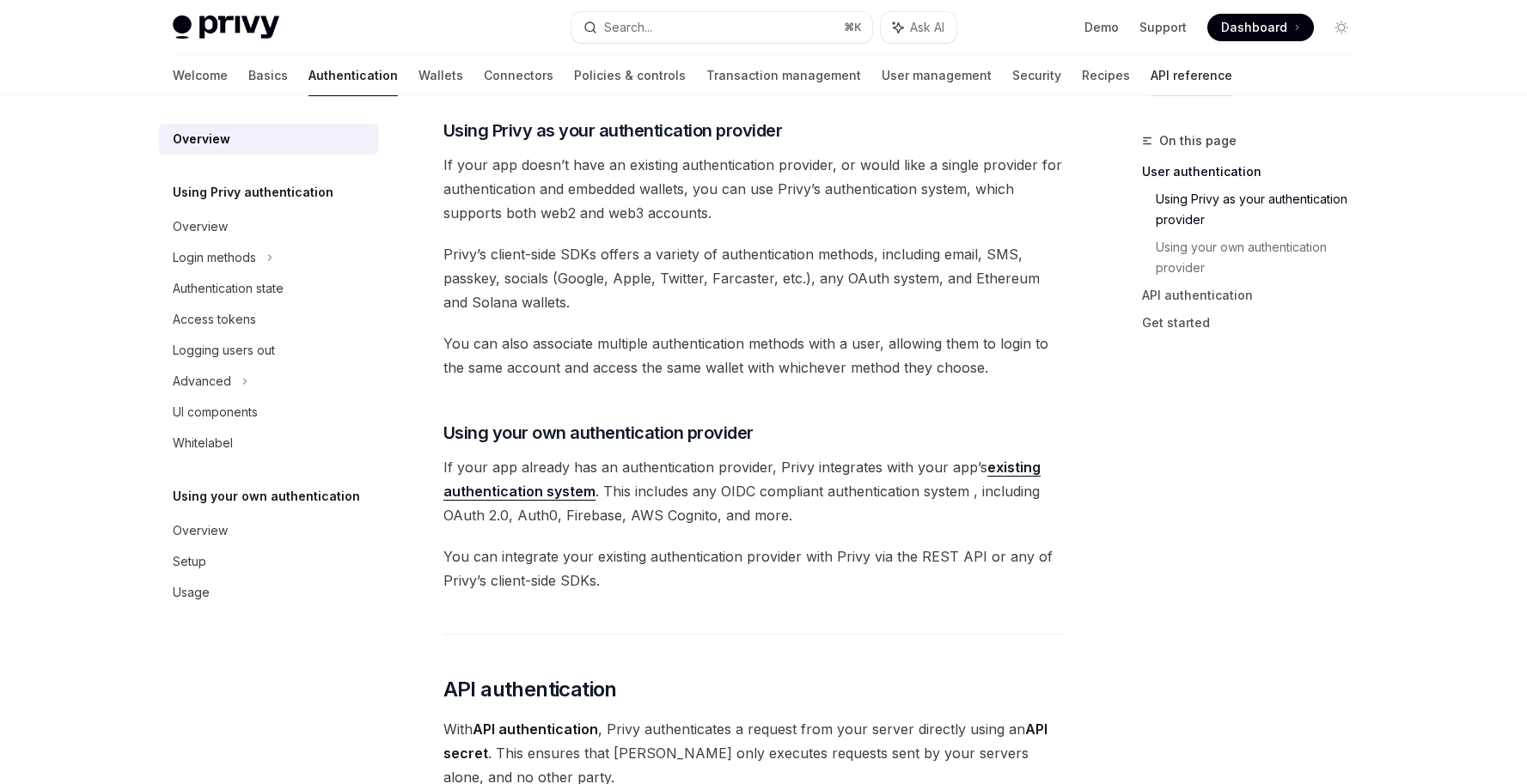
scroll to position [128, 0]
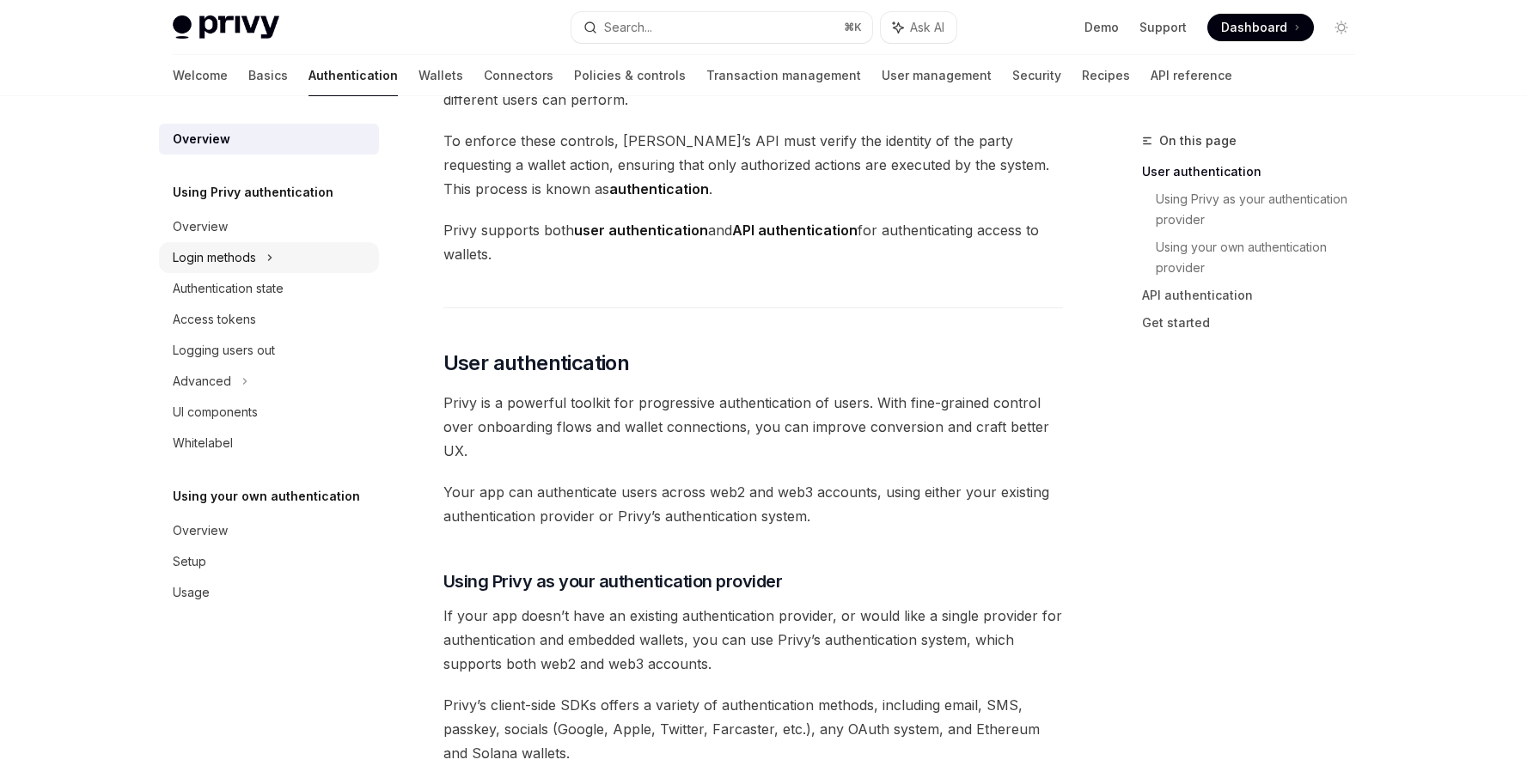
click at [245, 251] on div "Login methods" at bounding box center [214, 257] width 83 height 20
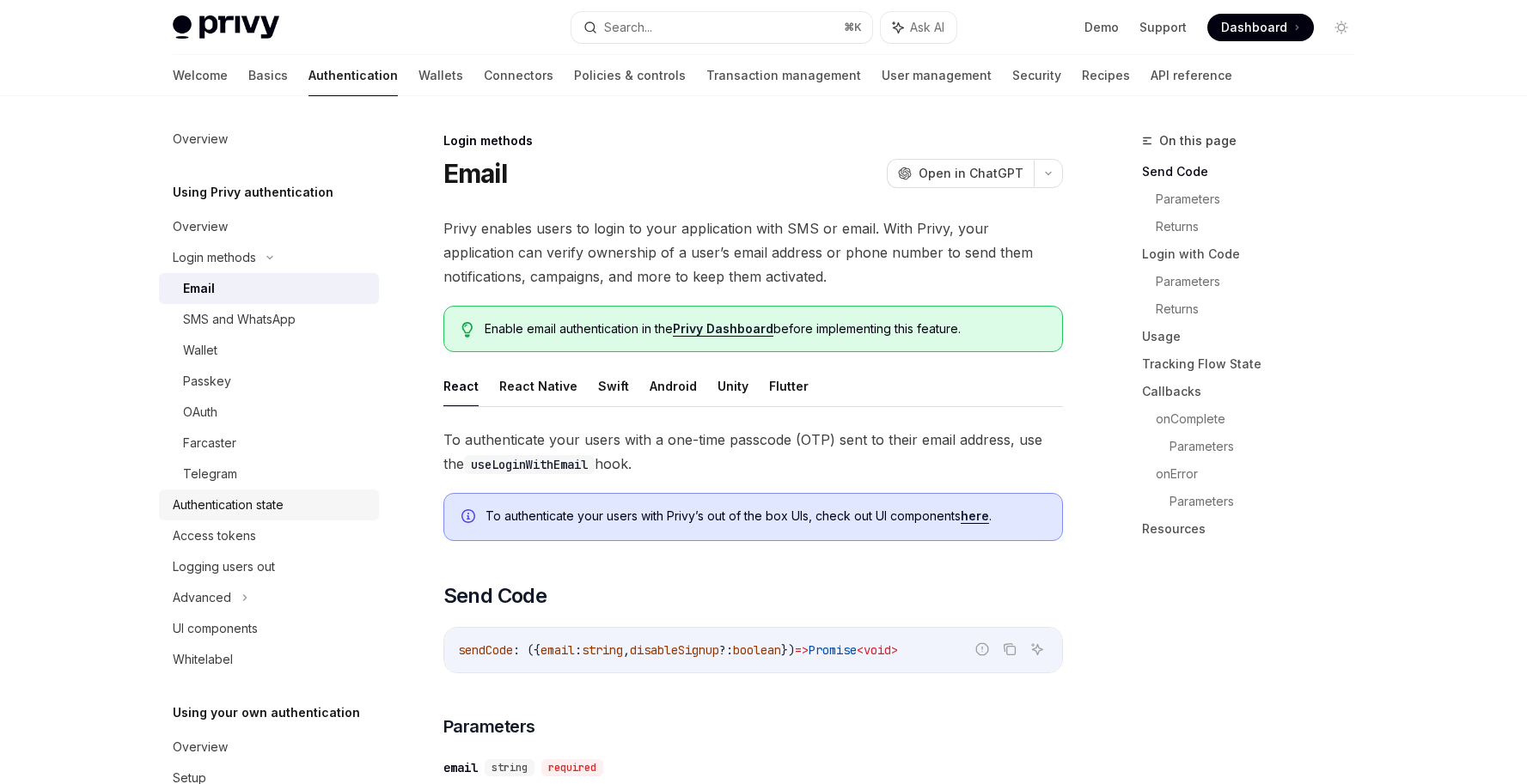
click at [245, 508] on div "Authentication state" at bounding box center [228, 505] width 111 height 20
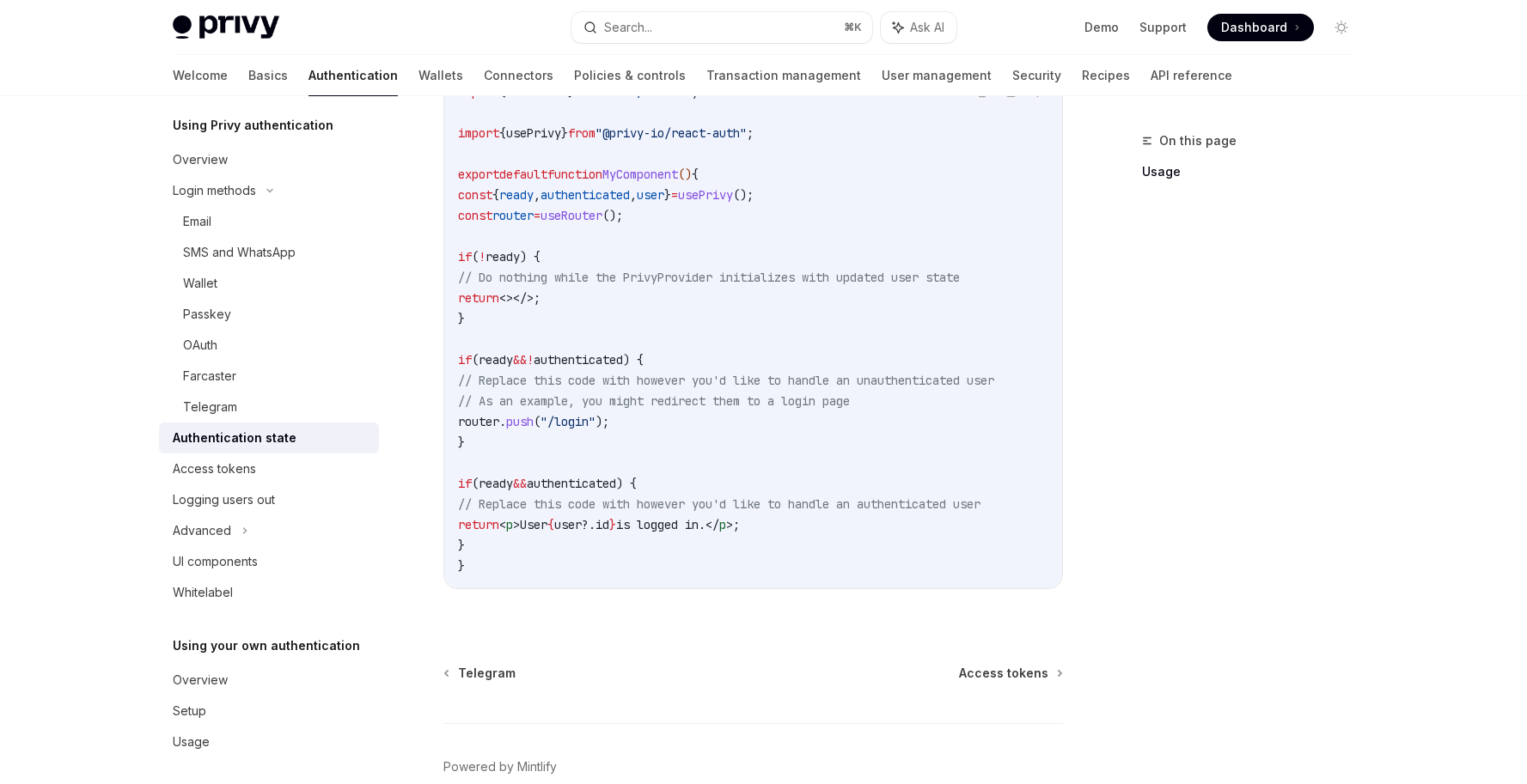
scroll to position [74, 0]
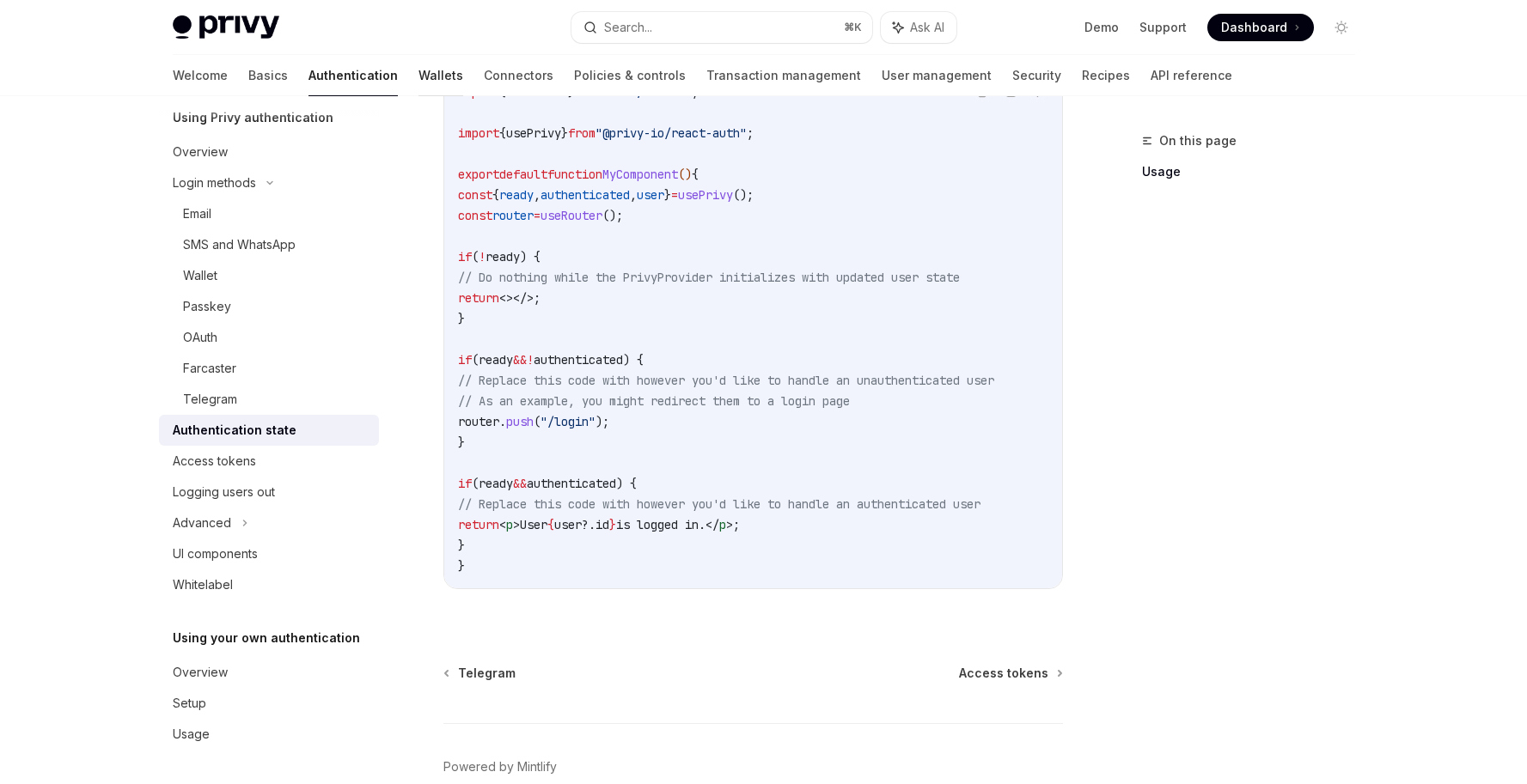
click at [418, 80] on link "Wallets" at bounding box center [440, 75] width 44 height 42
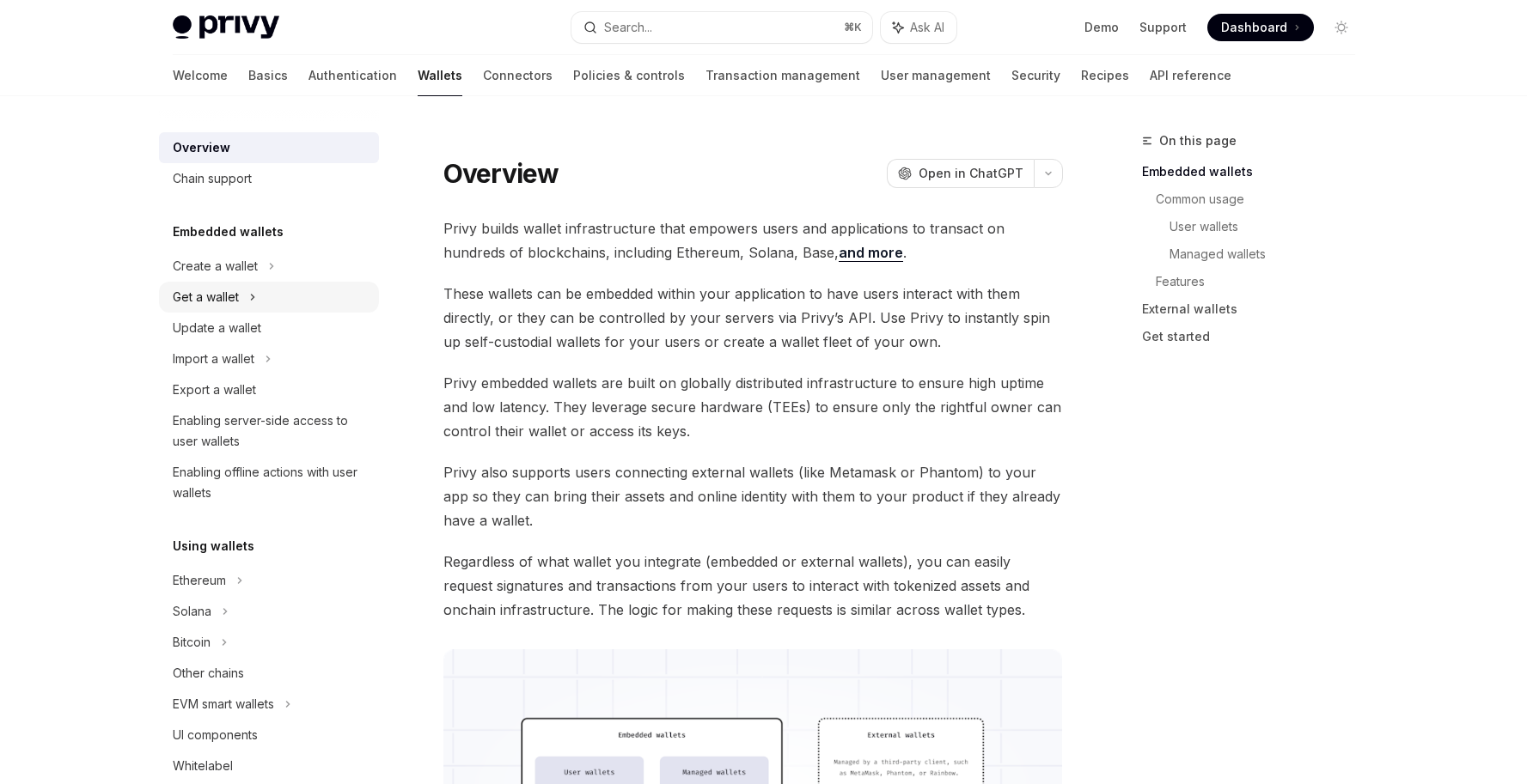
click at [259, 290] on div "Get a wallet" at bounding box center [269, 297] width 220 height 31
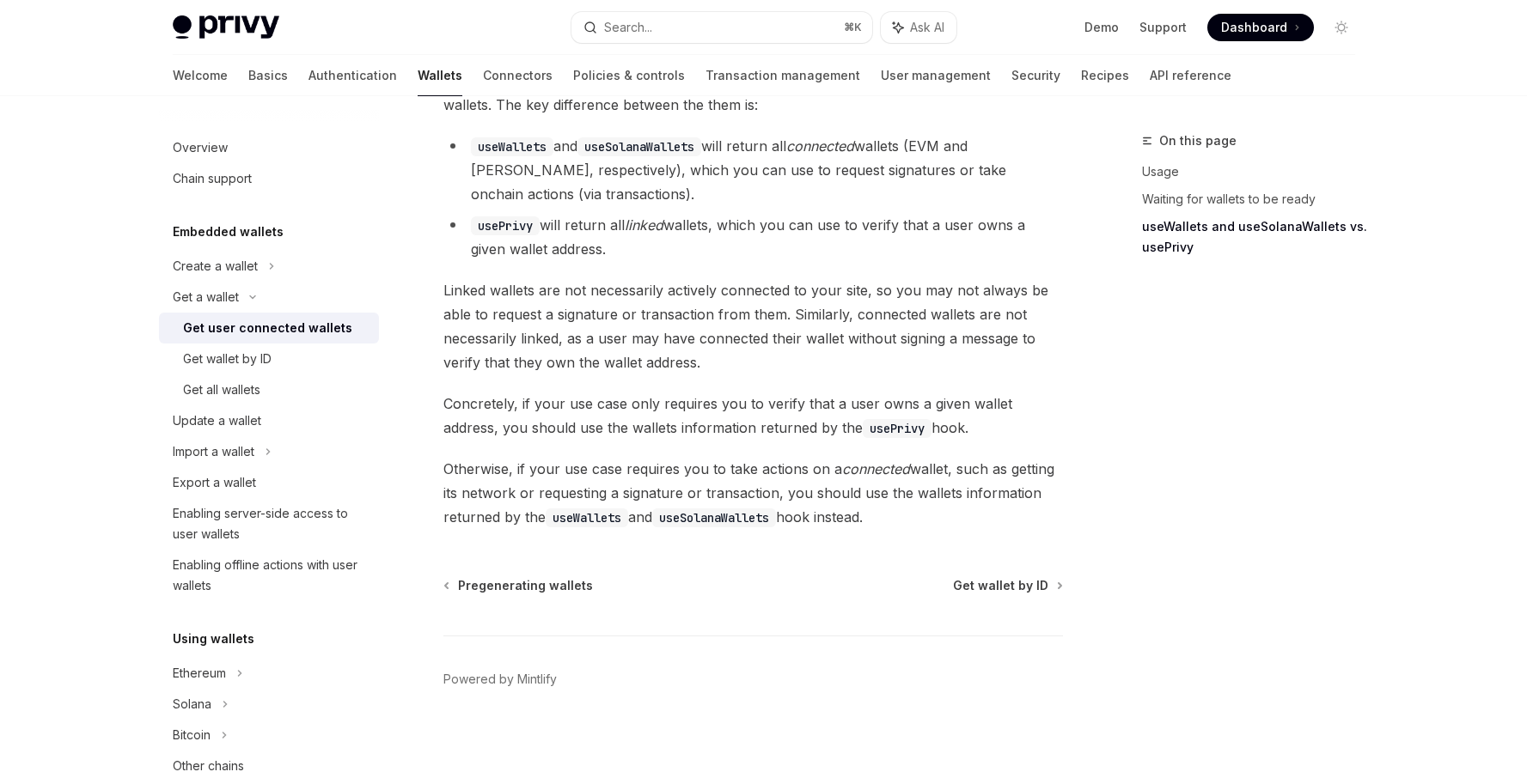
scroll to position [984, 0]
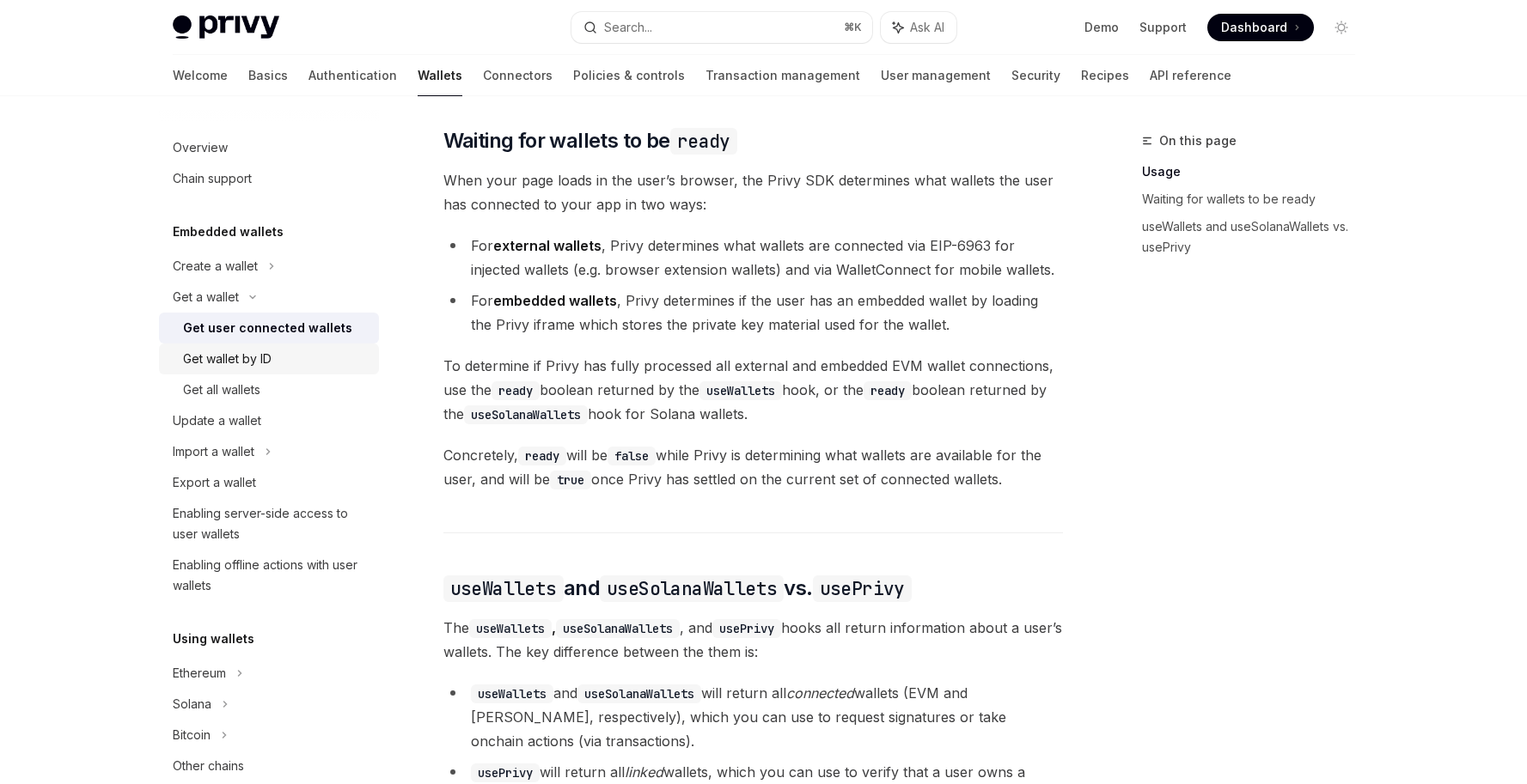
click at [261, 364] on div "Get wallet by ID" at bounding box center [228, 359] width 89 height 20
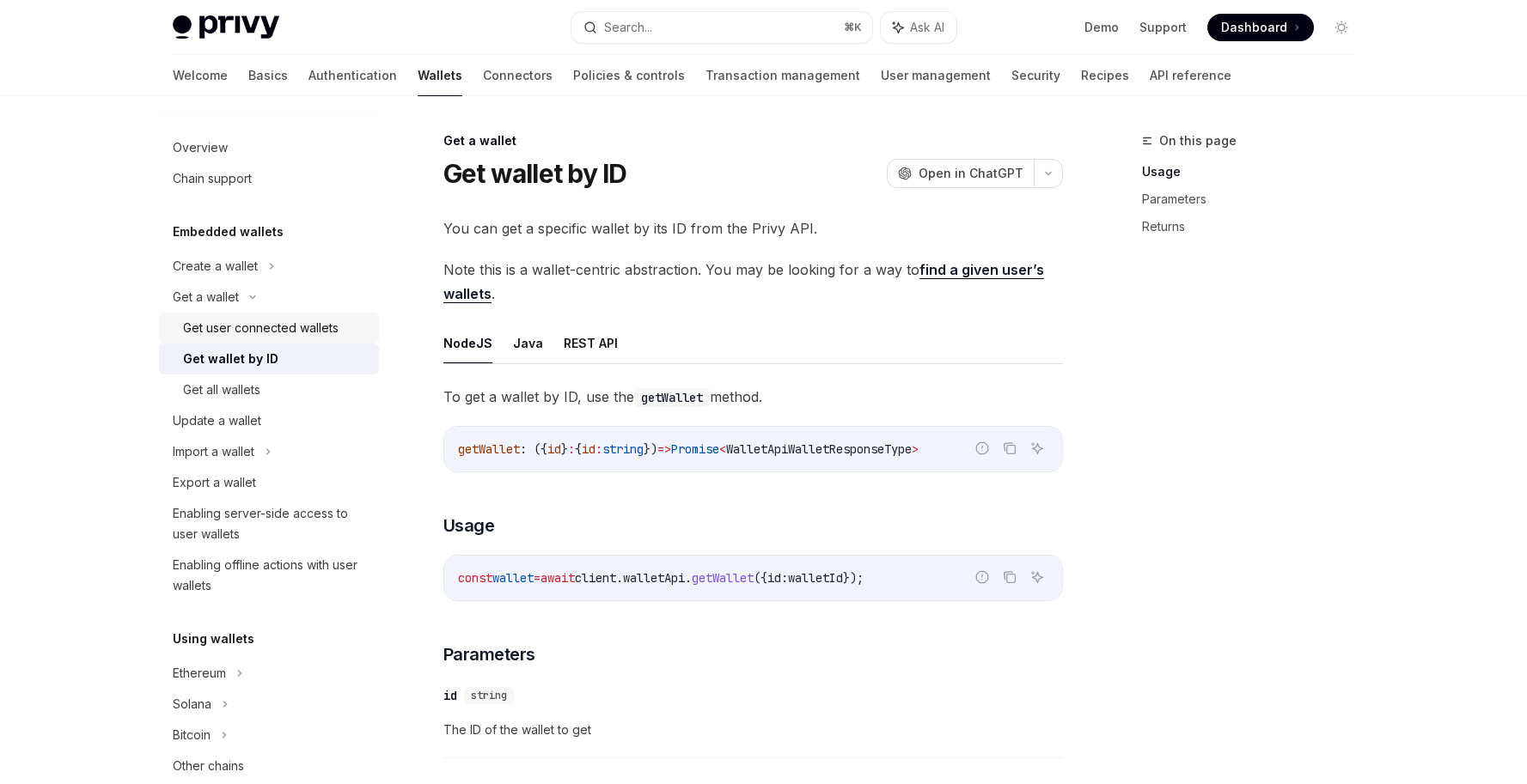
click at [243, 321] on div "Get user connected wallets" at bounding box center [261, 328] width 156 height 20
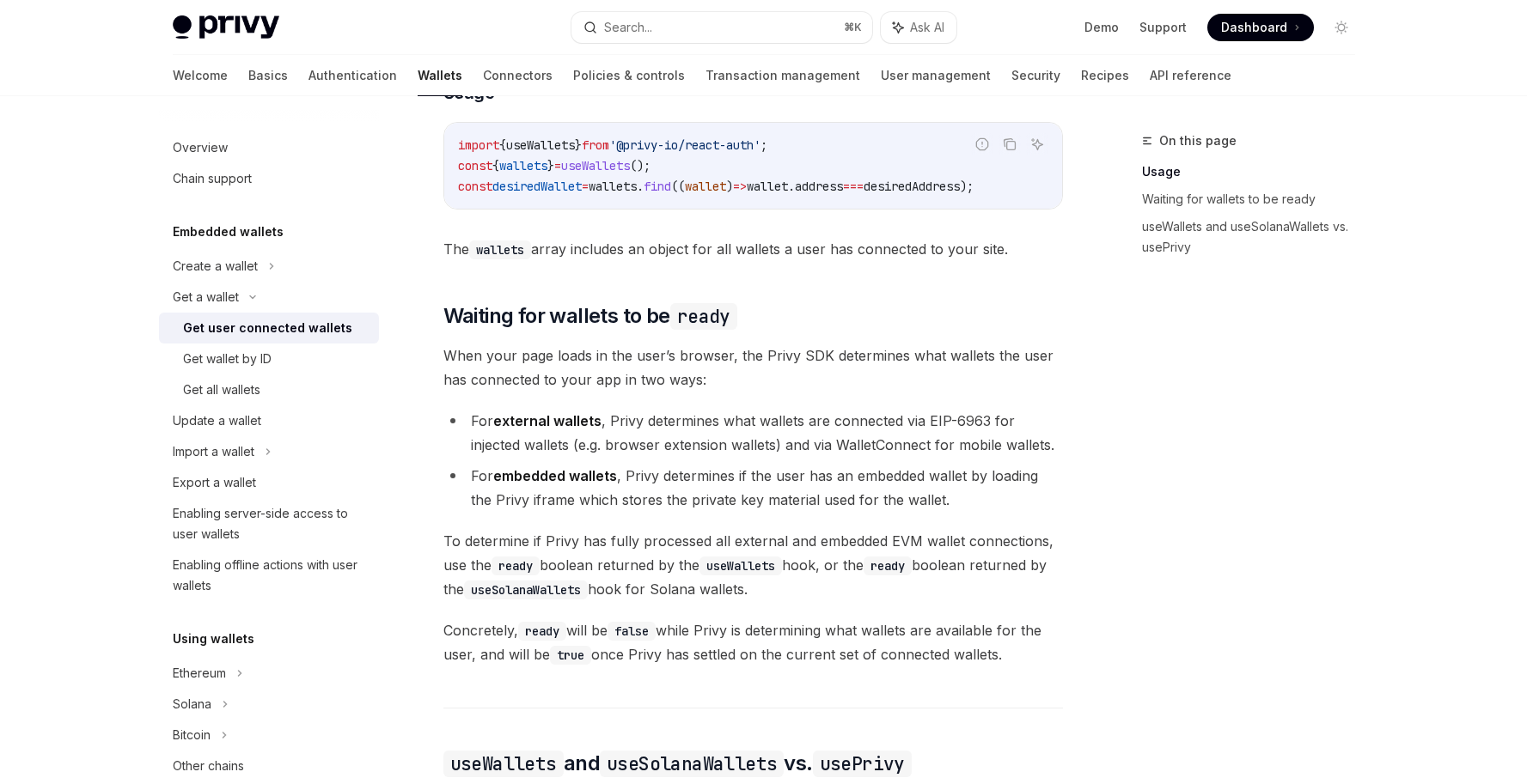
scroll to position [816, 0]
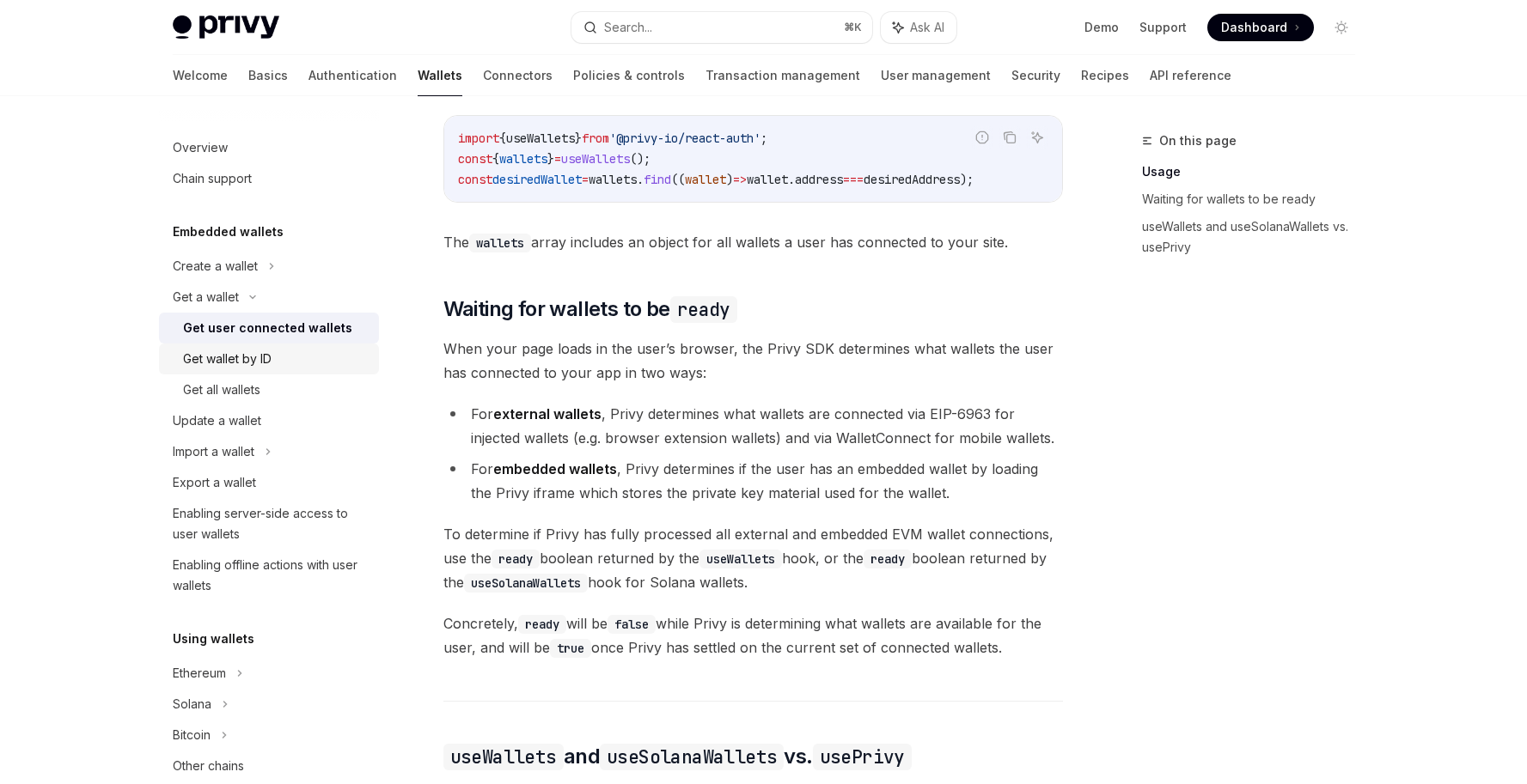
click at [280, 369] on div "Get wallet by ID" at bounding box center [276, 359] width 185 height 20
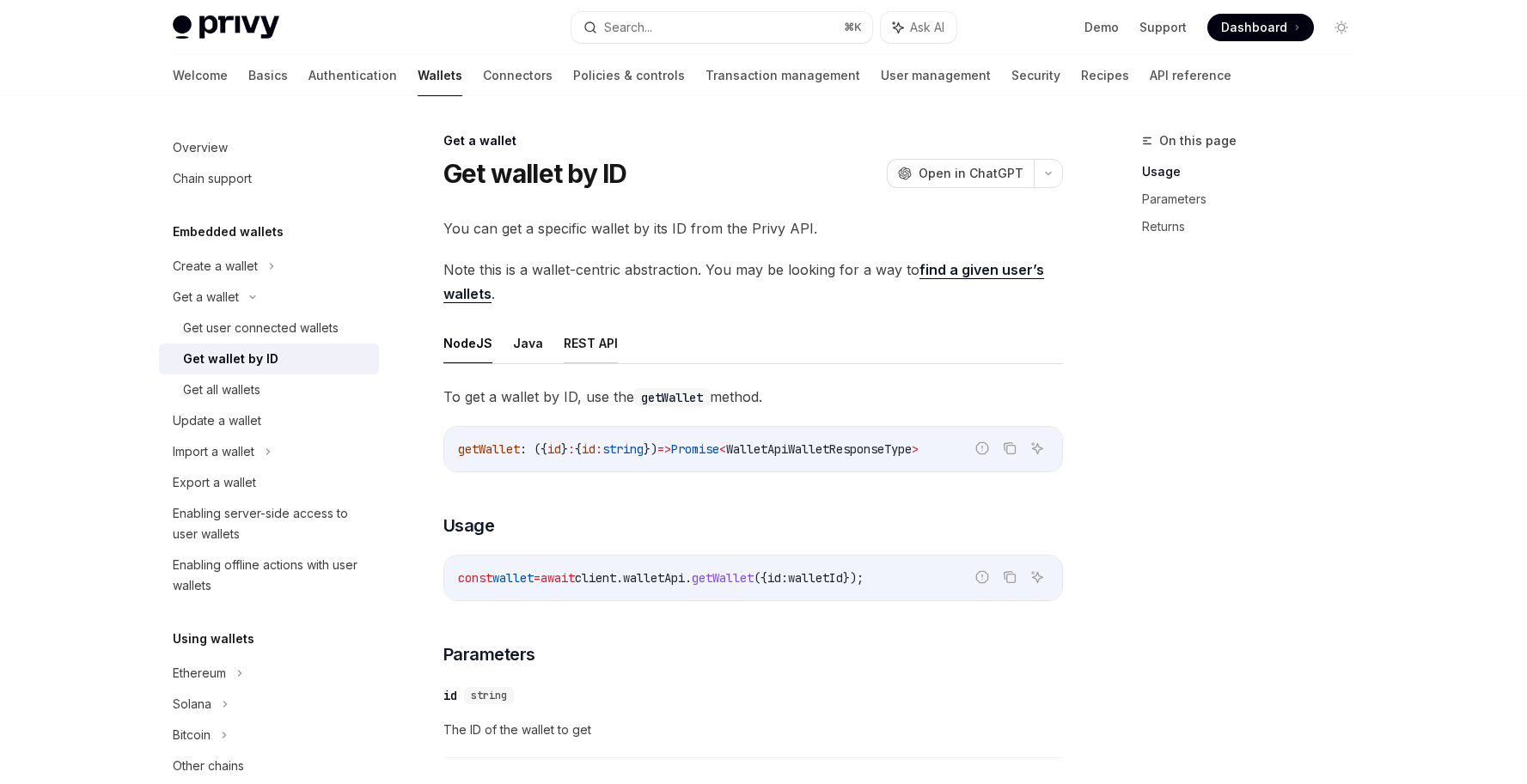
click at [588, 338] on button "REST API" at bounding box center [590, 344] width 54 height 41
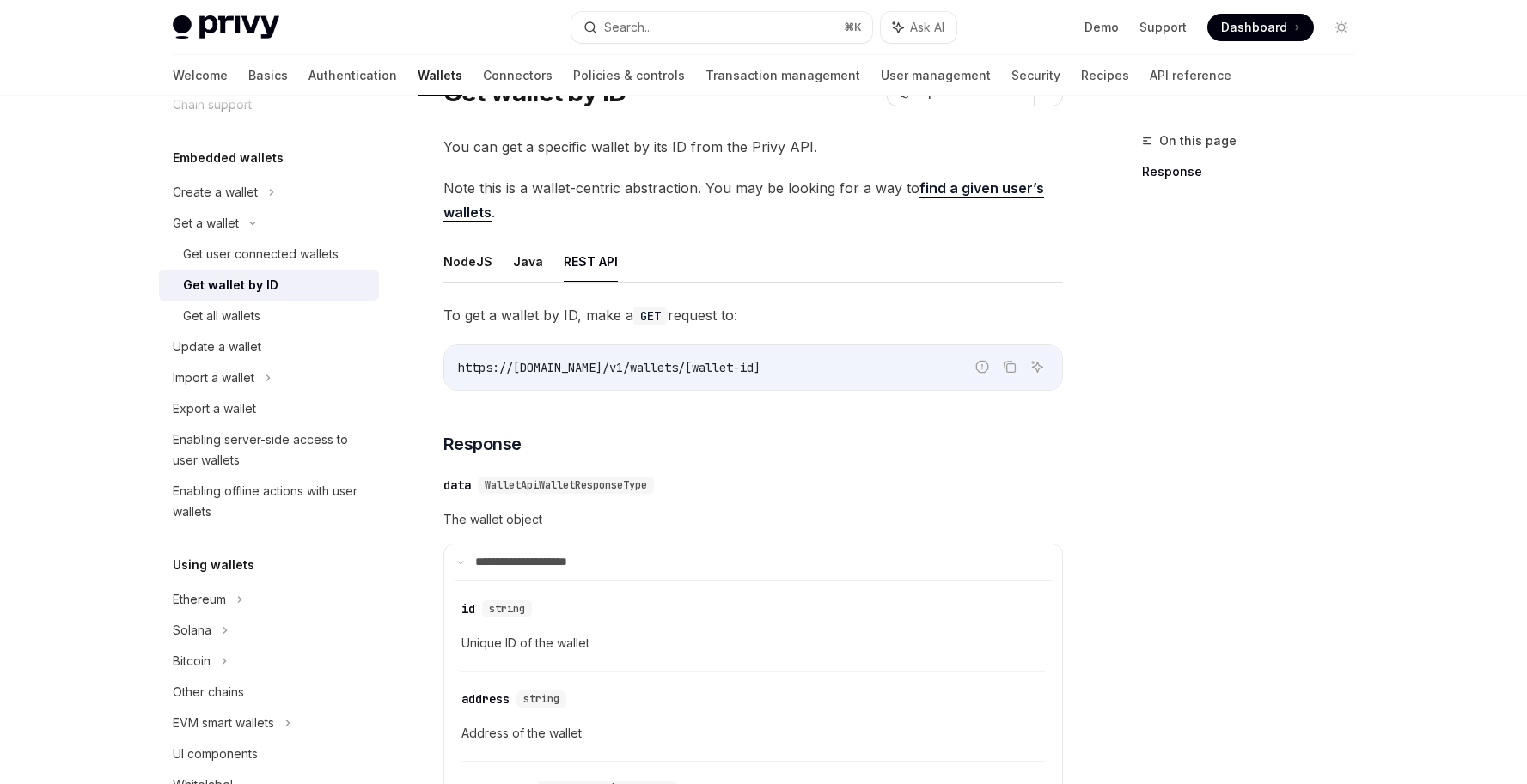
scroll to position [80, 0]
click at [1006, 372] on icon "Copy the contents from the code block" at bounding box center [1010, 370] width 9 height 9
click at [276, 245] on div "Get user connected wallets" at bounding box center [261, 253] width 156 height 20
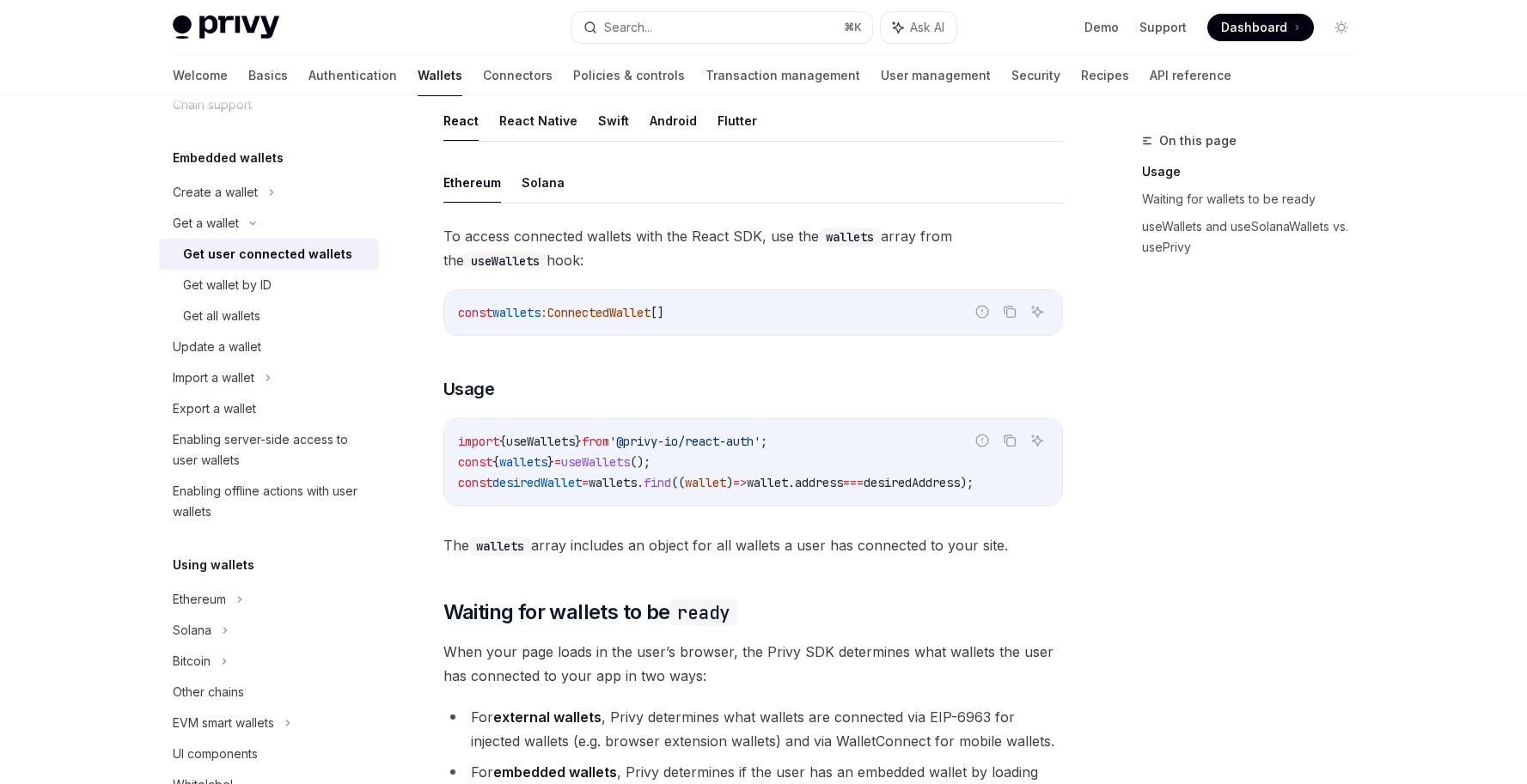
scroll to position [515, 0]
click at [273, 283] on div "Get wallet by ID" at bounding box center [276, 284] width 185 height 20
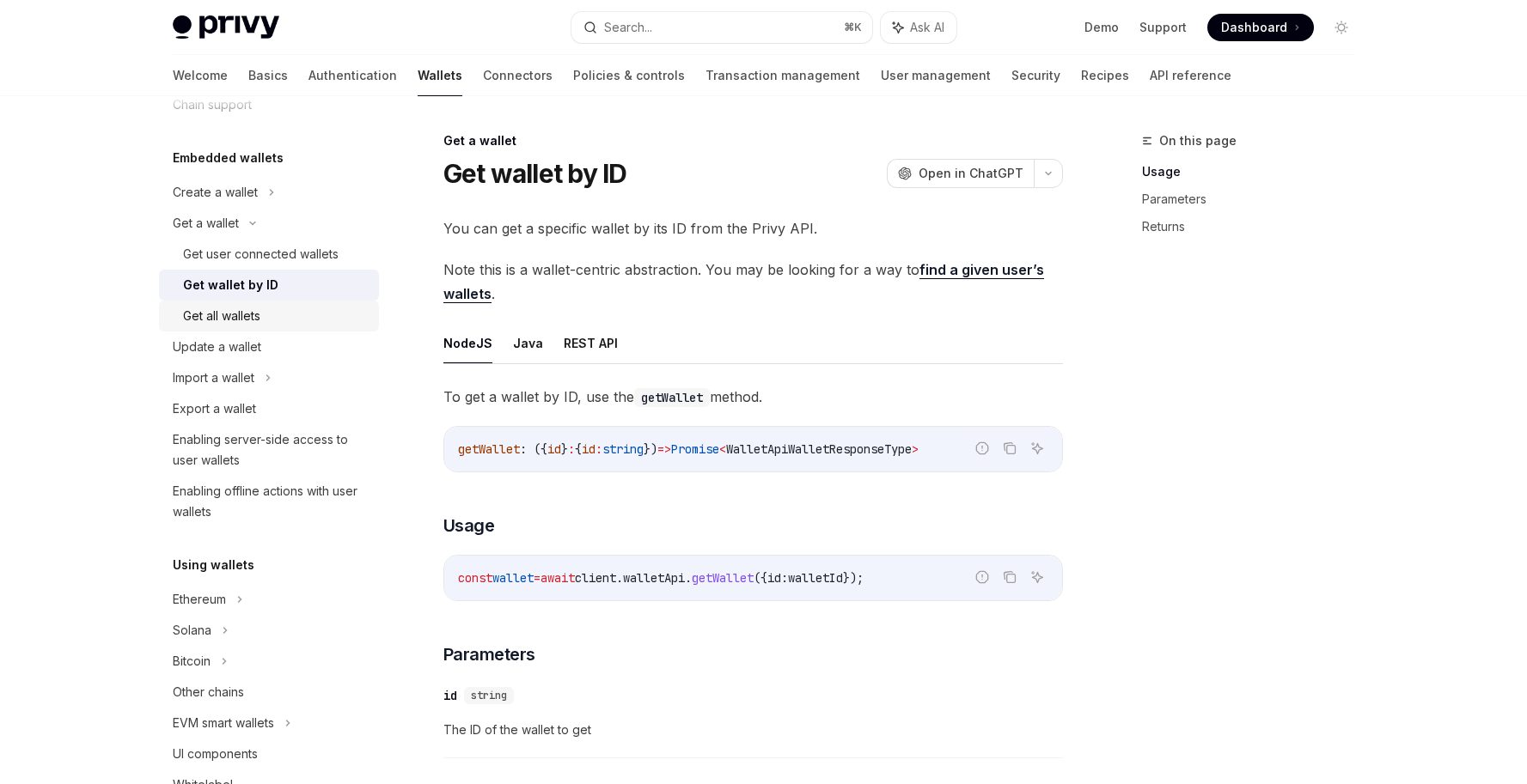
click at [255, 319] on div "Get all wallets" at bounding box center [222, 315] width 77 height 20
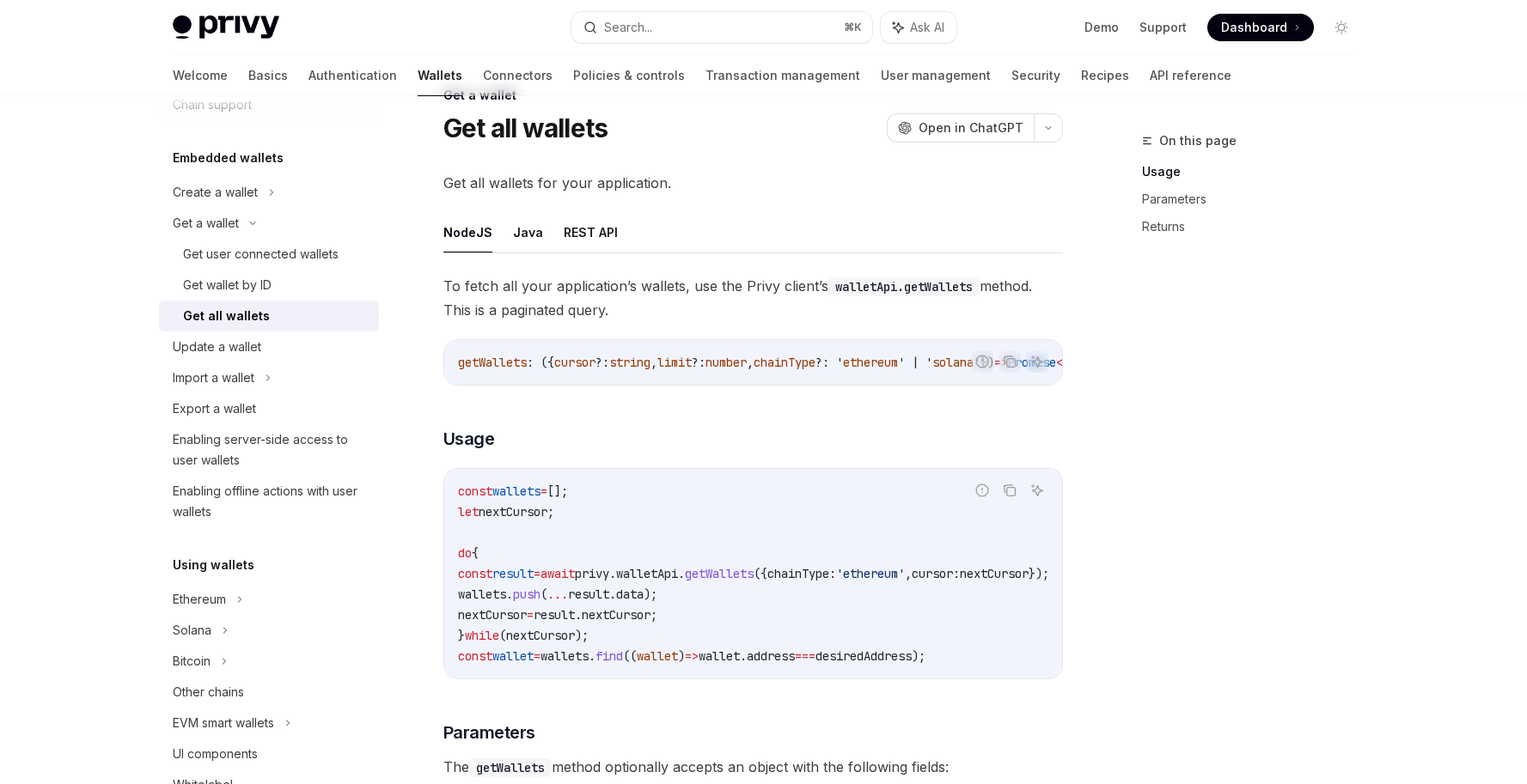
scroll to position [71, 0]
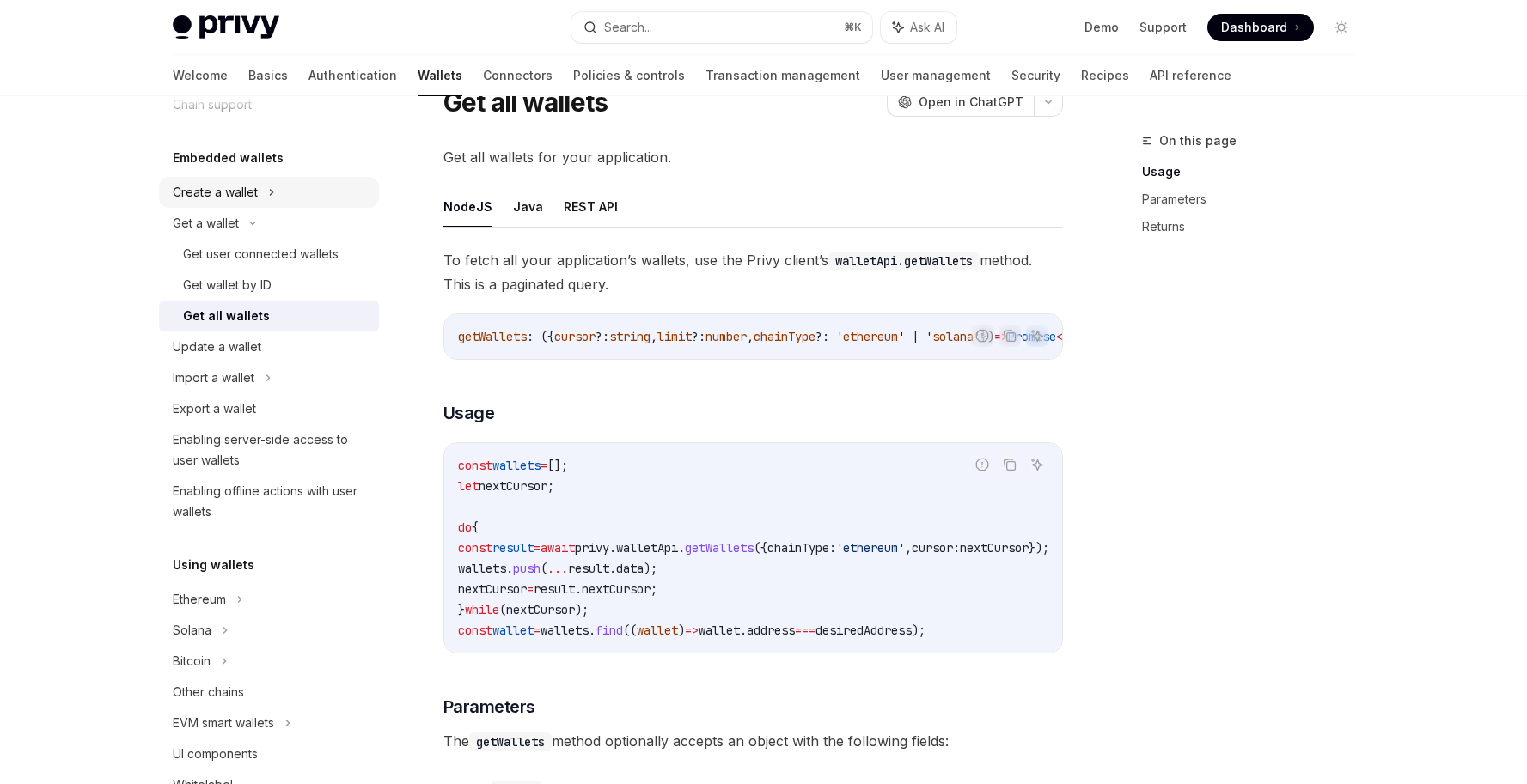
click at [270, 190] on icon at bounding box center [272, 192] width 7 height 20
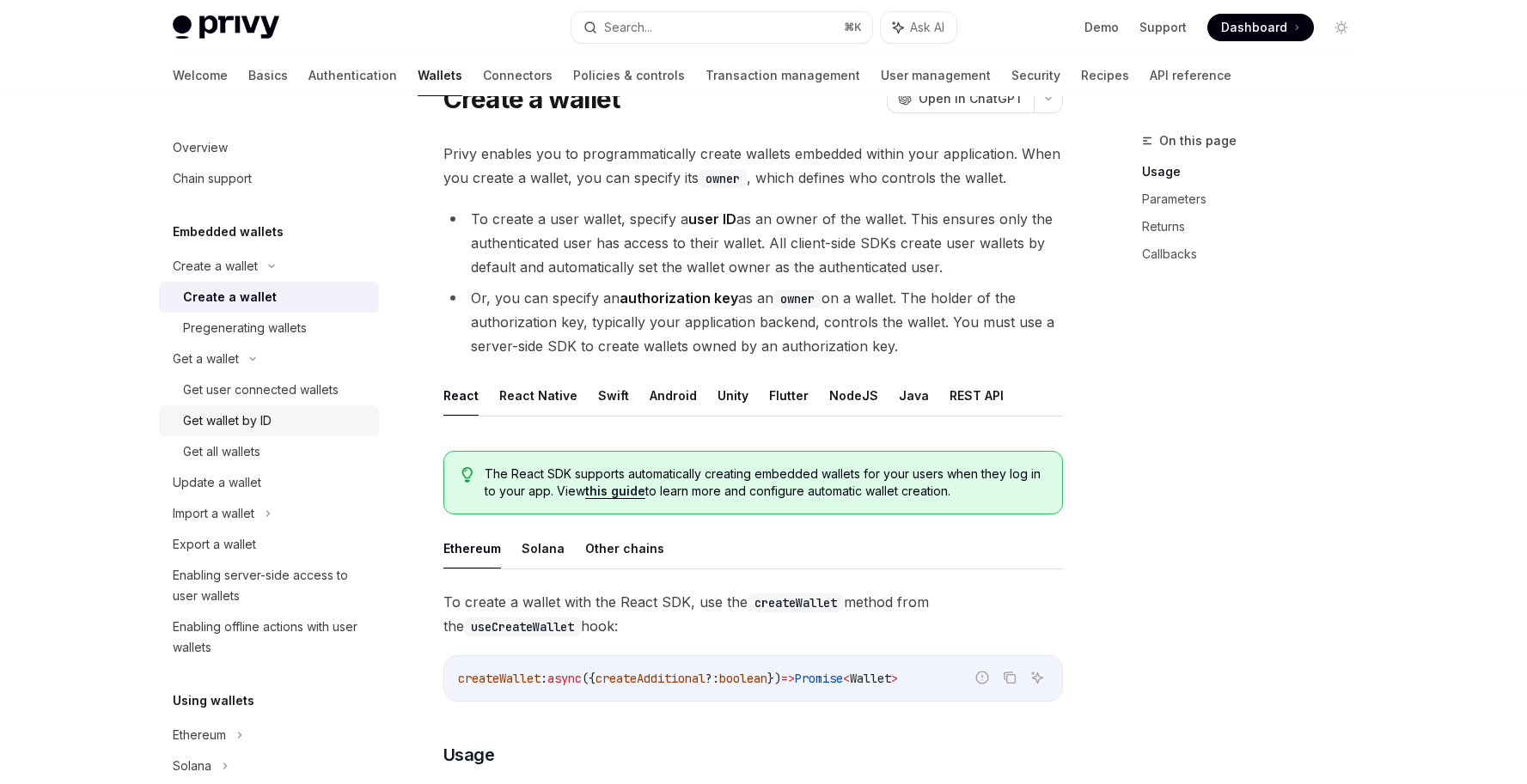
click at [263, 415] on div "Get wallet by ID" at bounding box center [228, 420] width 89 height 20
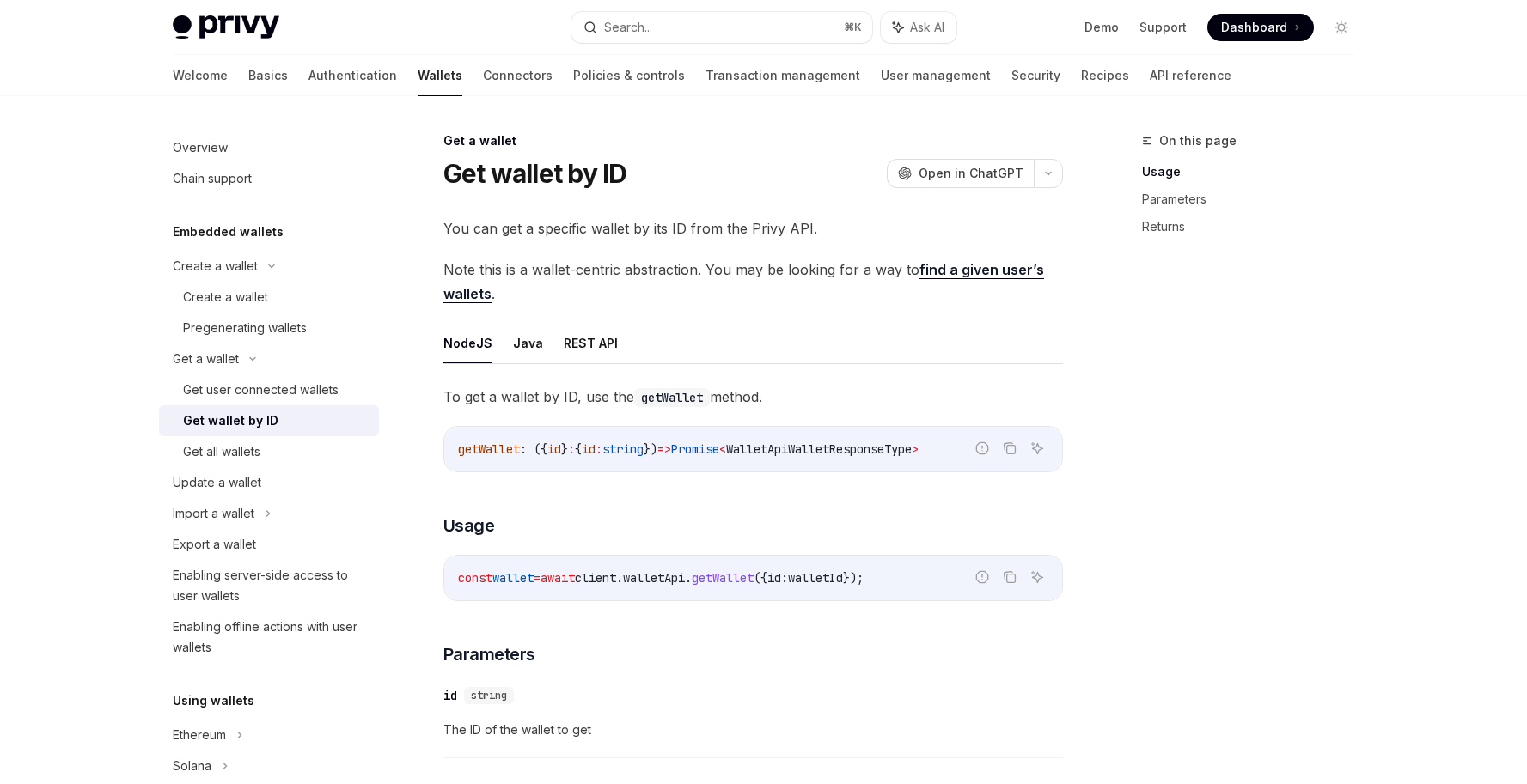
click at [261, 425] on div "Get wallet by ID" at bounding box center [231, 420] width 96 height 20
click at [588, 350] on button "REST API" at bounding box center [590, 344] width 54 height 41
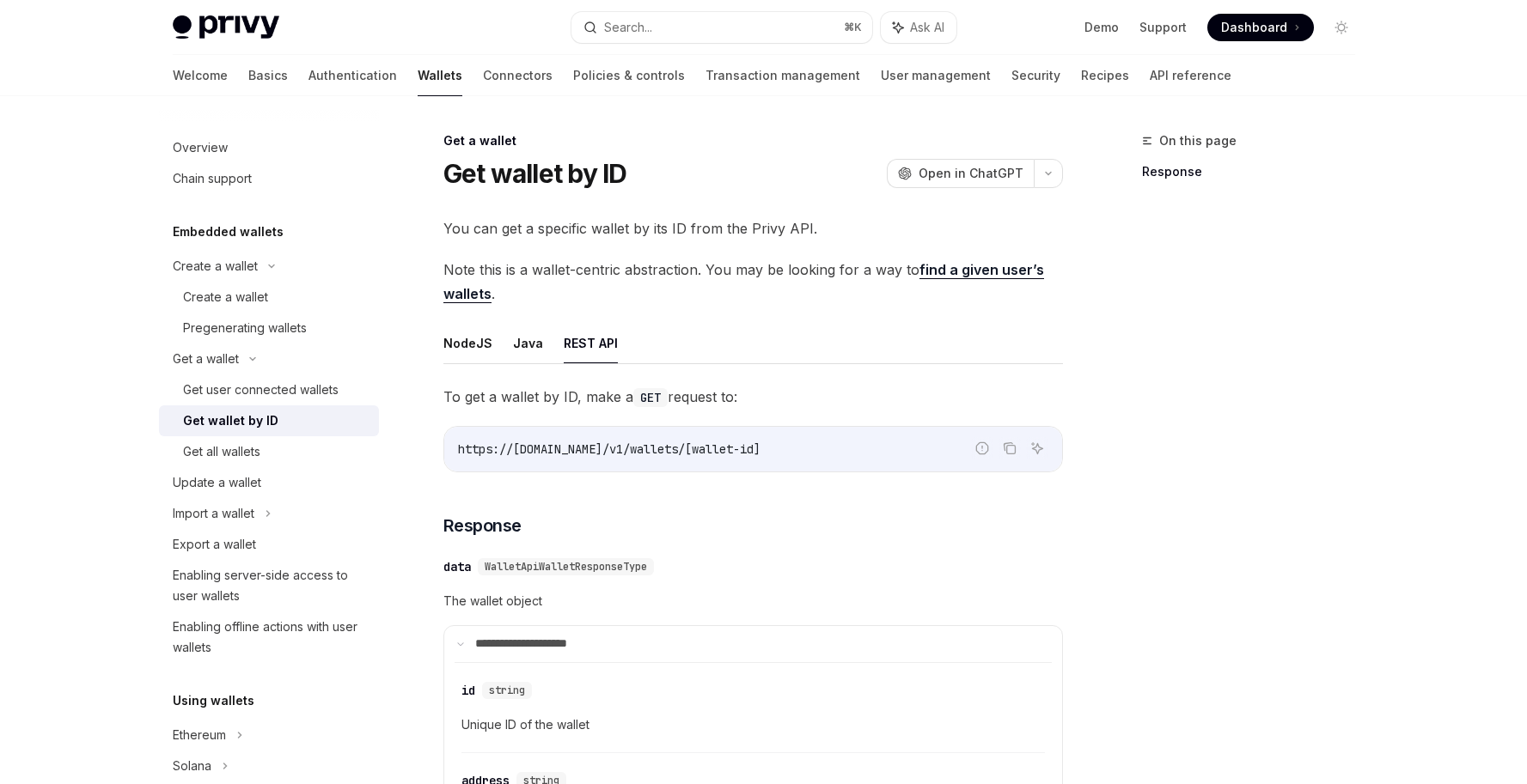
click at [988, 268] on link "find a given user’s wallets" at bounding box center [744, 283] width 601 height 43
click at [514, 344] on button "Java" at bounding box center [528, 344] width 30 height 41
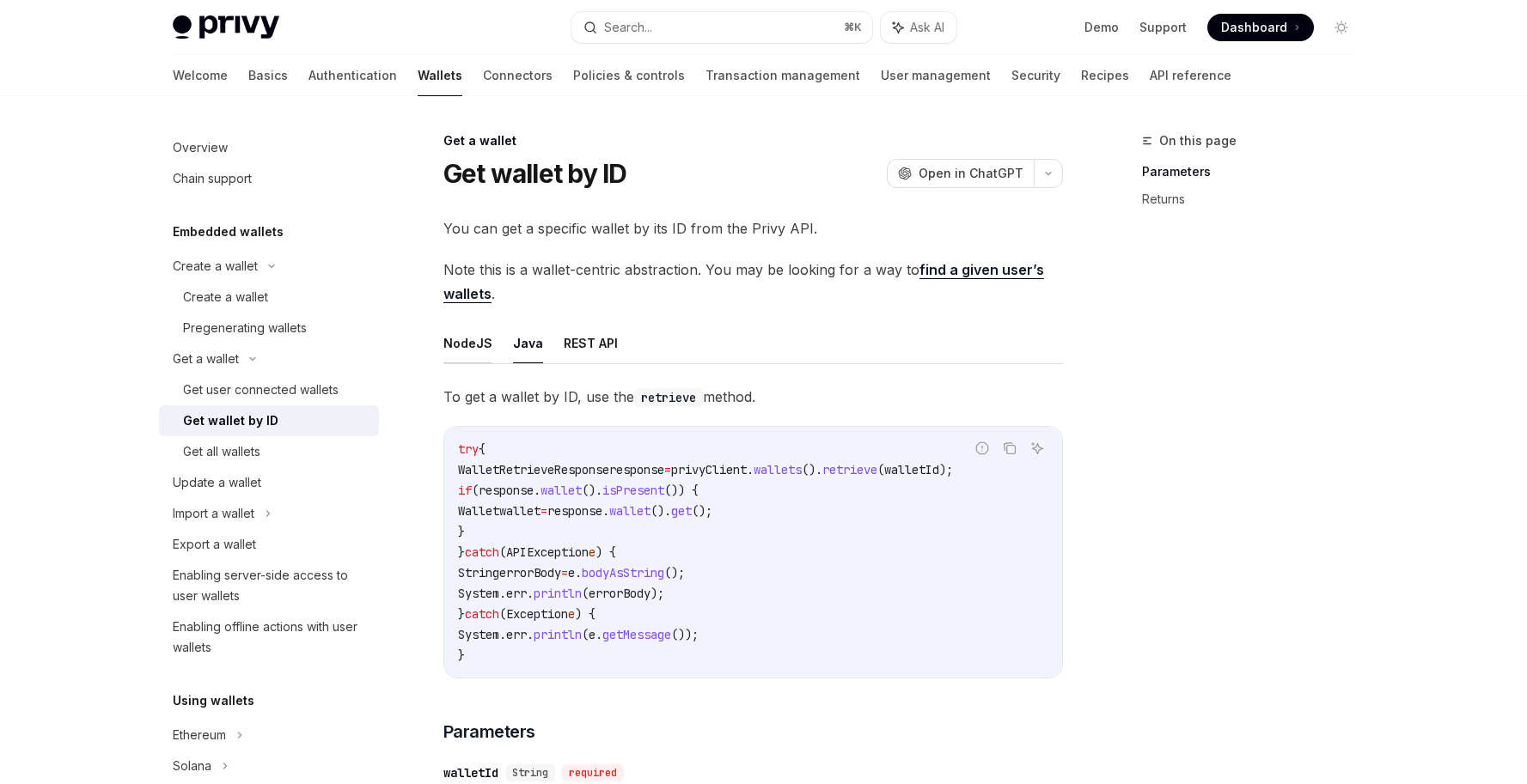
click at [451, 342] on button "NodeJS" at bounding box center [467, 344] width 49 height 41
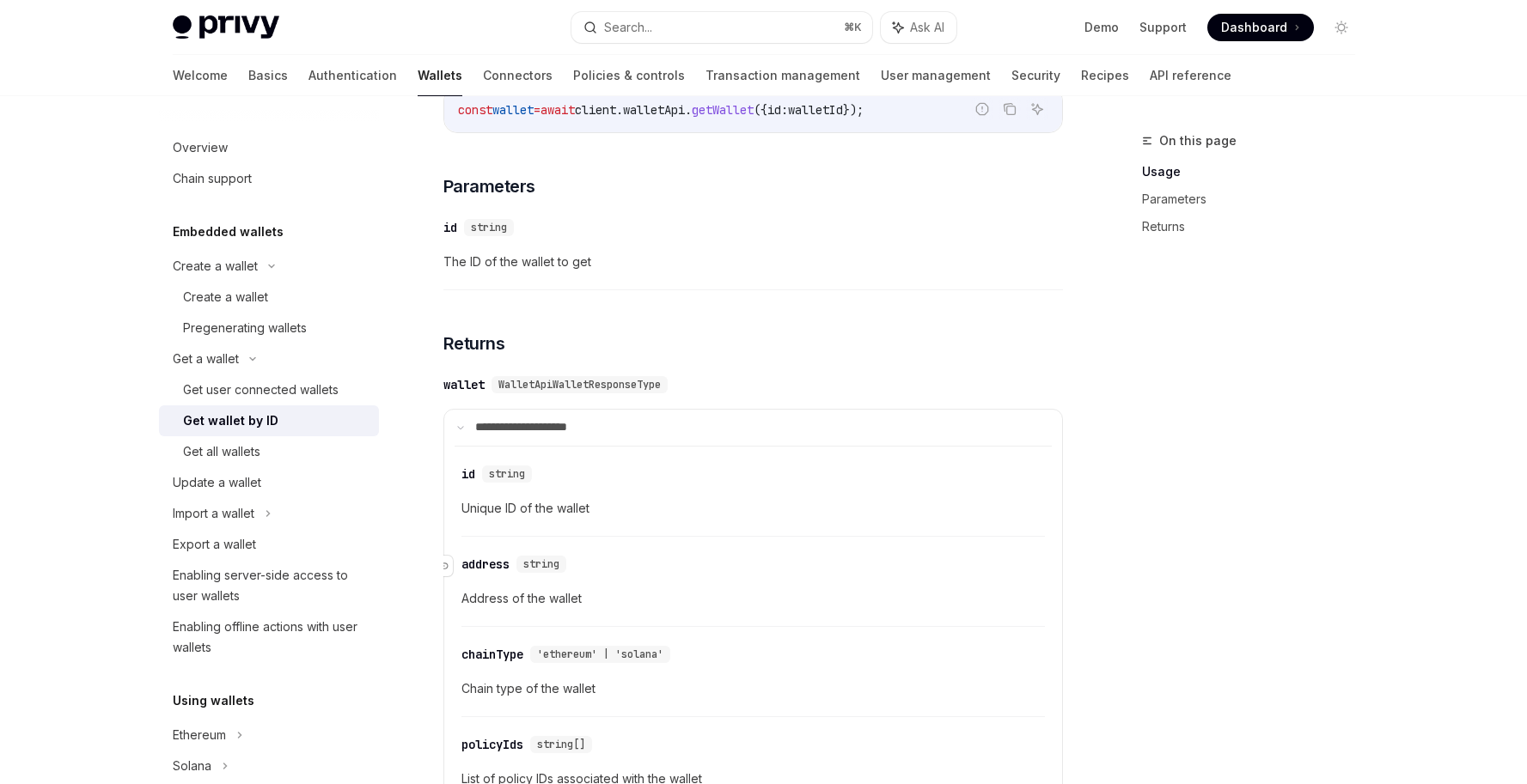
scroll to position [498, 0]
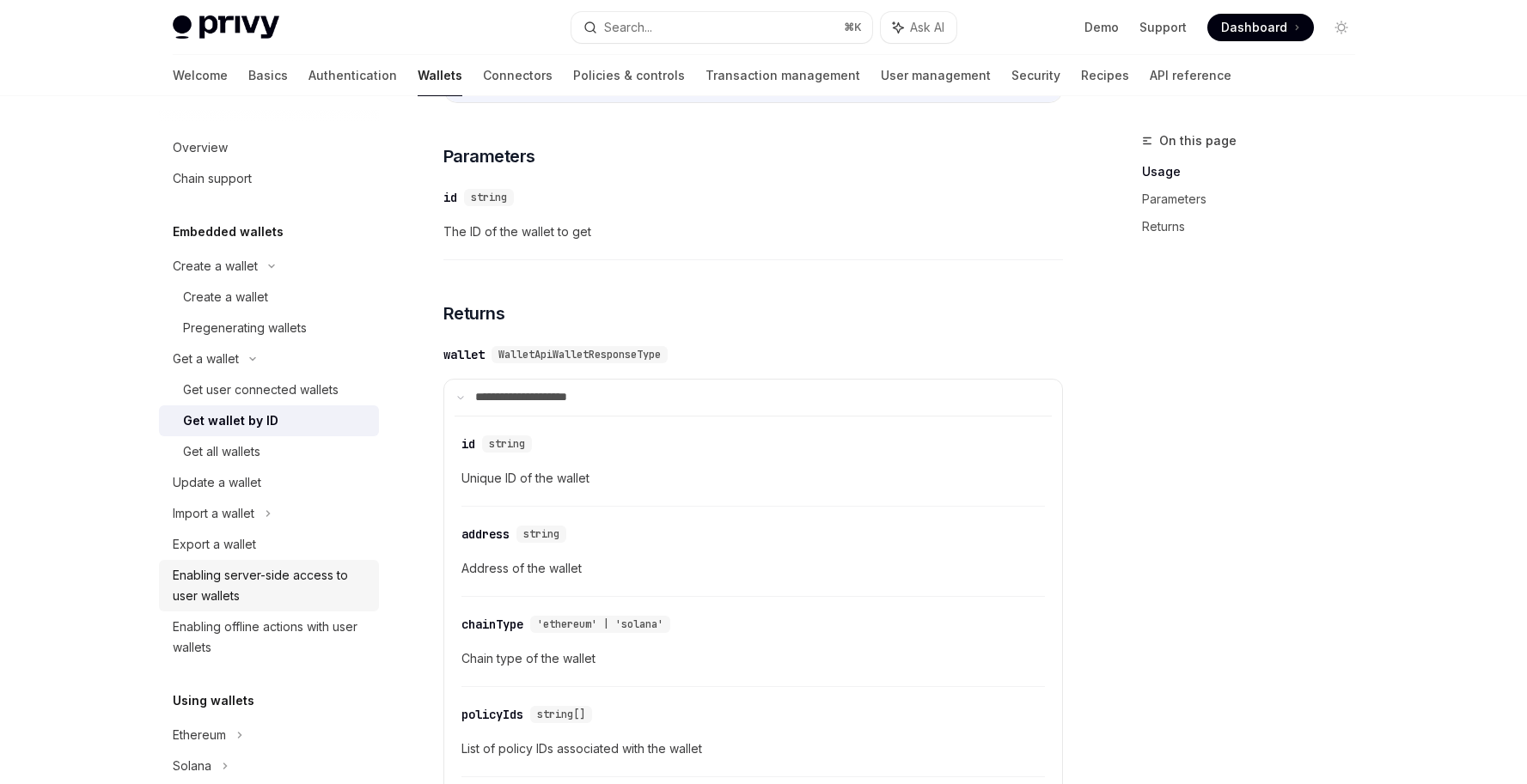
click at [308, 571] on div "Enabling server-side access to user wallets" at bounding box center [270, 586] width 196 height 42
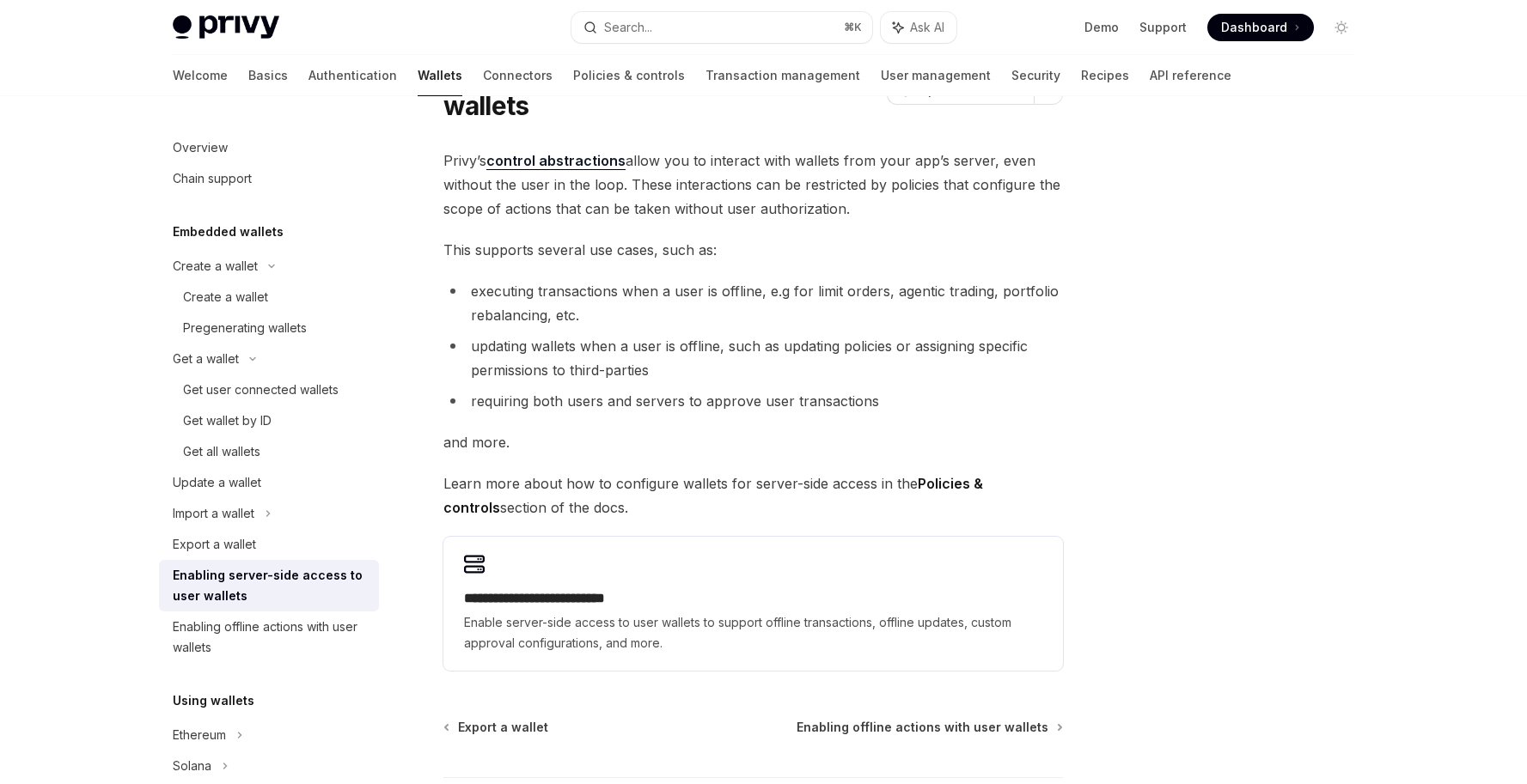
scroll to position [99, 0]
click at [818, 286] on li "executing transactions when a user is offline, e.g for limit orders, agentic tr…" at bounding box center [752, 302] width 619 height 48
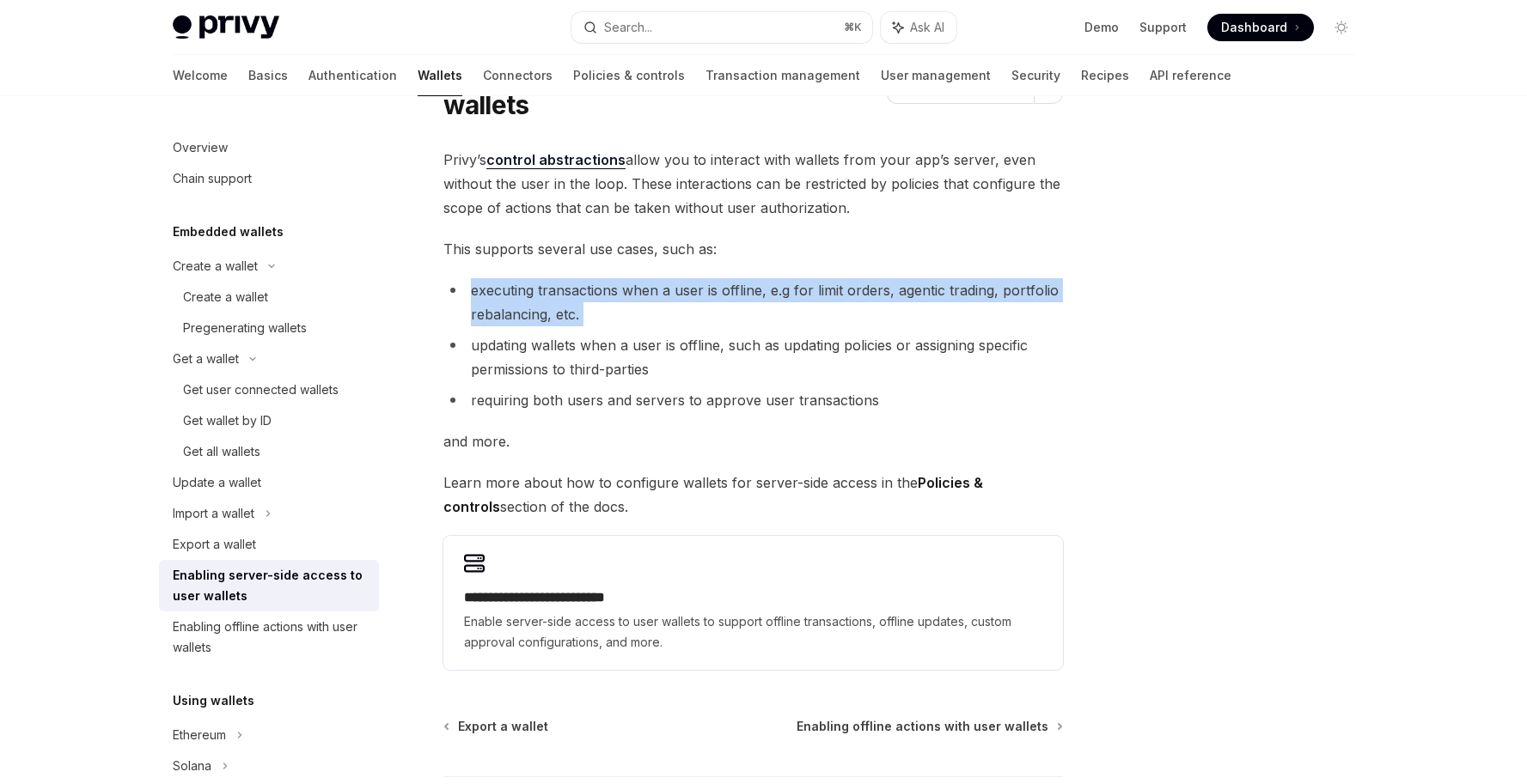
click at [818, 286] on li "executing transactions when a user is offline, e.g for limit orders, agentic tr…" at bounding box center [752, 302] width 619 height 48
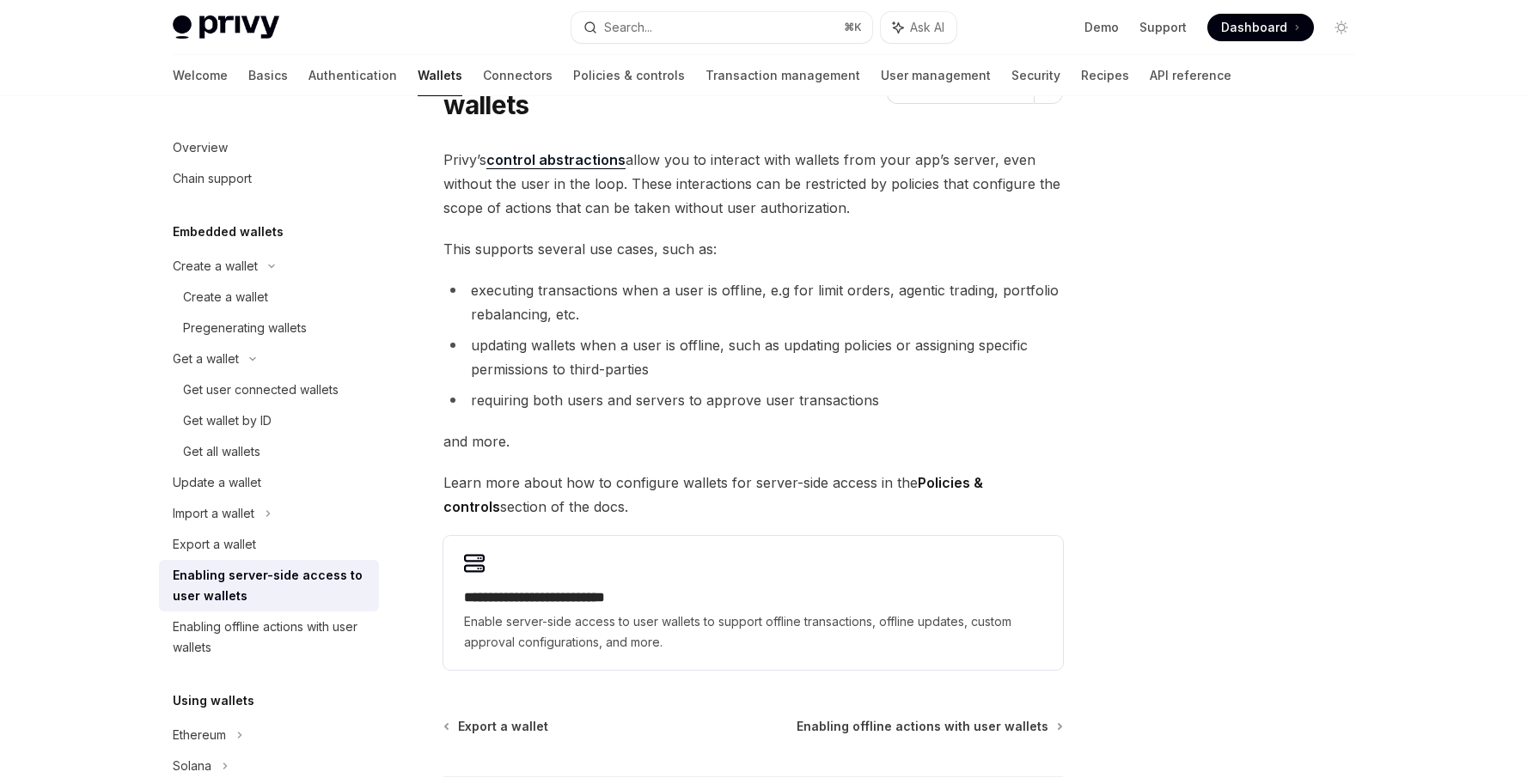
click at [809, 365] on li "updating wallets when a user is offline, such as updating policies or assigning…" at bounding box center [752, 357] width 619 height 48
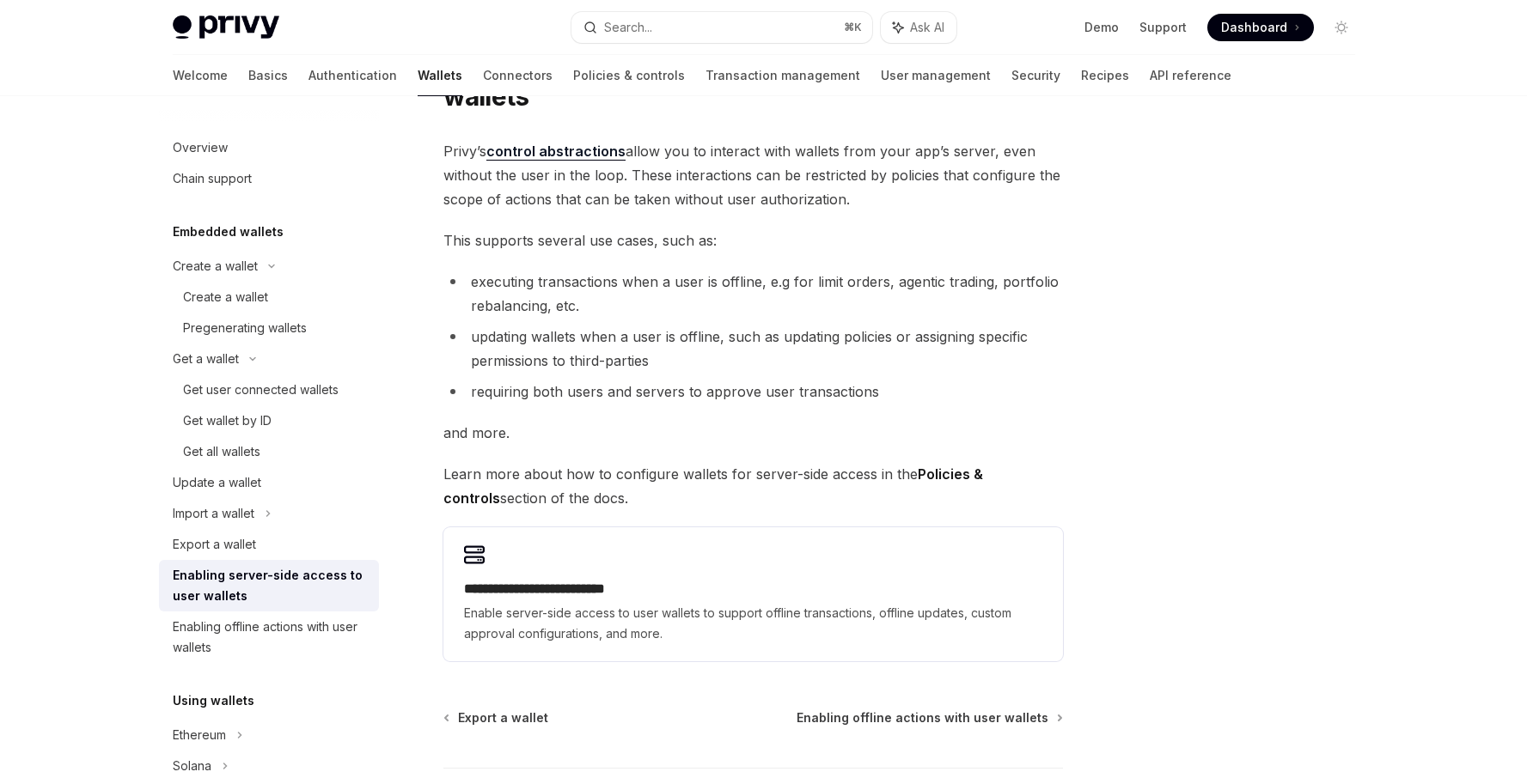
scroll to position [213, 0]
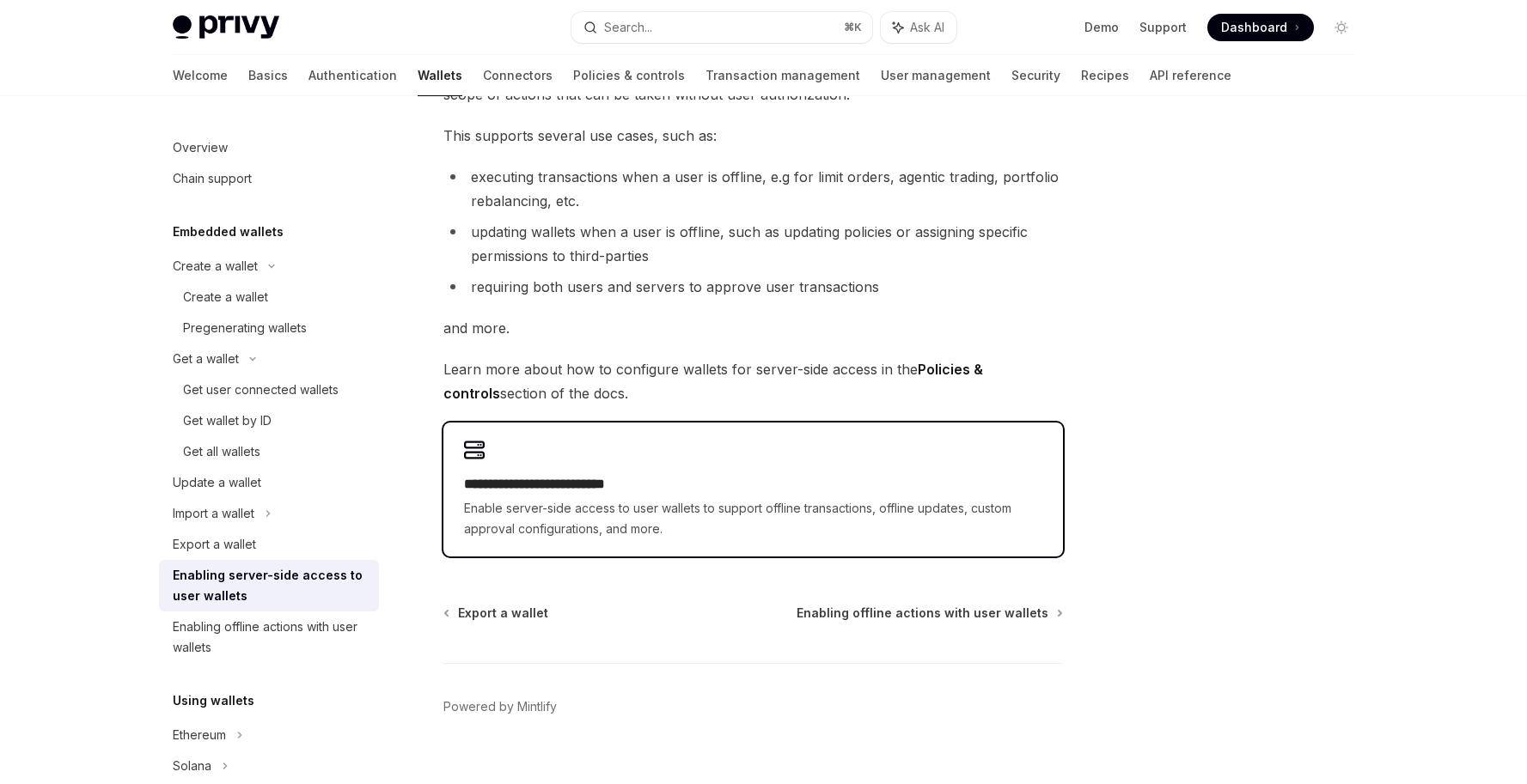
click at [742, 492] on h2 "**********" at bounding box center [753, 484] width 579 height 20
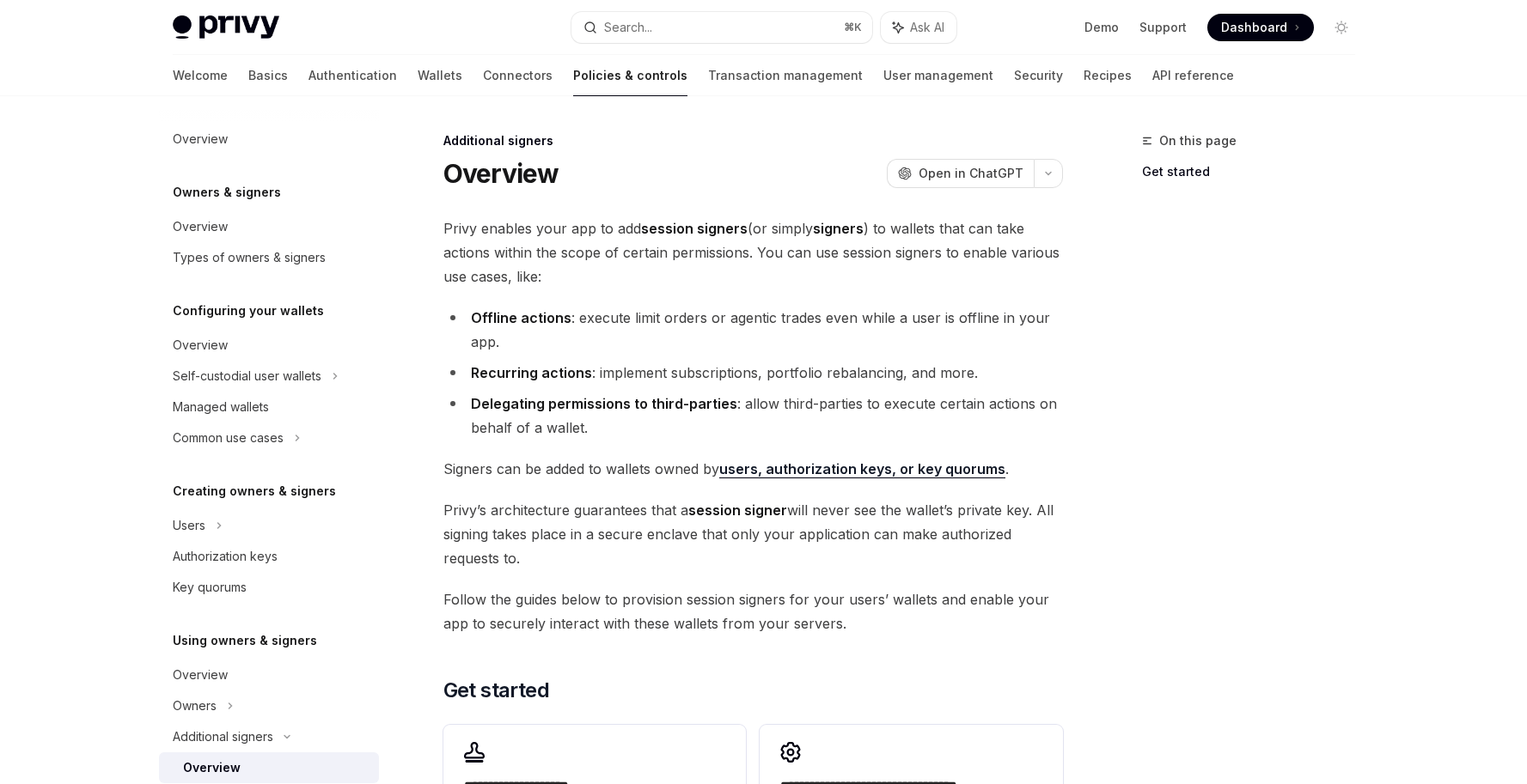
click at [657, 314] on li "Offline actions : execute limit orders or agentic trades even while a user is o…" at bounding box center [752, 330] width 619 height 48
click at [657, 314] on li "Offline actions : execute limit orders or agentic trades even while a user is o…" at bounding box center [752, 330] width 619 height 48
click at [658, 314] on li "Offline actions : execute limit orders or agentic trades even while a user is o…" at bounding box center [752, 330] width 619 height 48
click at [558, 444] on div "**********" at bounding box center [752, 551] width 619 height 670
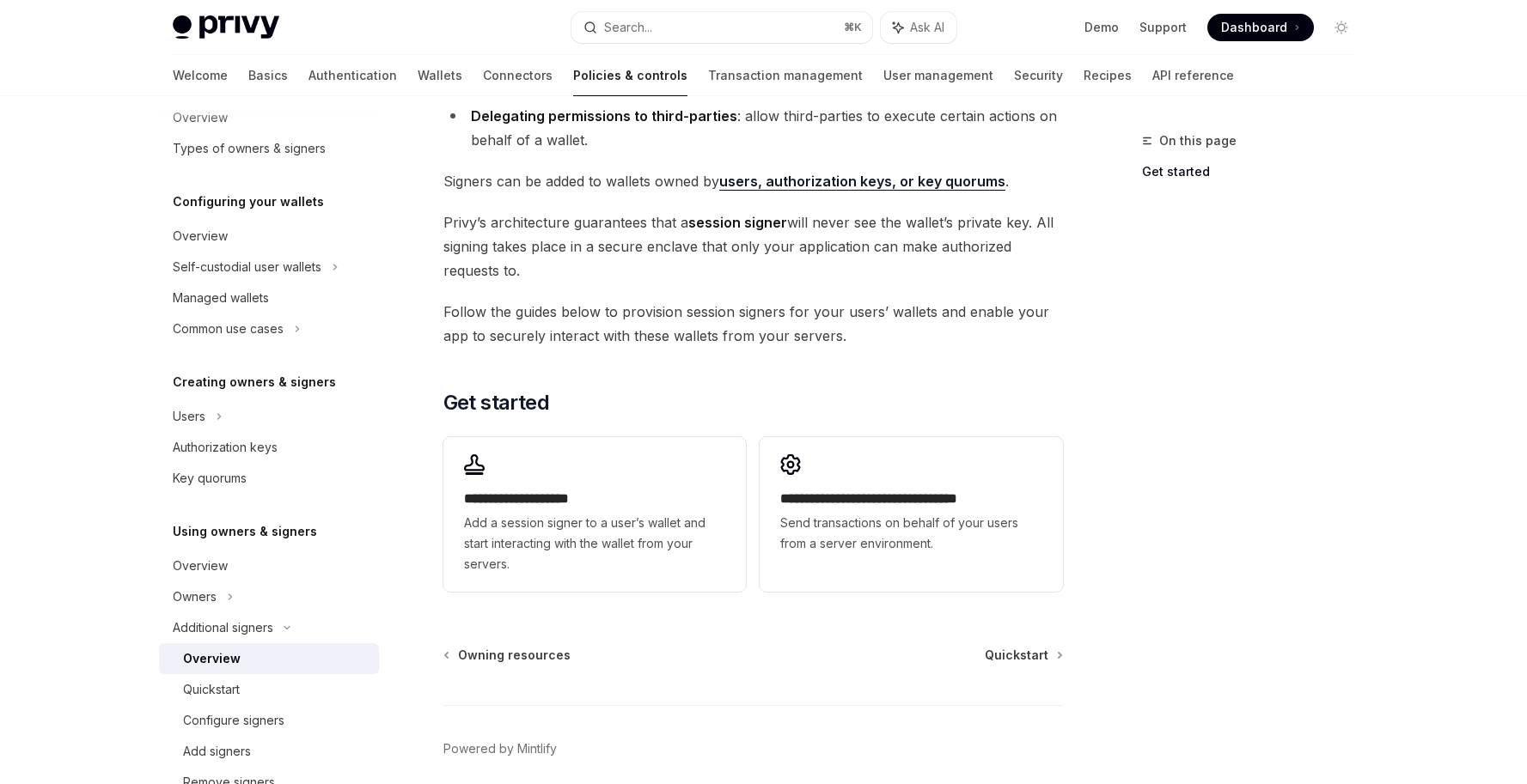
scroll to position [113, 0]
click at [230, 564] on div "Overview" at bounding box center [270, 562] width 196 height 20
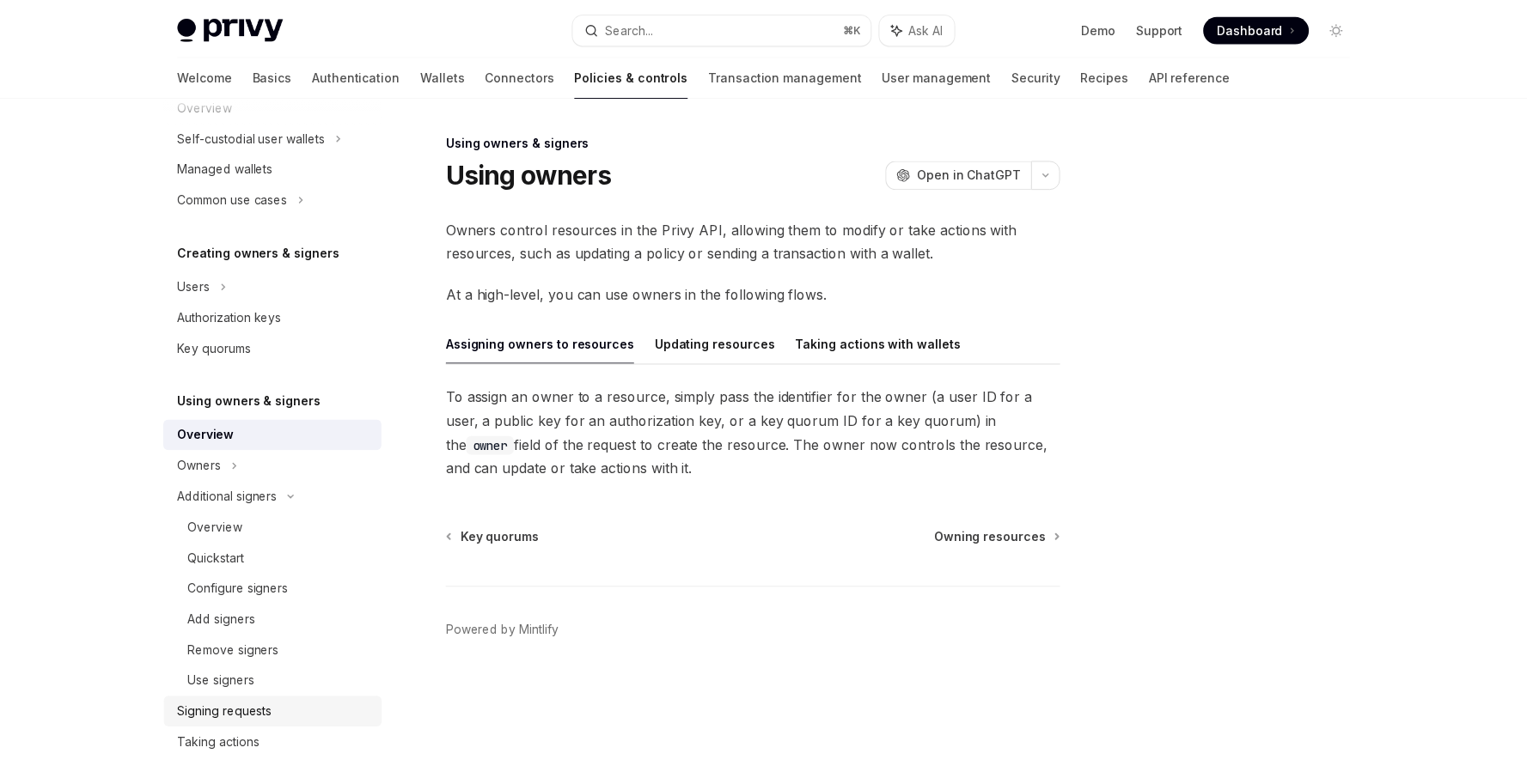
scroll to position [266, 0]
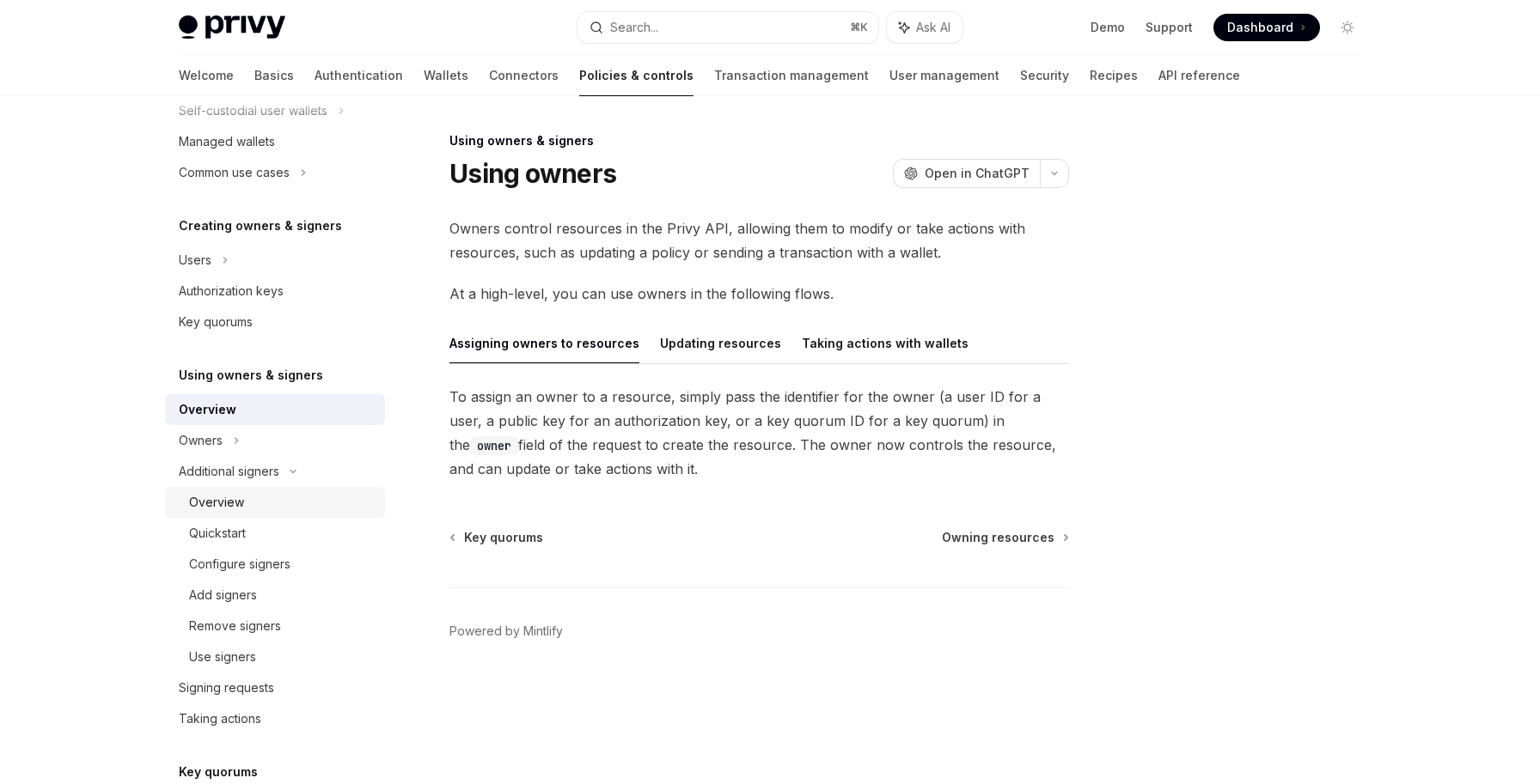
click at [296, 498] on div "Overview" at bounding box center [281, 502] width 185 height 20
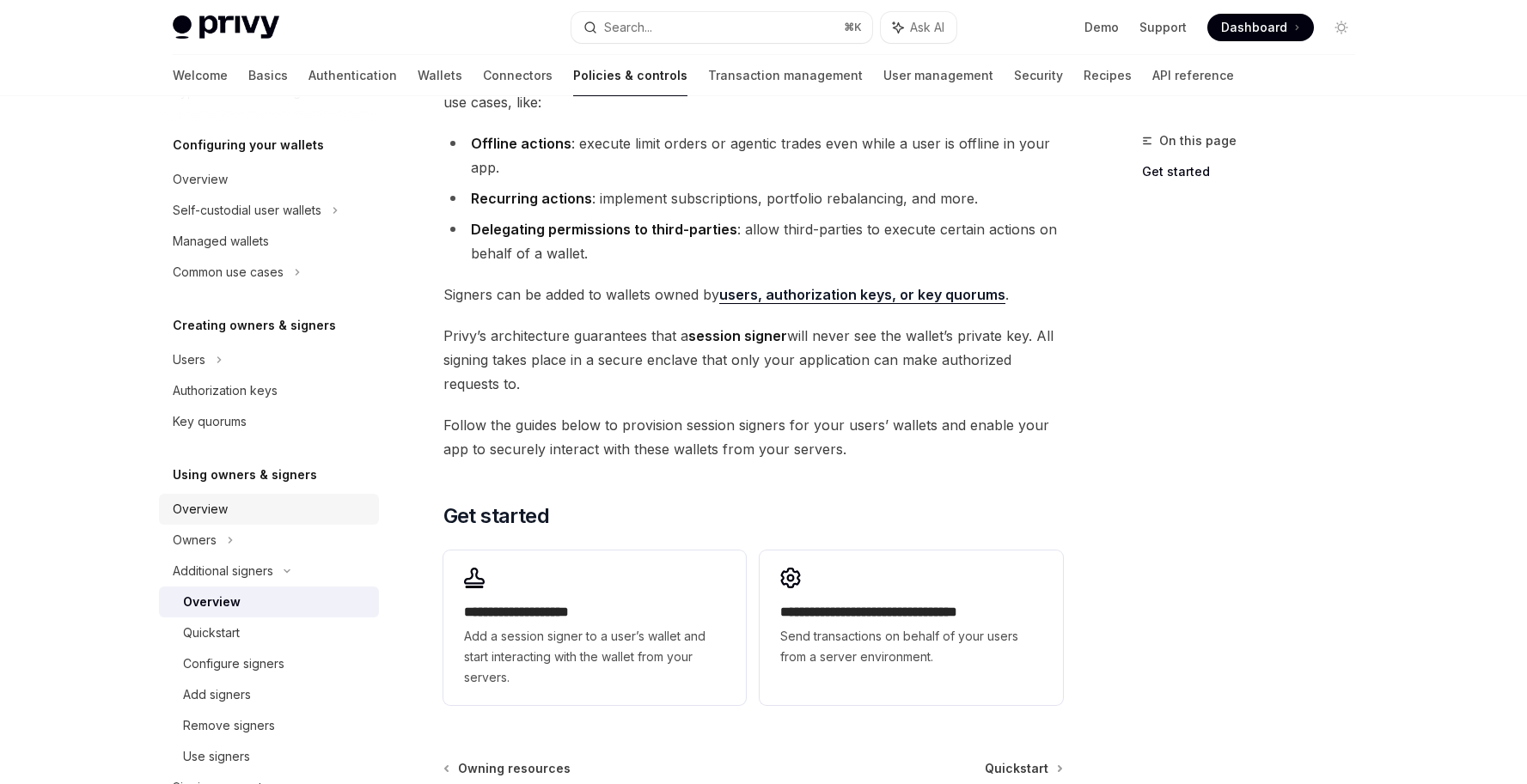
scroll to position [12, 0]
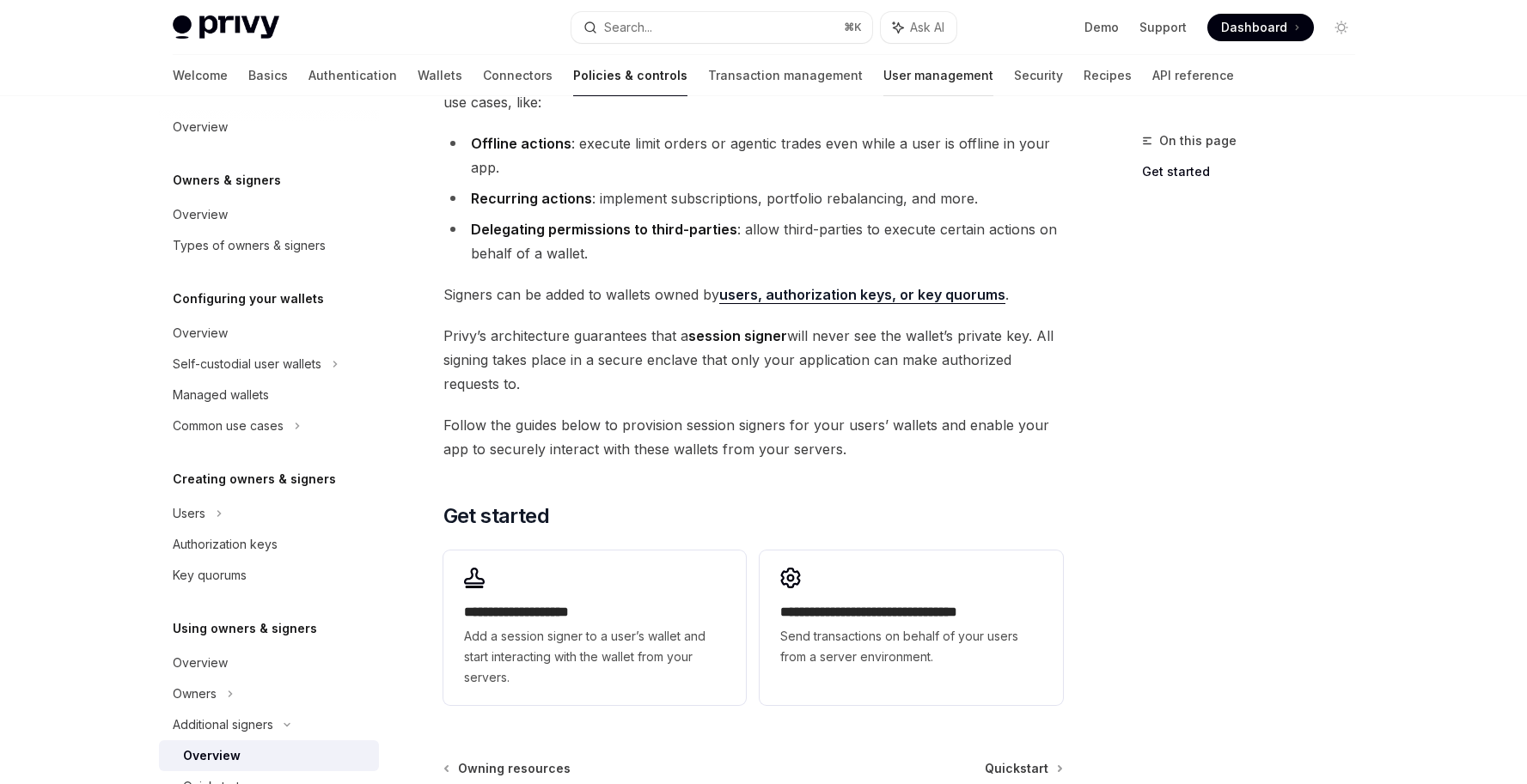
click at [884, 74] on link "User management" at bounding box center [939, 75] width 110 height 42
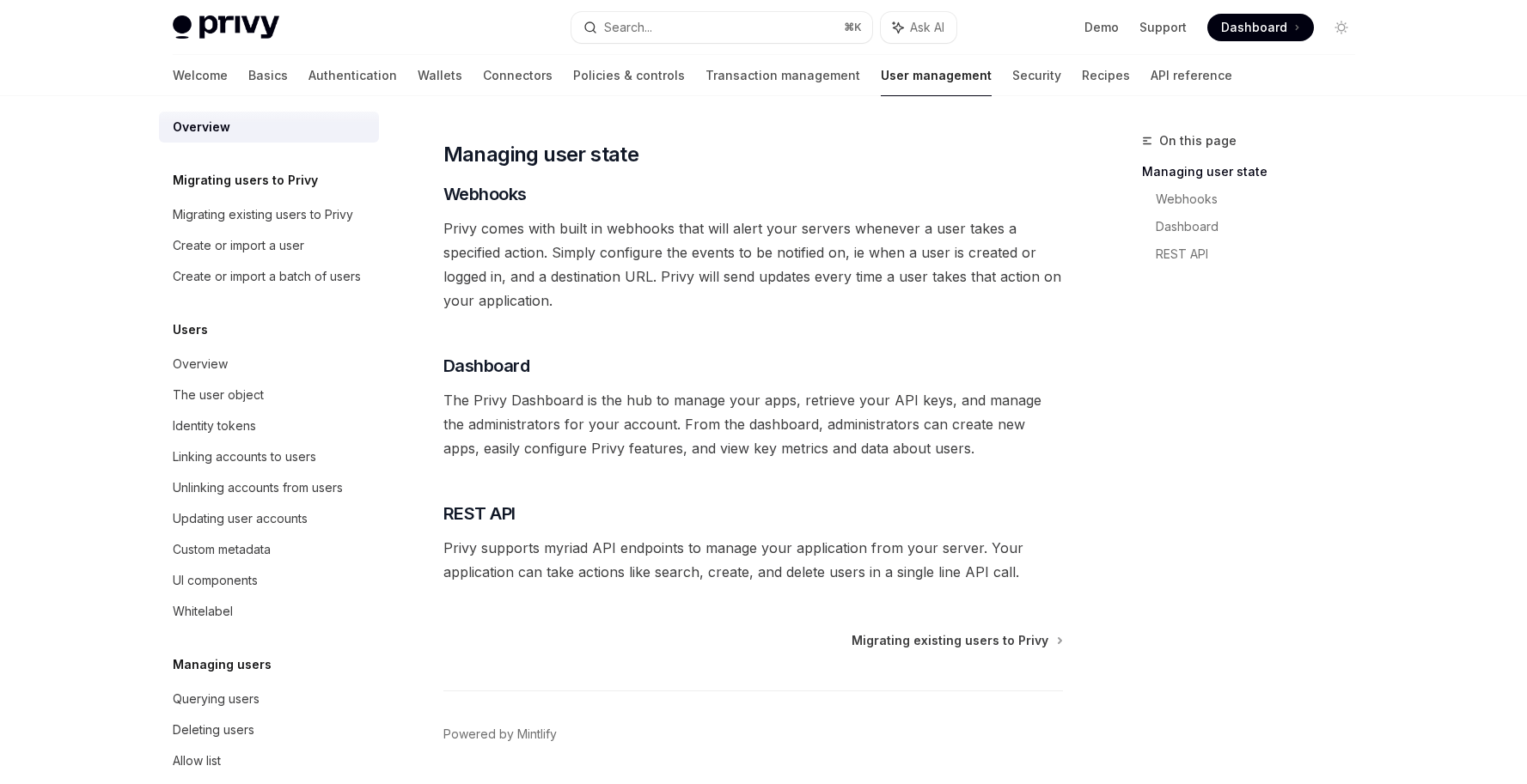
scroll to position [238, 0]
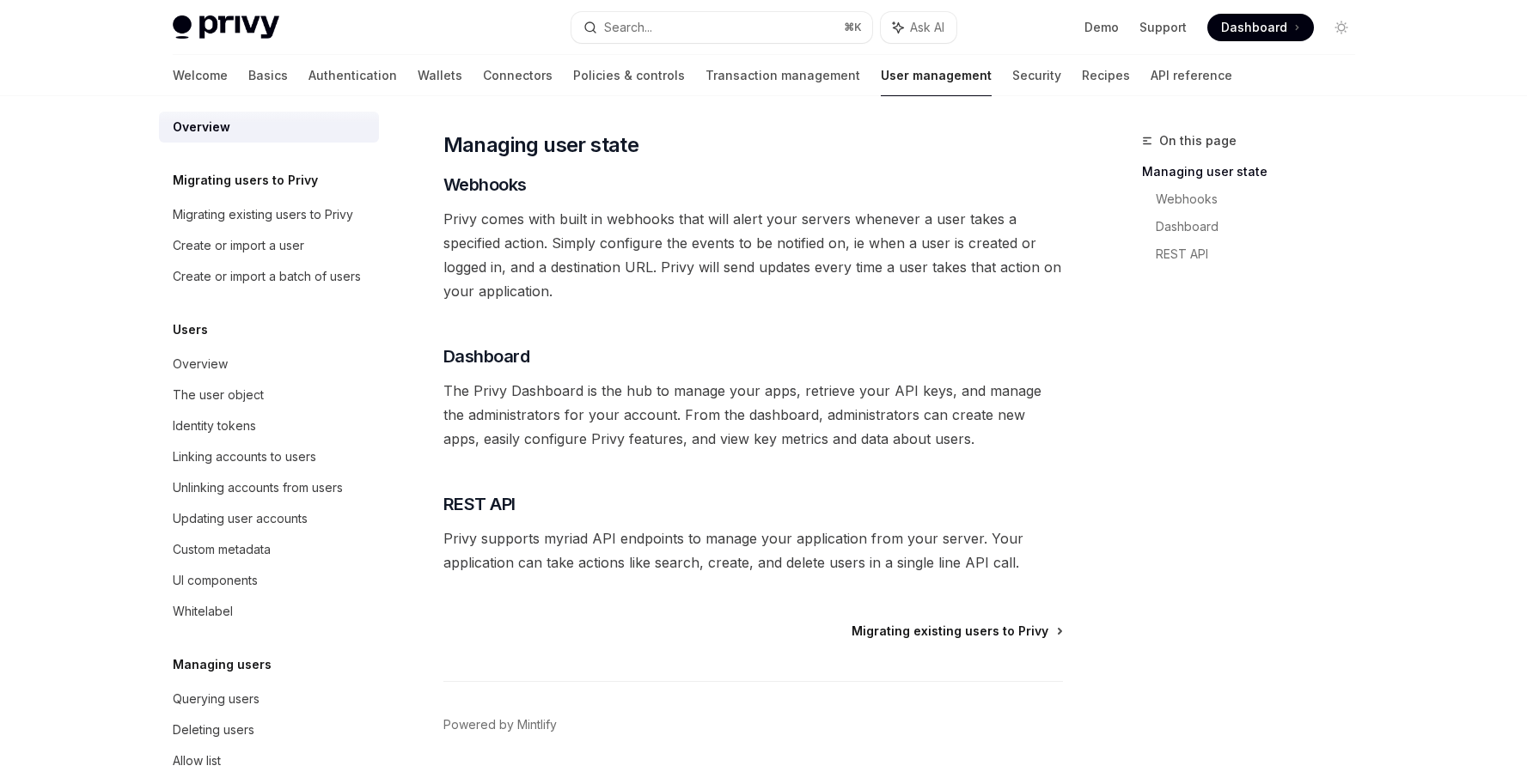
click at [961, 634] on span "Migrating existing users to Privy" at bounding box center [950, 631] width 197 height 17
type textarea "*"
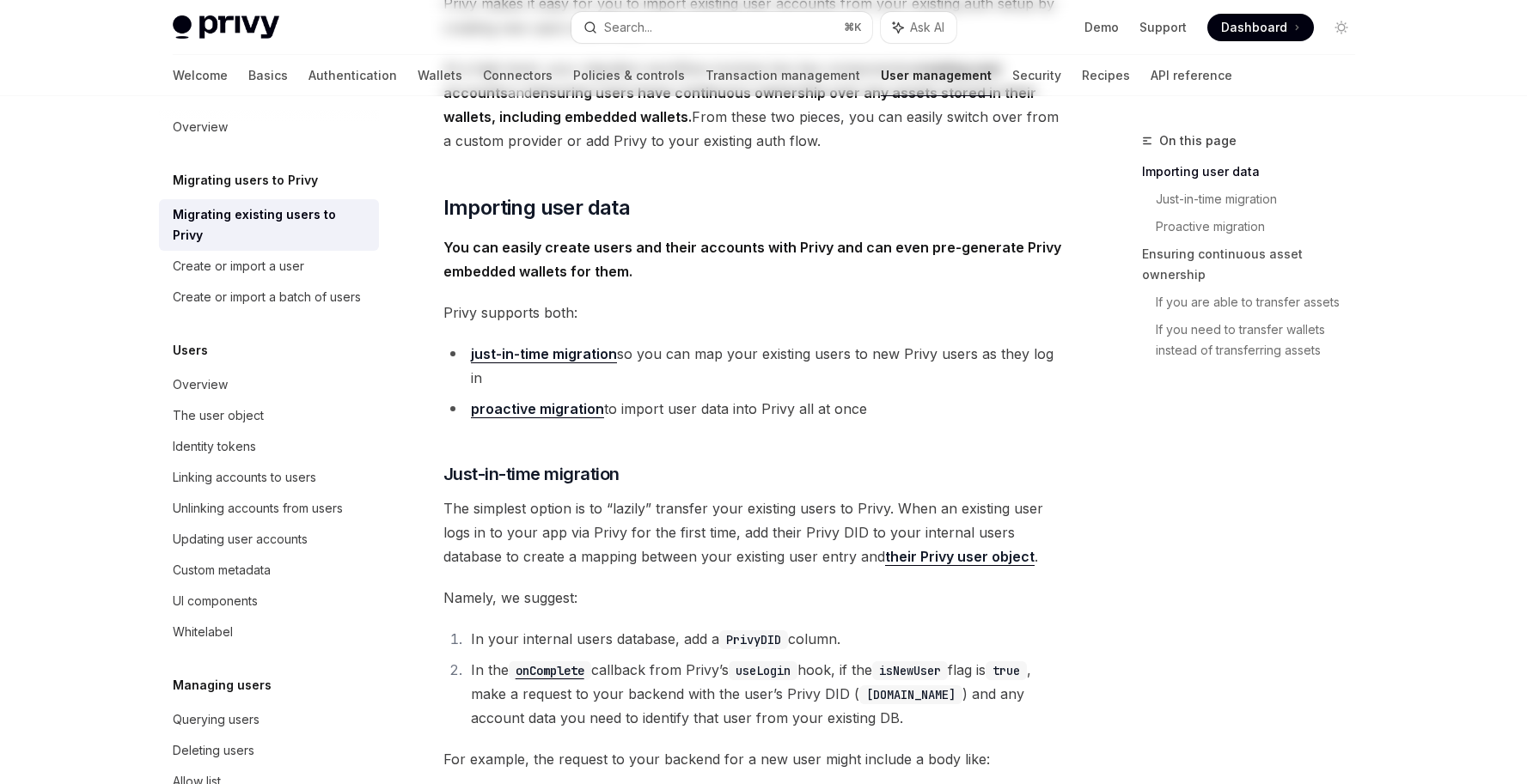
scroll to position [552, 0]
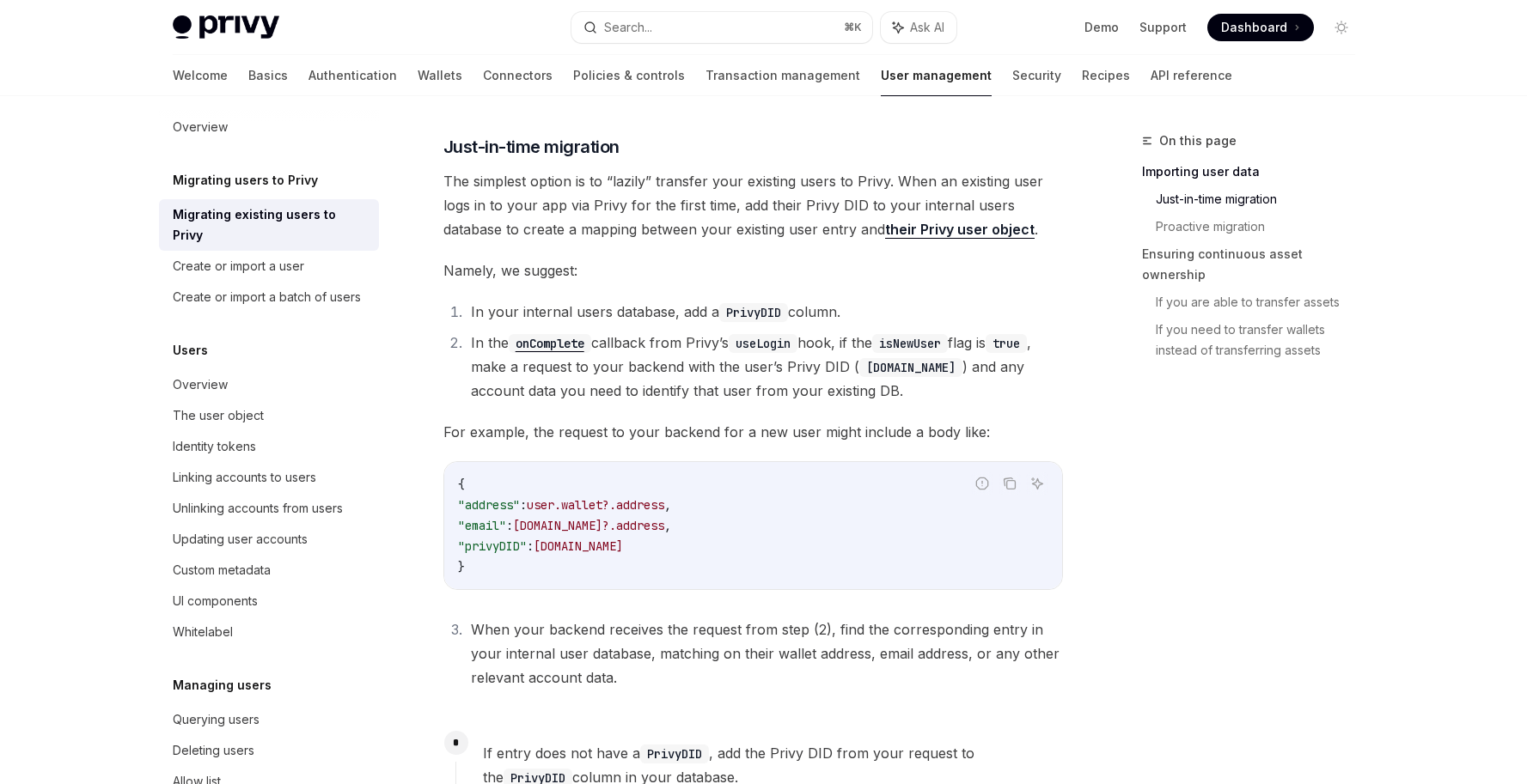
click at [489, 539] on span ""privyDID"" at bounding box center [493, 546] width 69 height 15
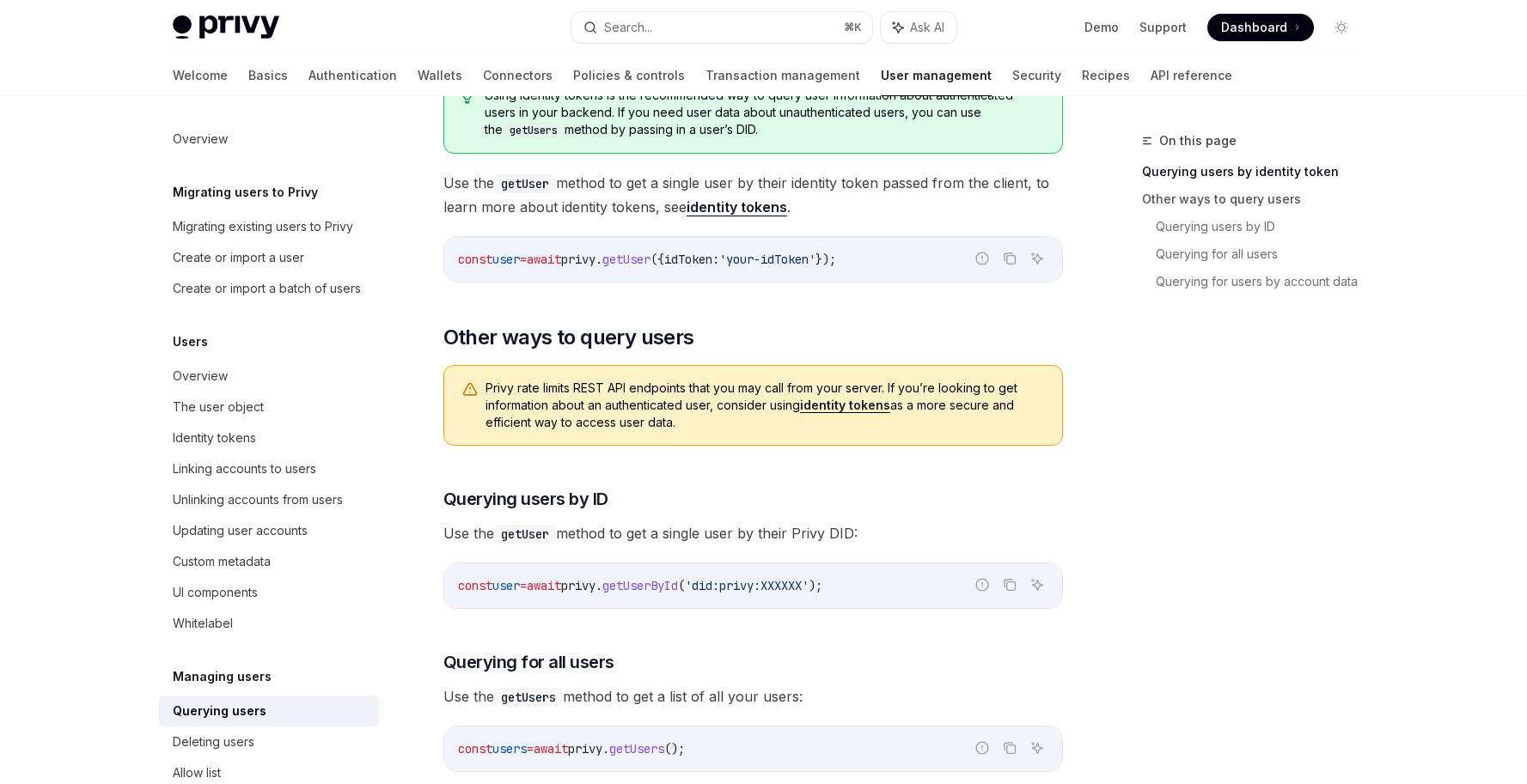
scroll to position [376, 0]
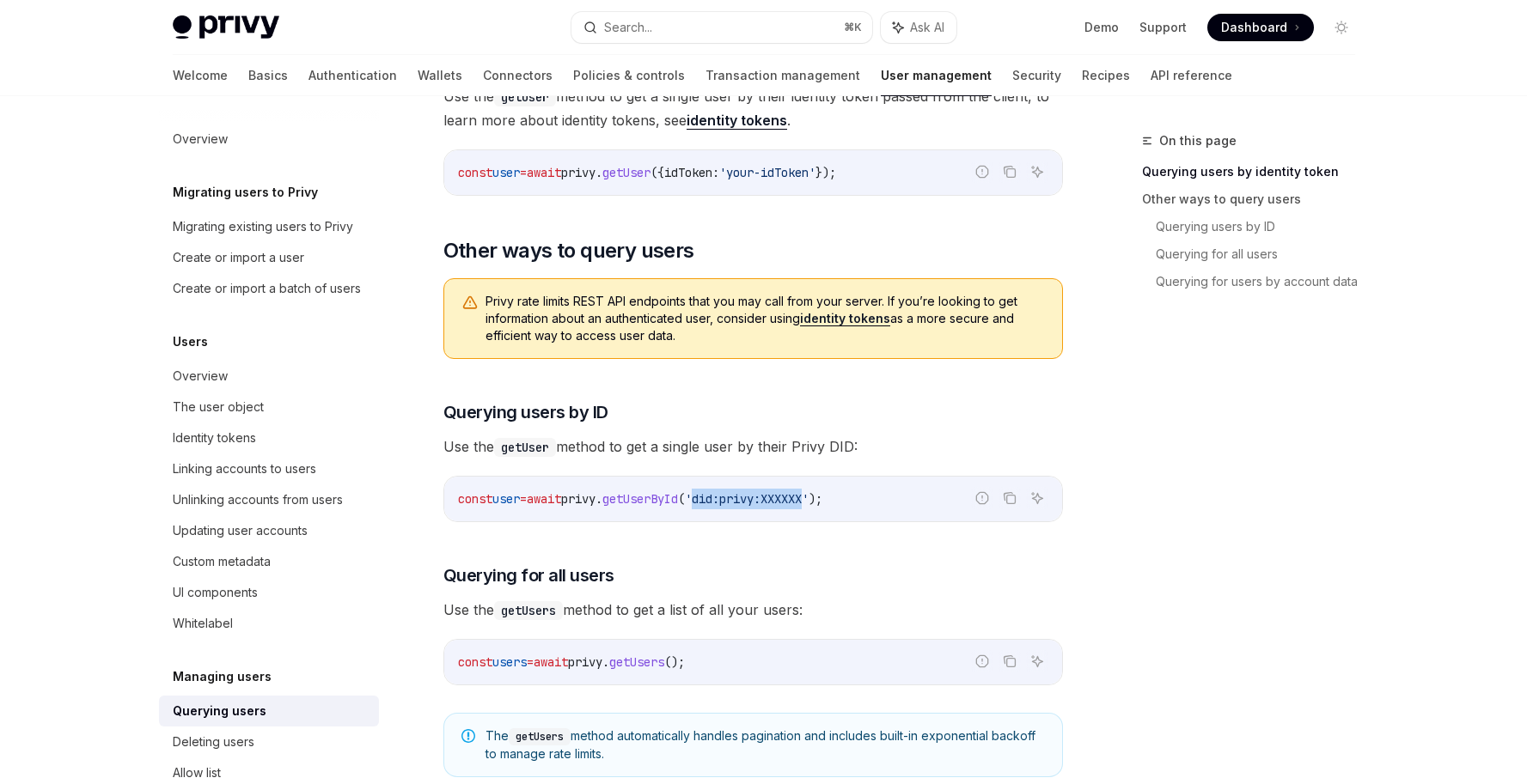
drag, startPoint x: 732, startPoint y: 498, endPoint x: 846, endPoint y: 503, distance: 114.1
click at [808, 503] on span "'did:privy:XXXXXX'" at bounding box center [747, 499] width 124 height 15
copy span "did:privy:XXXXXX"
